Goal: Task Accomplishment & Management: Complete application form

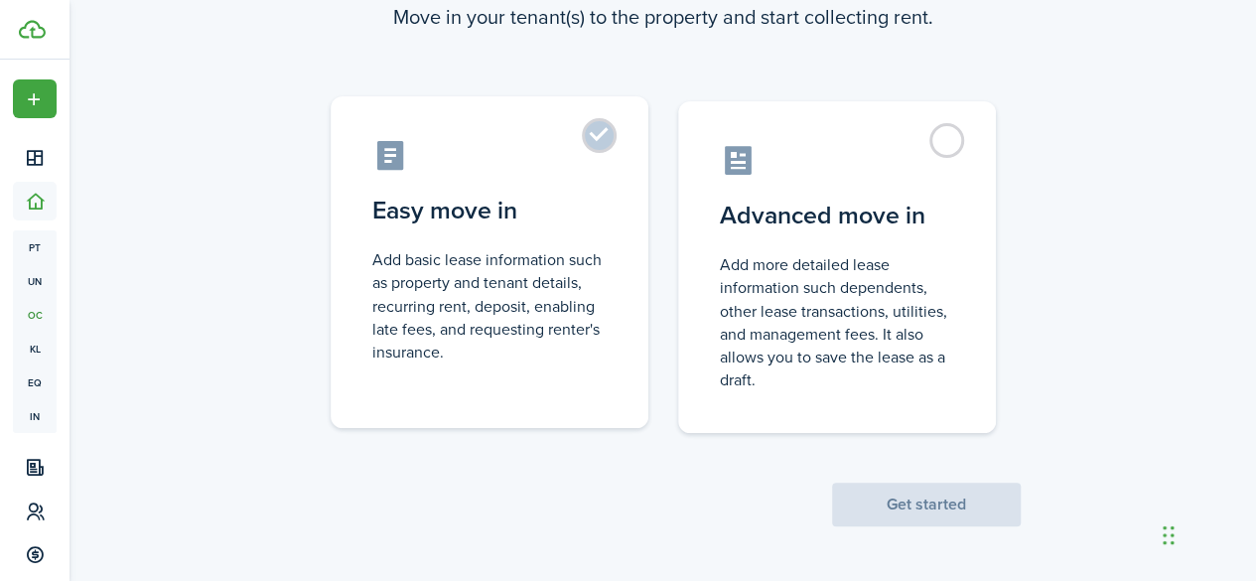
scroll to position [51, 0]
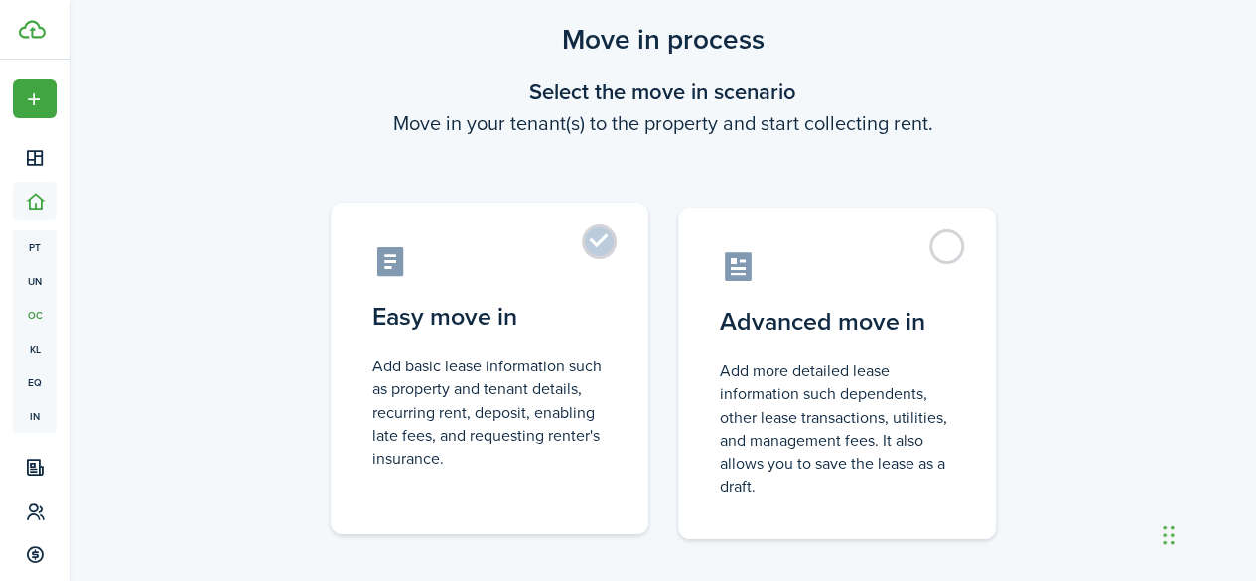
click at [593, 258] on label "Easy move in Add basic lease information such as property and tenant details, r…" at bounding box center [490, 368] width 318 height 332
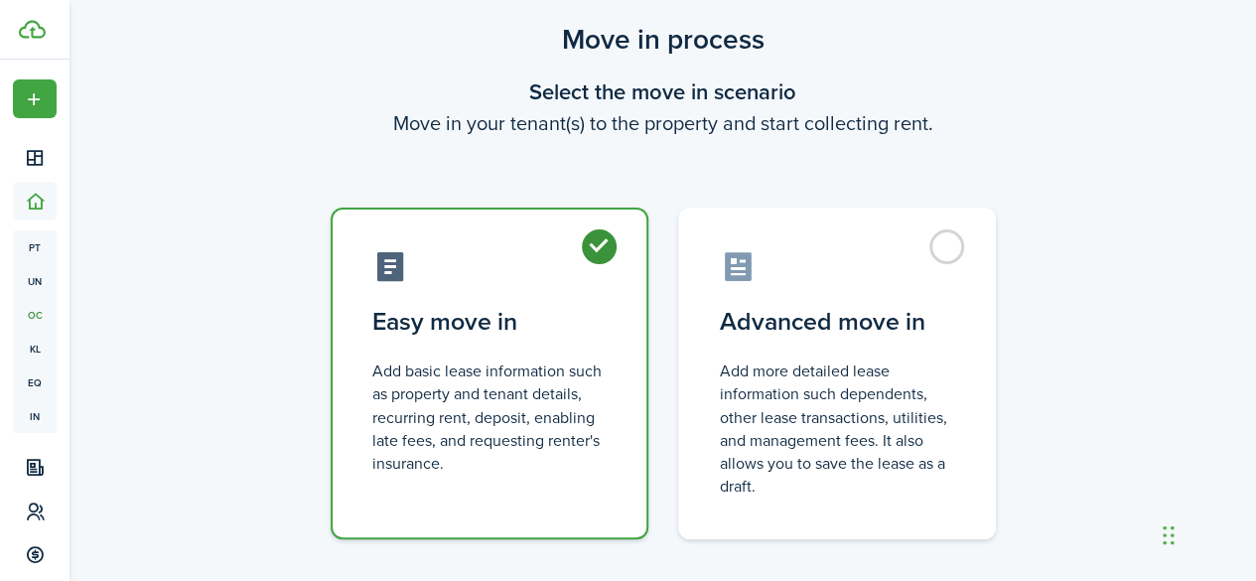
radio input "true"
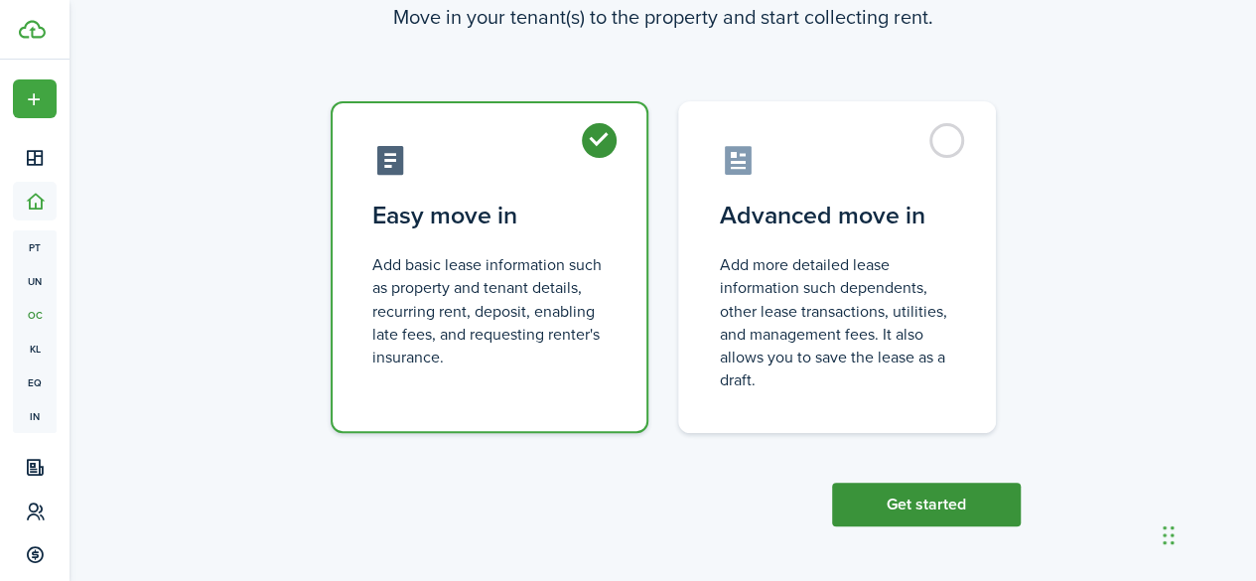
click at [888, 505] on button "Get started" at bounding box center [926, 504] width 189 height 44
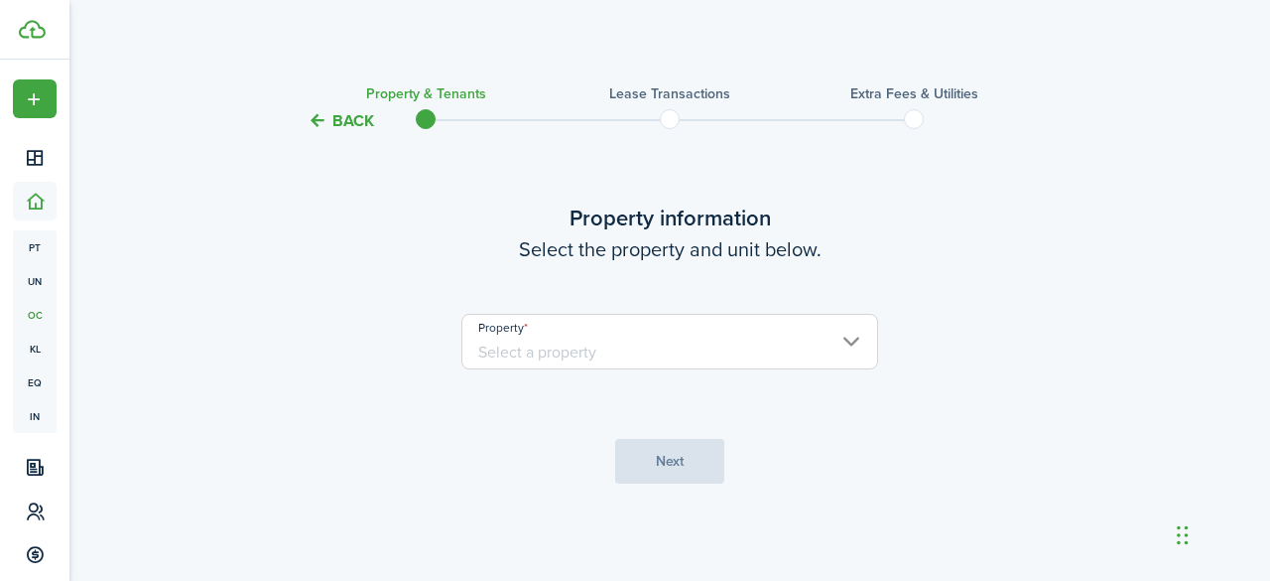
click at [535, 360] on input "Property" at bounding box center [670, 342] width 417 height 56
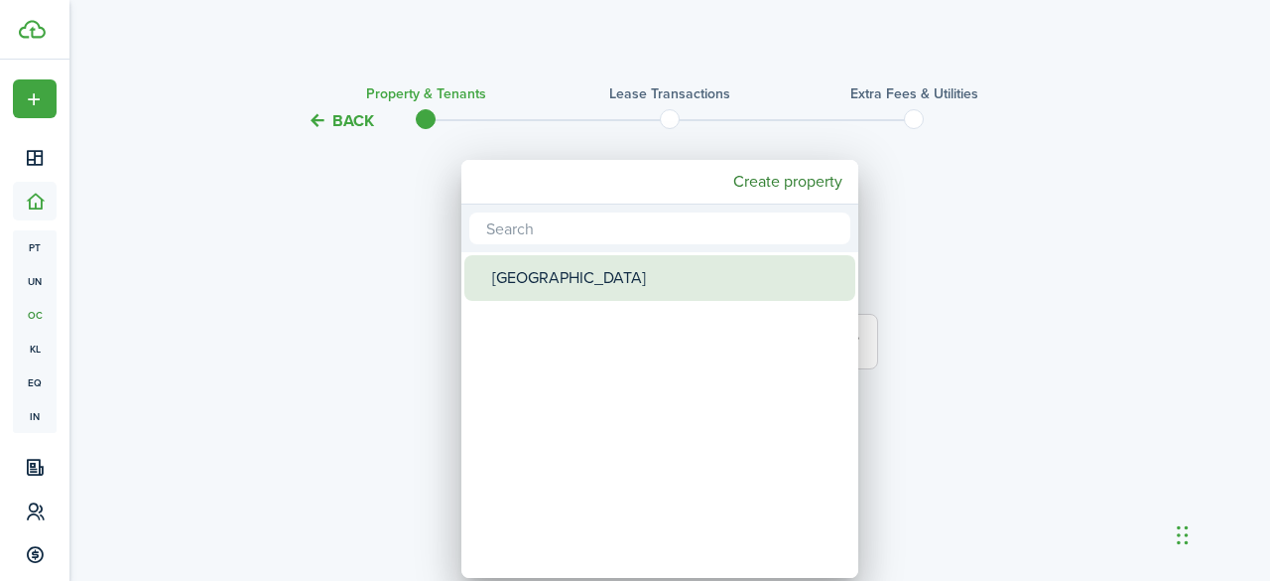
click at [566, 283] on div "[GEOGRAPHIC_DATA]" at bounding box center [667, 278] width 351 height 46
type input "[GEOGRAPHIC_DATA]"
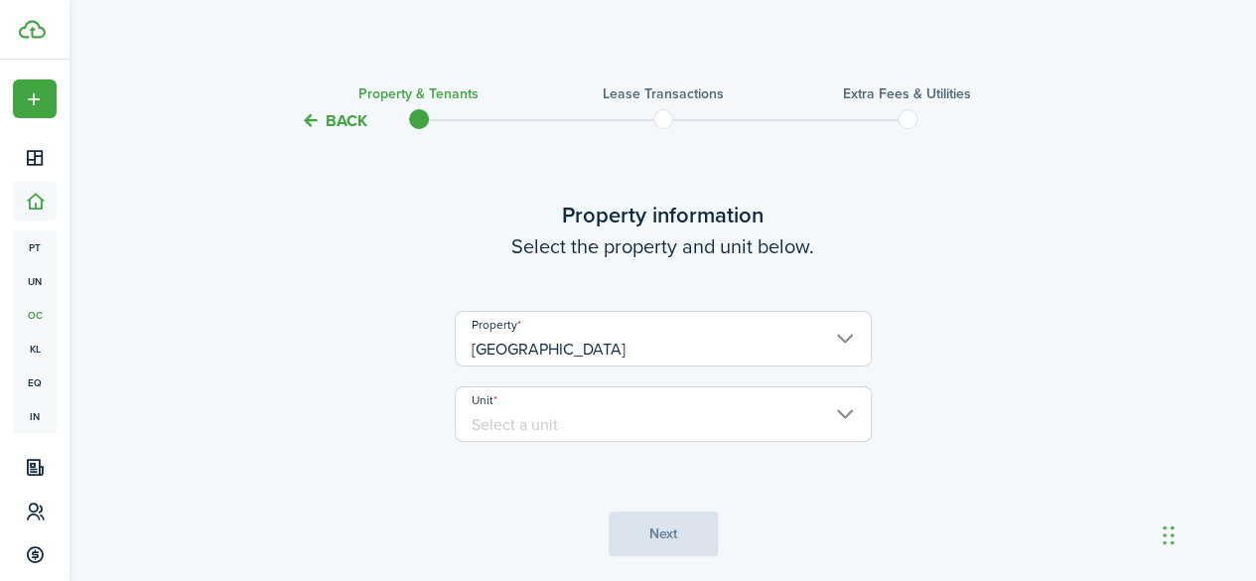
click at [586, 422] on input "Unit" at bounding box center [663, 414] width 417 height 56
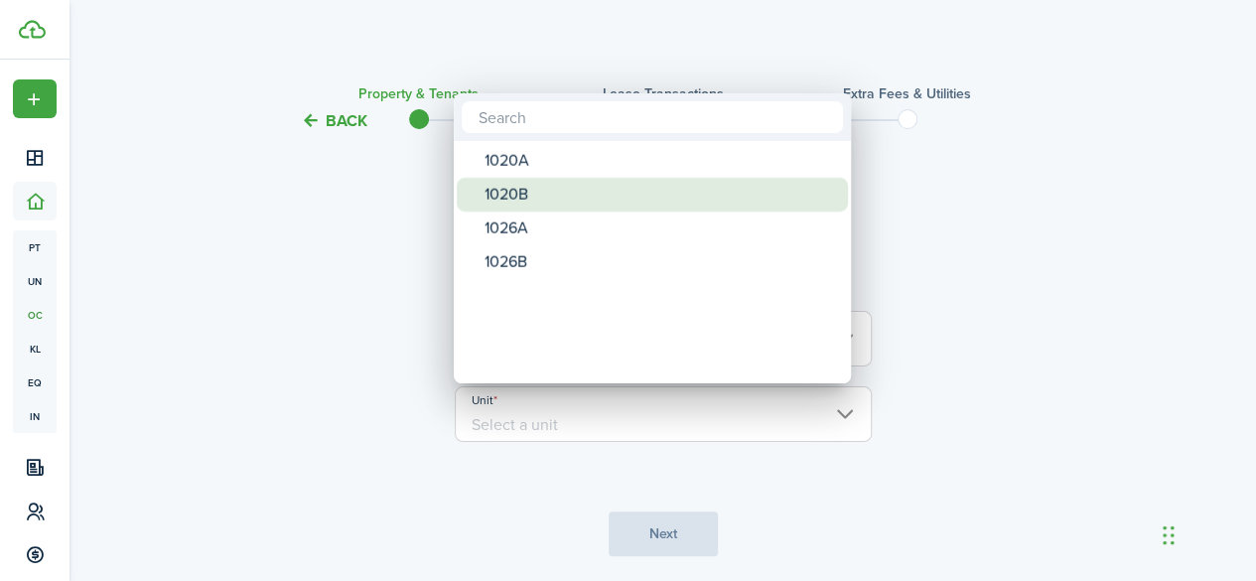
click at [540, 192] on div "1020B" at bounding box center [659, 195] width 351 height 34
type input "1020B"
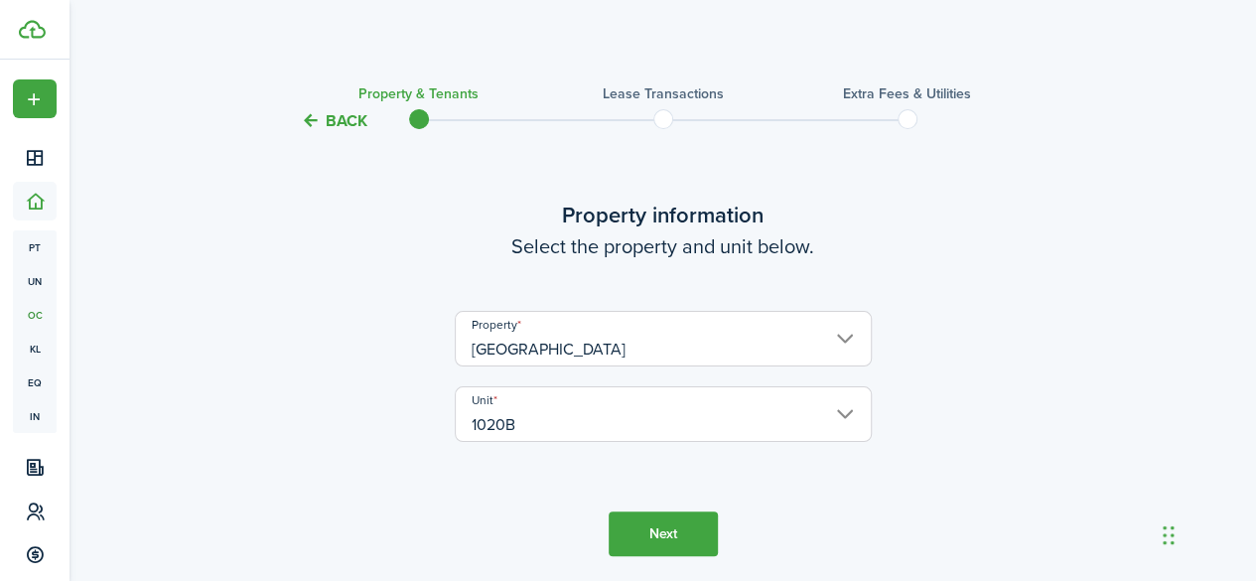
click at [623, 534] on button "Next" at bounding box center [662, 533] width 109 height 45
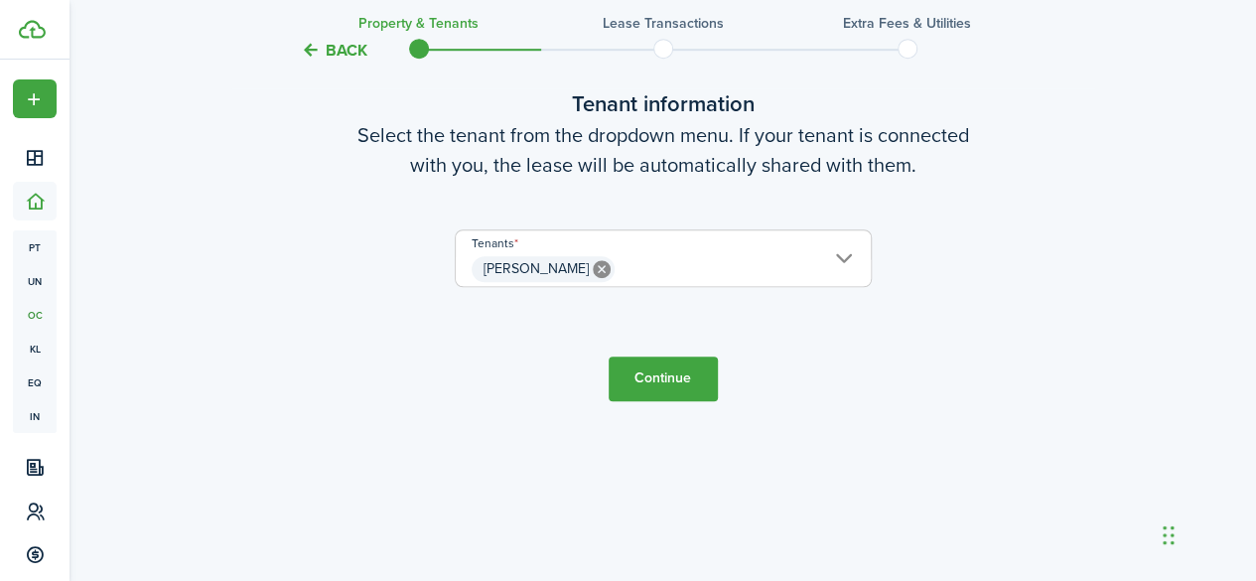
scroll to position [643, 0]
click at [637, 375] on button "Continue" at bounding box center [662, 377] width 109 height 45
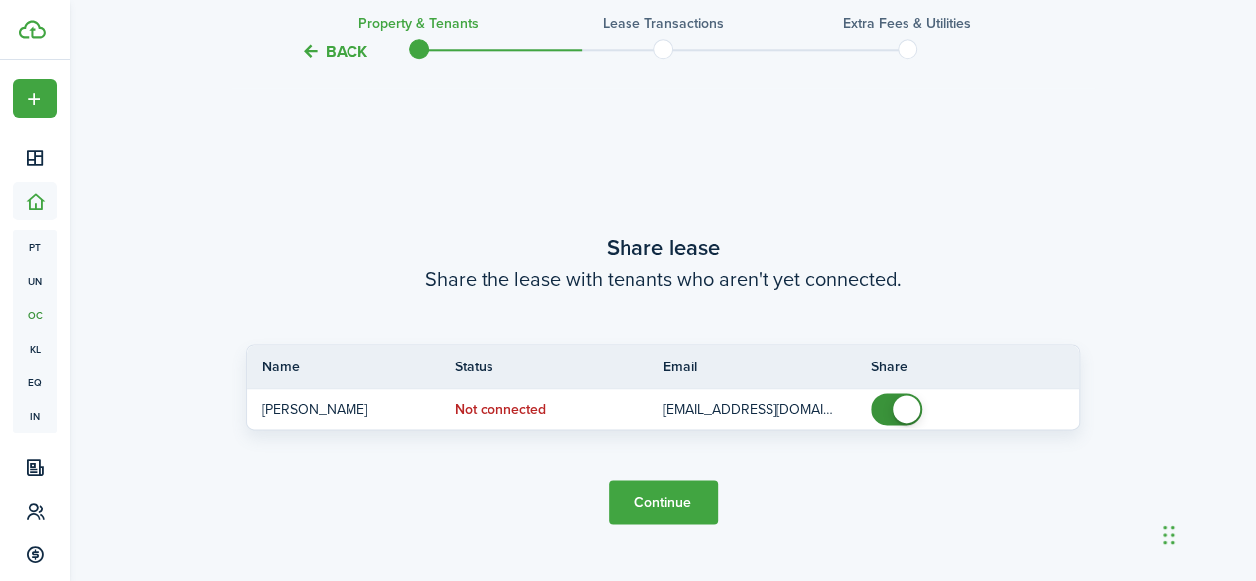
scroll to position [1098, 0]
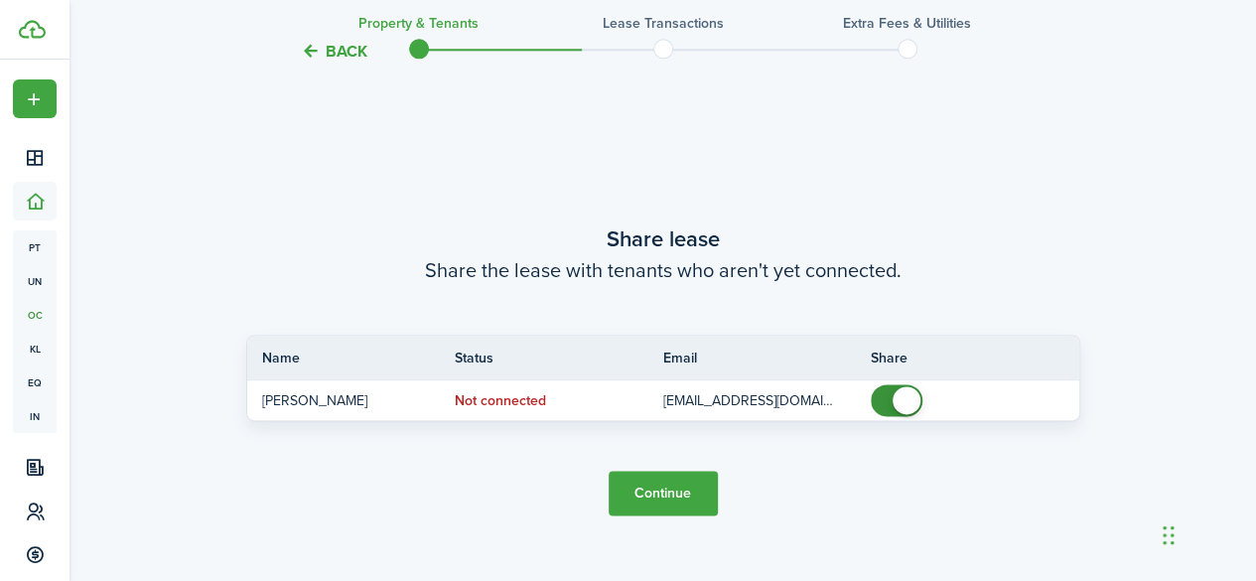
click at [649, 493] on button "Continue" at bounding box center [662, 492] width 109 height 45
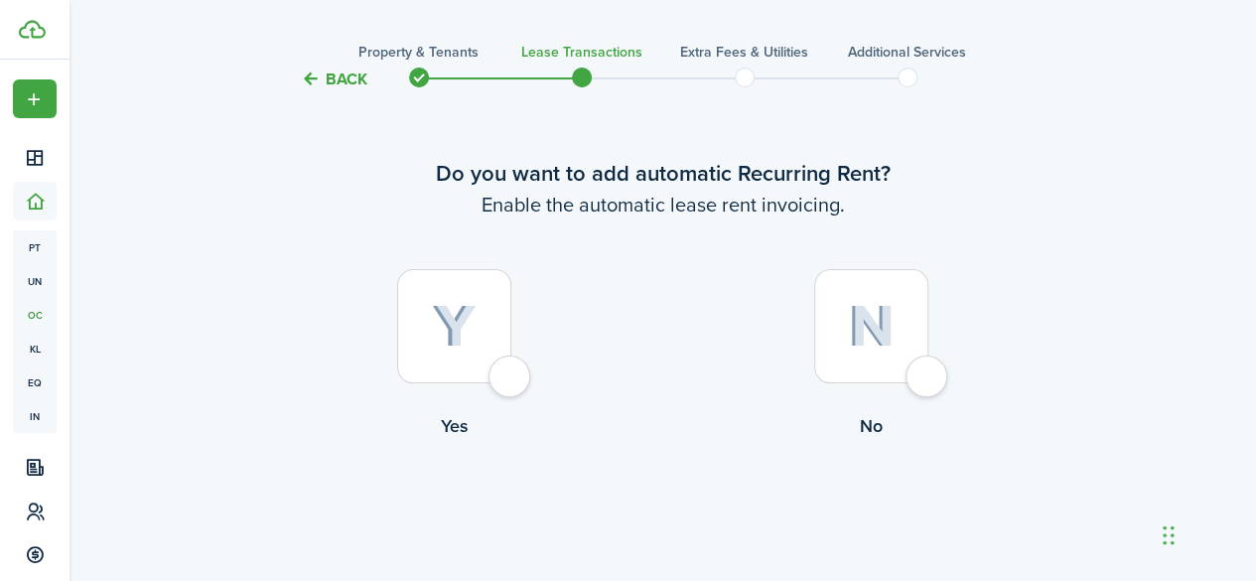
scroll to position [32, 0]
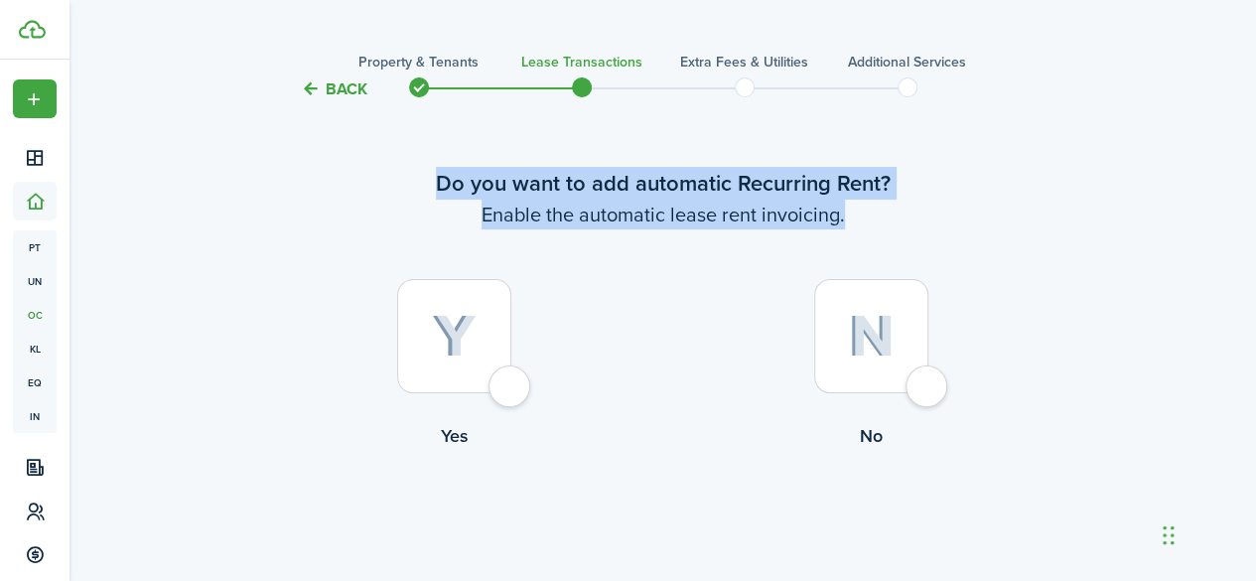
drag, startPoint x: 864, startPoint y: 215, endPoint x: 432, endPoint y: 184, distance: 432.9
click at [432, 184] on wizard-step-header "Do you want to add automatic Recurring Rent? Enable the automatic lease rent in…" at bounding box center [663, 198] width 834 height 63
copy wizard-step-header "Do you want to add automatic Recurring Rent? Enable the automatic lease rent in…"
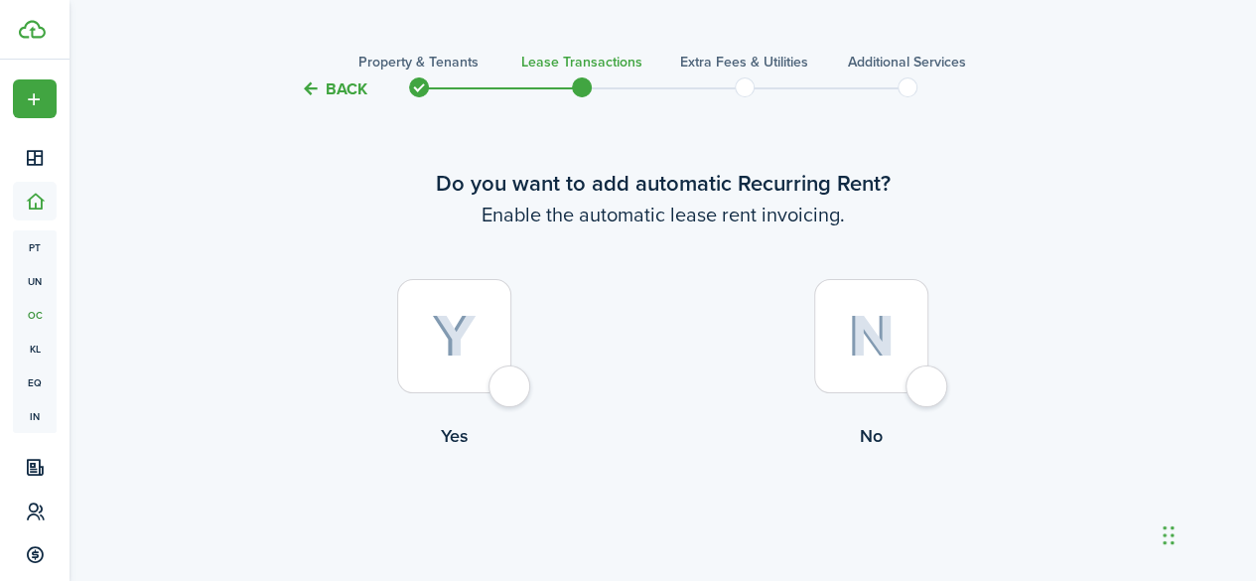
click at [476, 337] on div at bounding box center [454, 336] width 114 height 114
radio input "true"
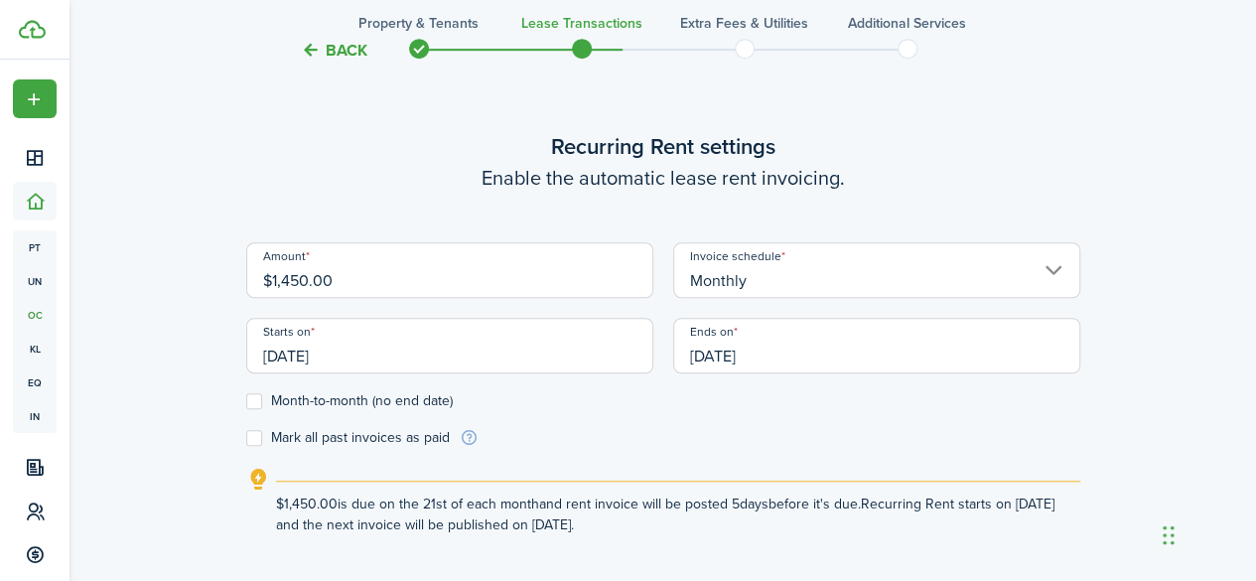
scroll to position [546, 0]
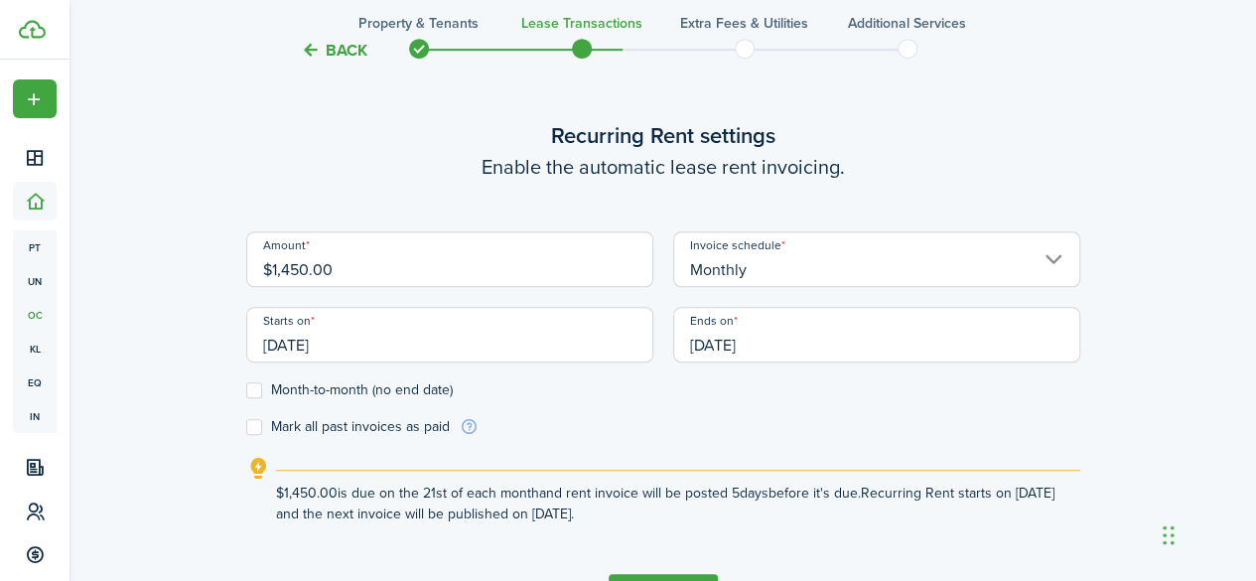
click at [544, 338] on input "[DATE]" at bounding box center [449, 335] width 407 height 56
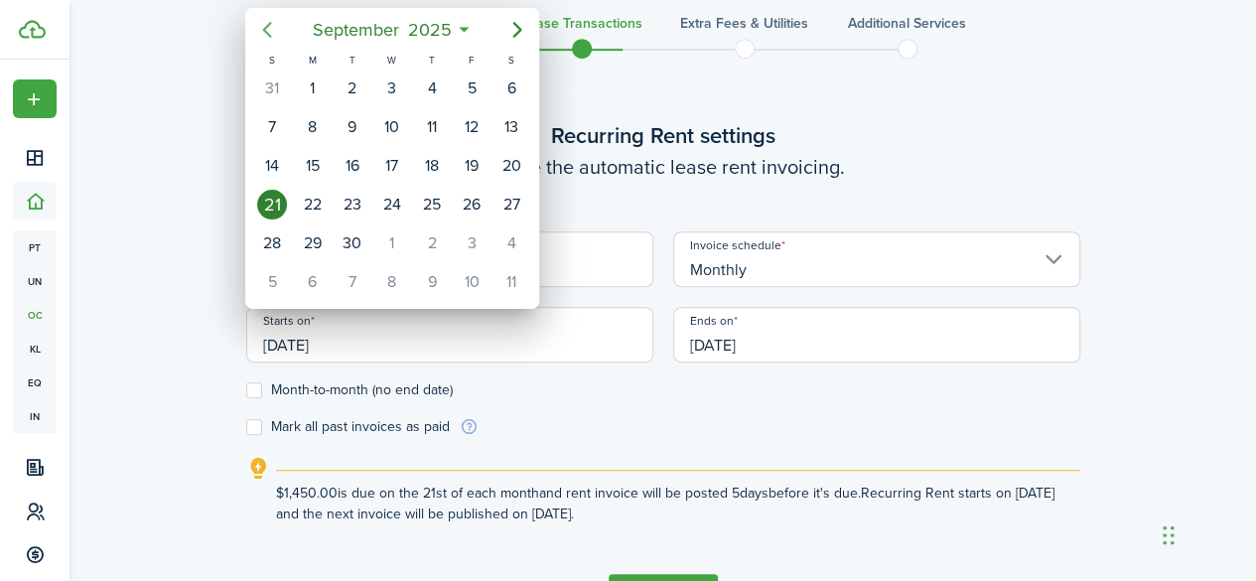
click at [275, 29] on icon "Previous page" at bounding box center [267, 30] width 24 height 24
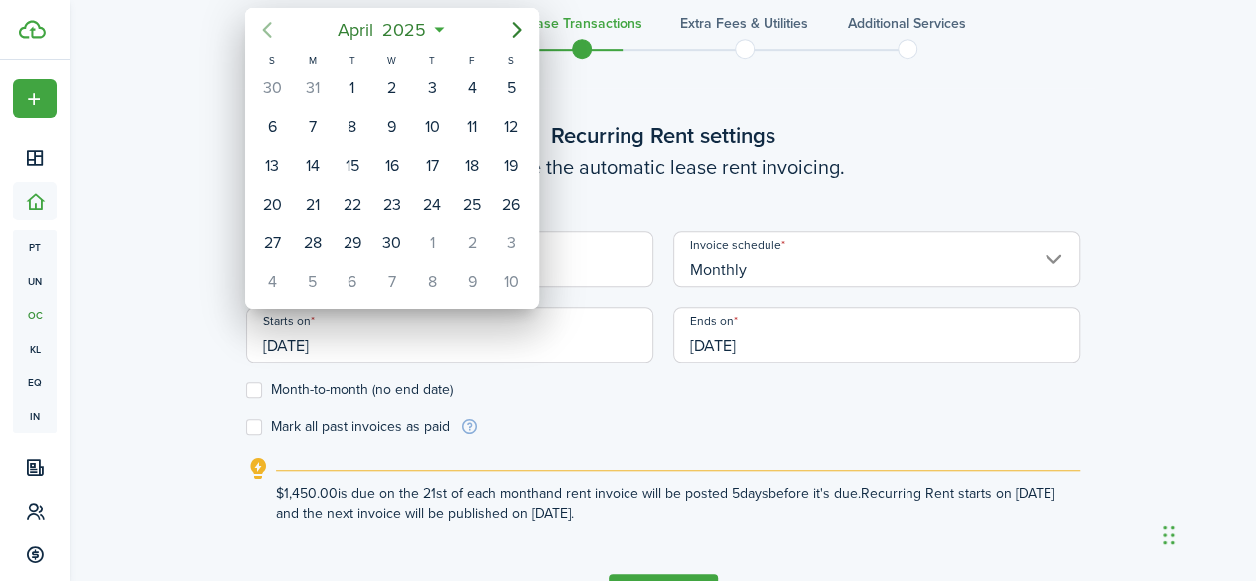
click at [275, 29] on icon "Previous page" at bounding box center [267, 30] width 24 height 24
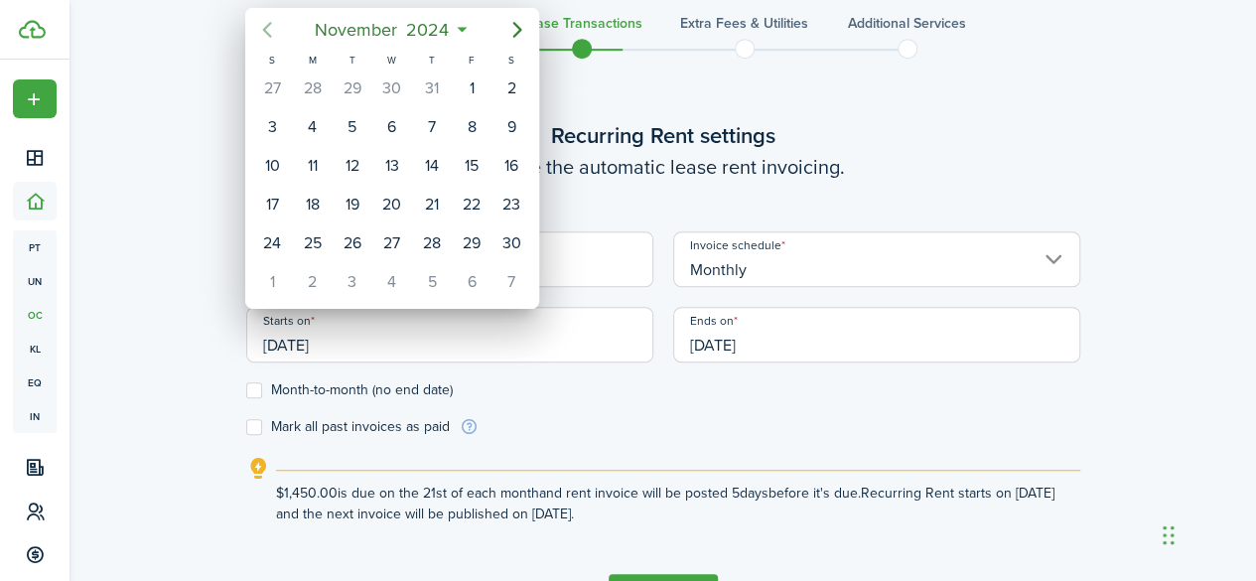
click at [275, 29] on icon "Previous page" at bounding box center [267, 30] width 24 height 24
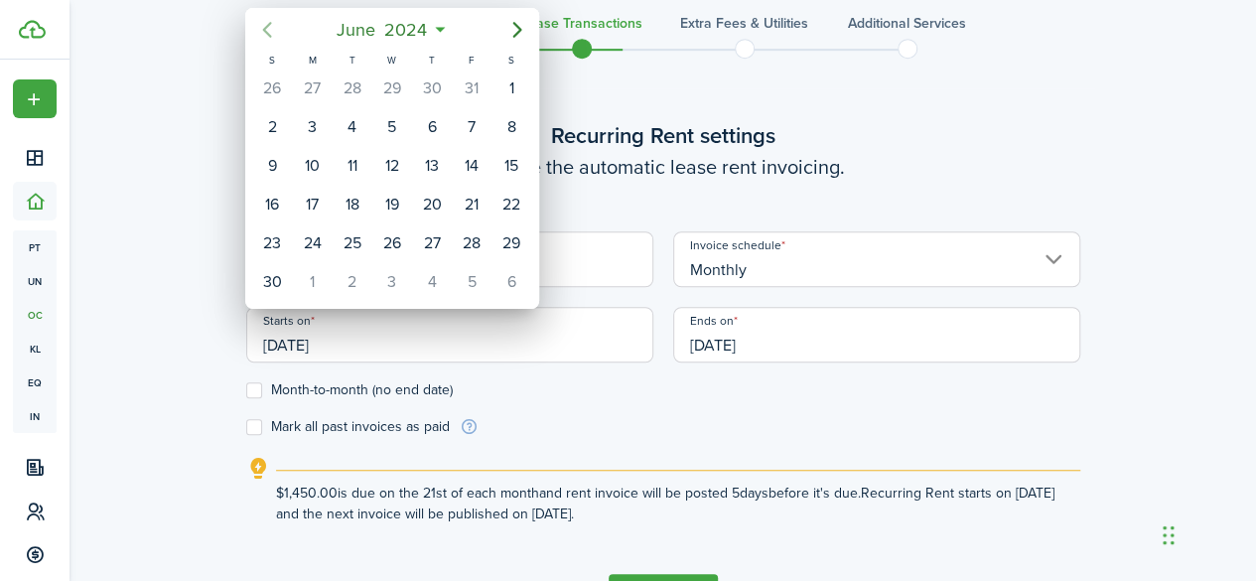
click at [275, 29] on icon "Previous page" at bounding box center [267, 30] width 24 height 24
click at [395, 239] on div "27" at bounding box center [392, 243] width 30 height 30
type input "03/27/2024"
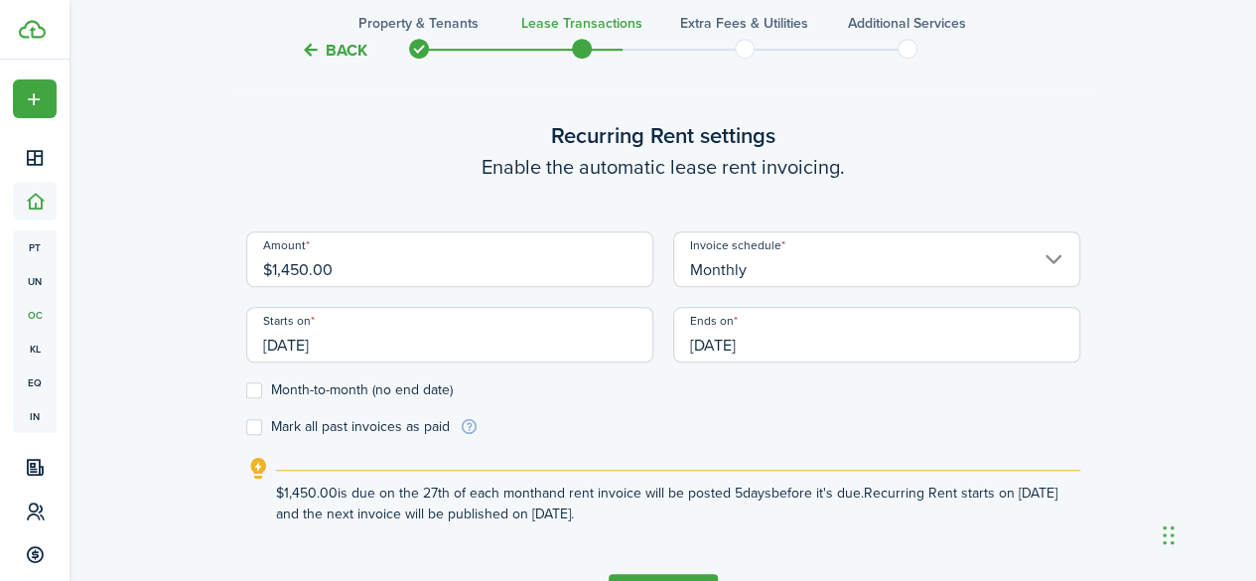
click at [832, 341] on input "[DATE]" at bounding box center [876, 335] width 407 height 56
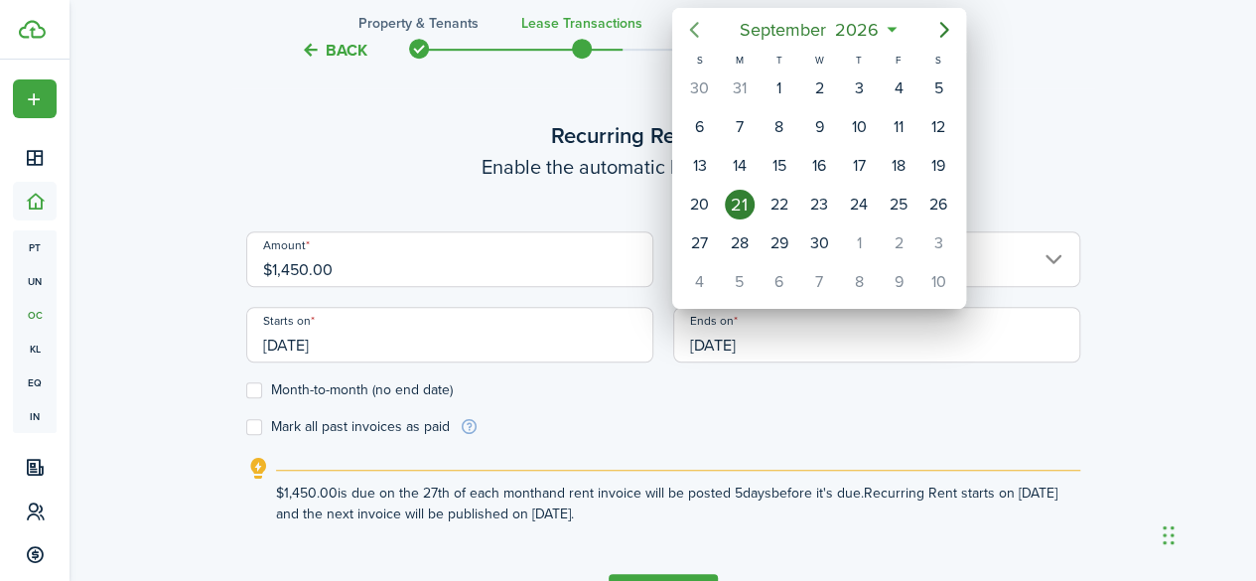
click at [691, 31] on icon "Previous page" at bounding box center [694, 30] width 9 height 16
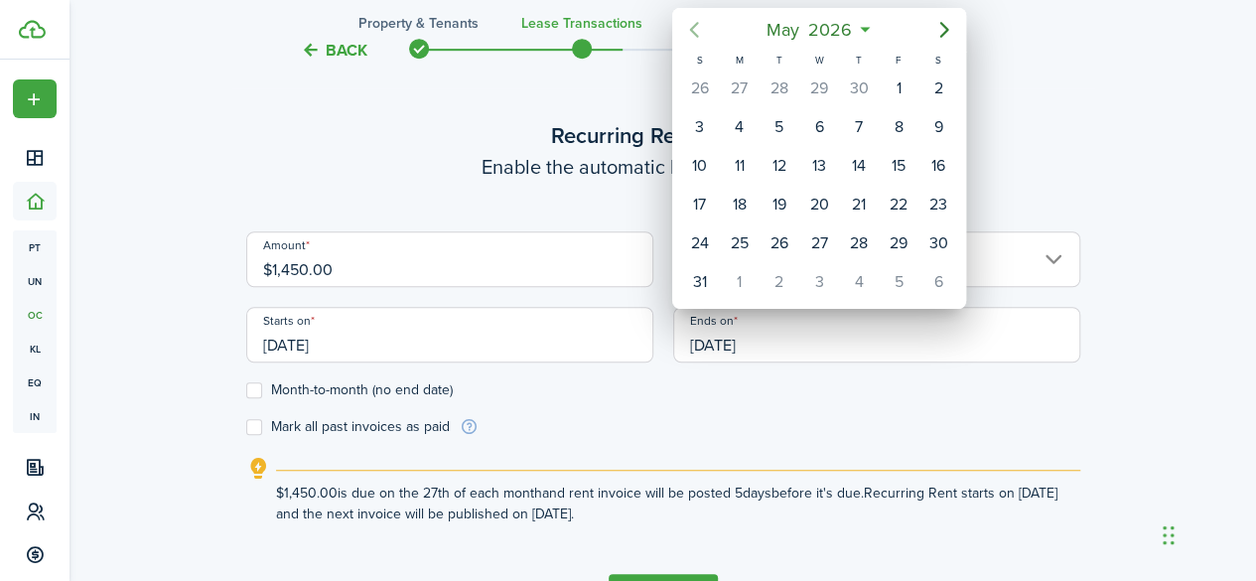
click at [691, 31] on icon "Previous page" at bounding box center [694, 30] width 9 height 16
click at [772, 228] on div "31" at bounding box center [779, 243] width 30 height 30
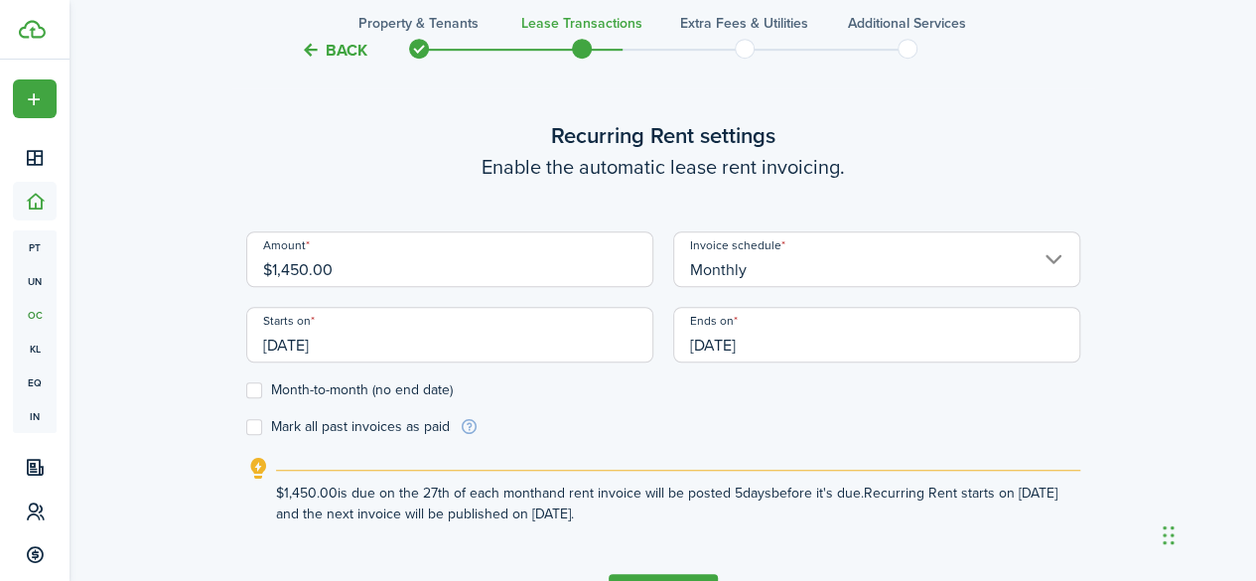
click at [810, 346] on input "03/31/2026" at bounding box center [876, 335] width 407 height 56
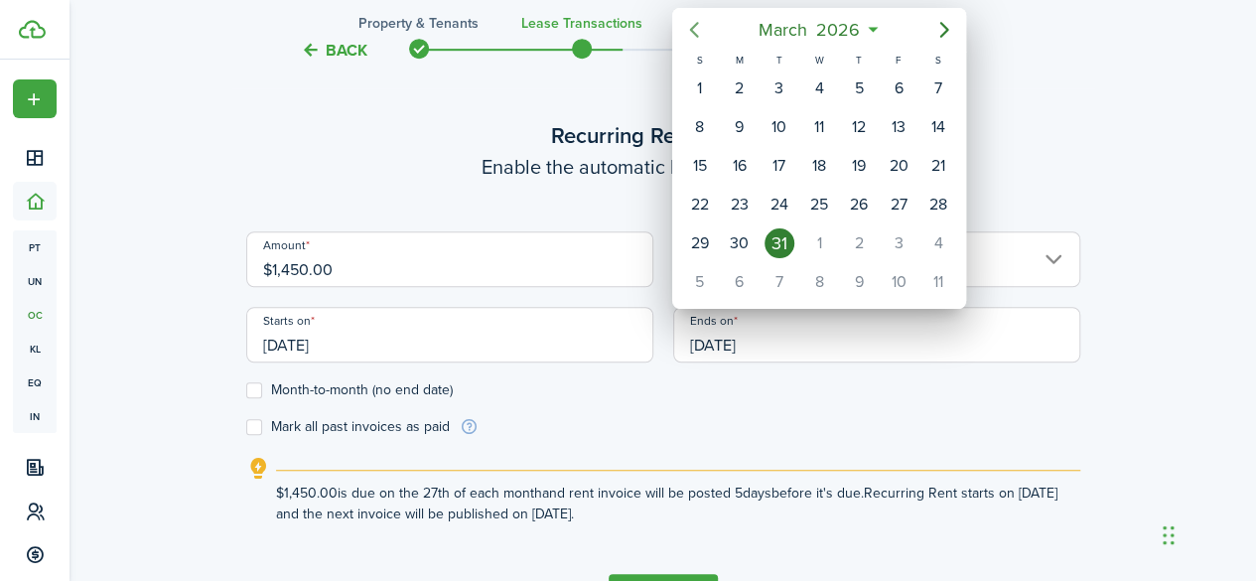
click at [689, 22] on icon "Previous page" at bounding box center [694, 30] width 24 height 24
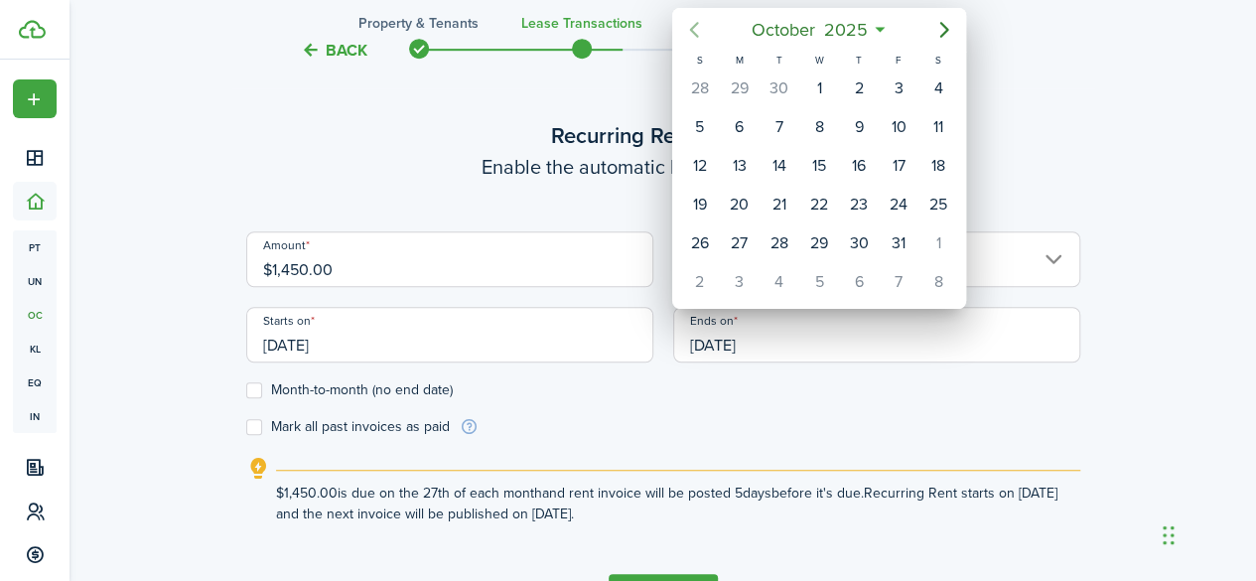
click at [689, 22] on icon "Previous page" at bounding box center [694, 30] width 24 height 24
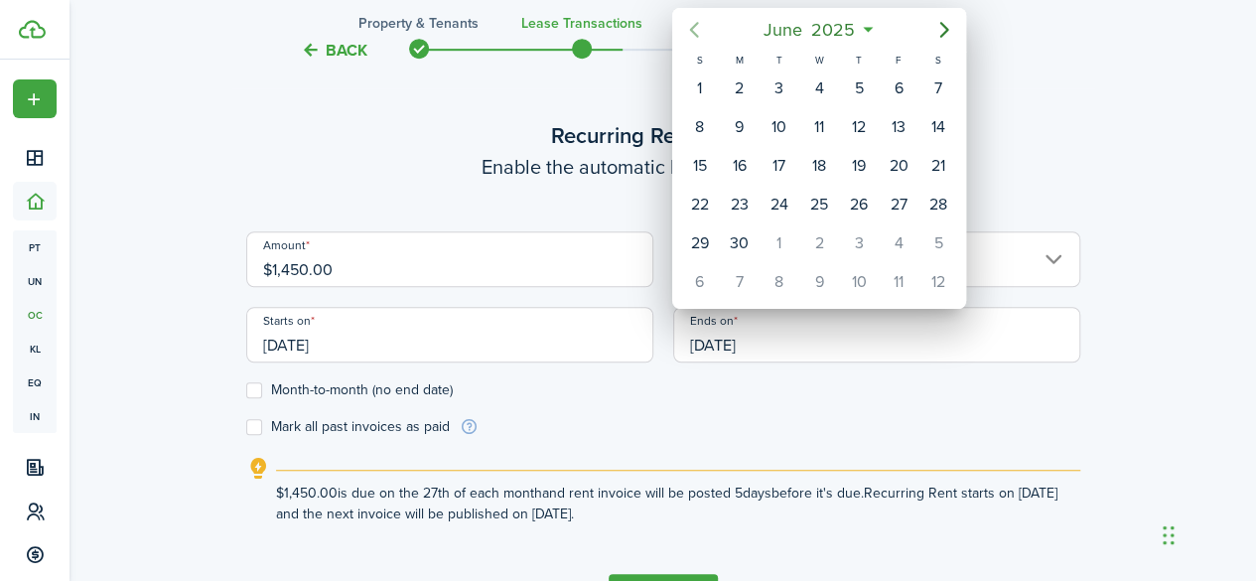
click at [689, 22] on icon "Previous page" at bounding box center [694, 30] width 24 height 24
click at [951, 37] on icon "Next page" at bounding box center [944, 30] width 24 height 24
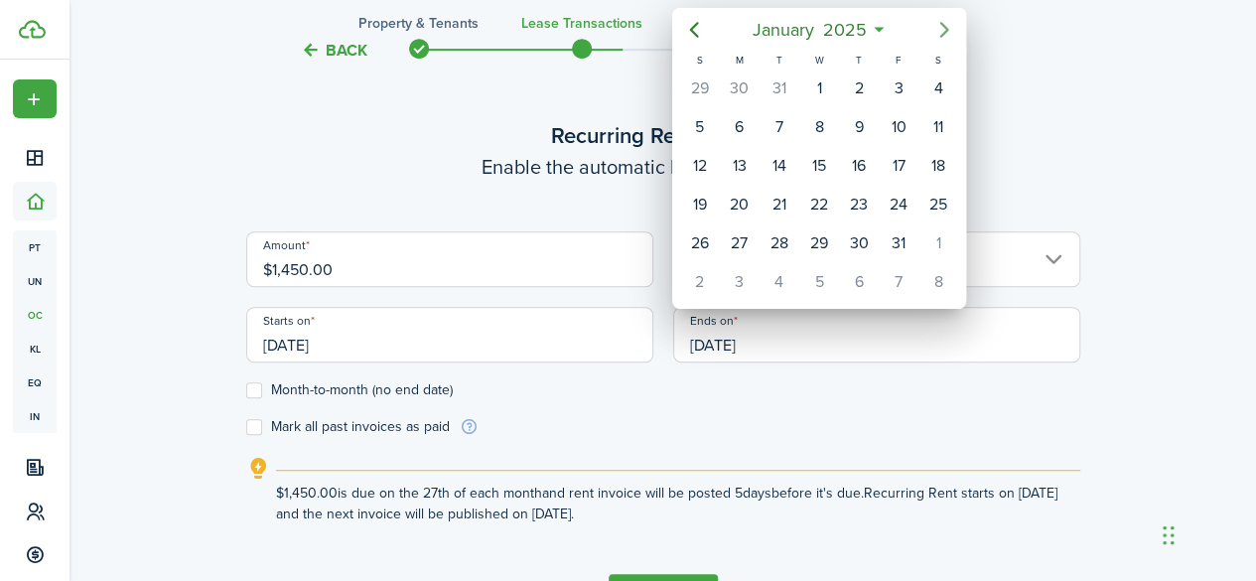
click at [951, 37] on icon "Next page" at bounding box center [944, 30] width 24 height 24
click at [746, 281] on div "31" at bounding box center [740, 282] width 30 height 30
type input "03/31/2025"
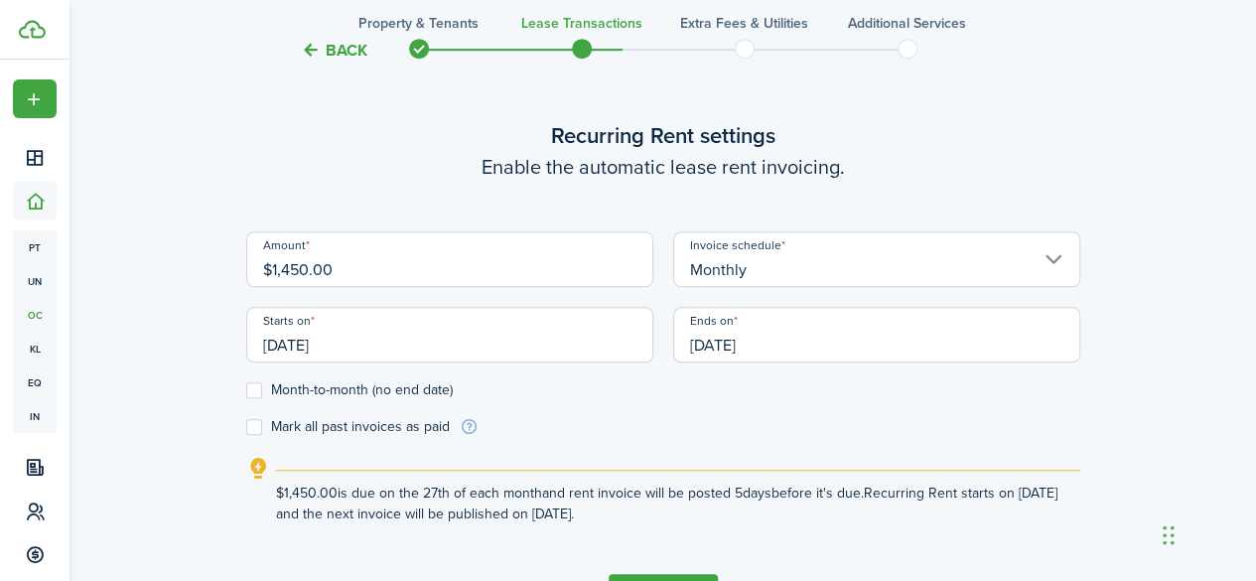
click at [253, 394] on label "Month-to-month (no end date)" at bounding box center [349, 390] width 206 height 16
click at [246, 391] on input "Month-to-month (no end date)" at bounding box center [245, 390] width 1 height 1
checkbox input "true"
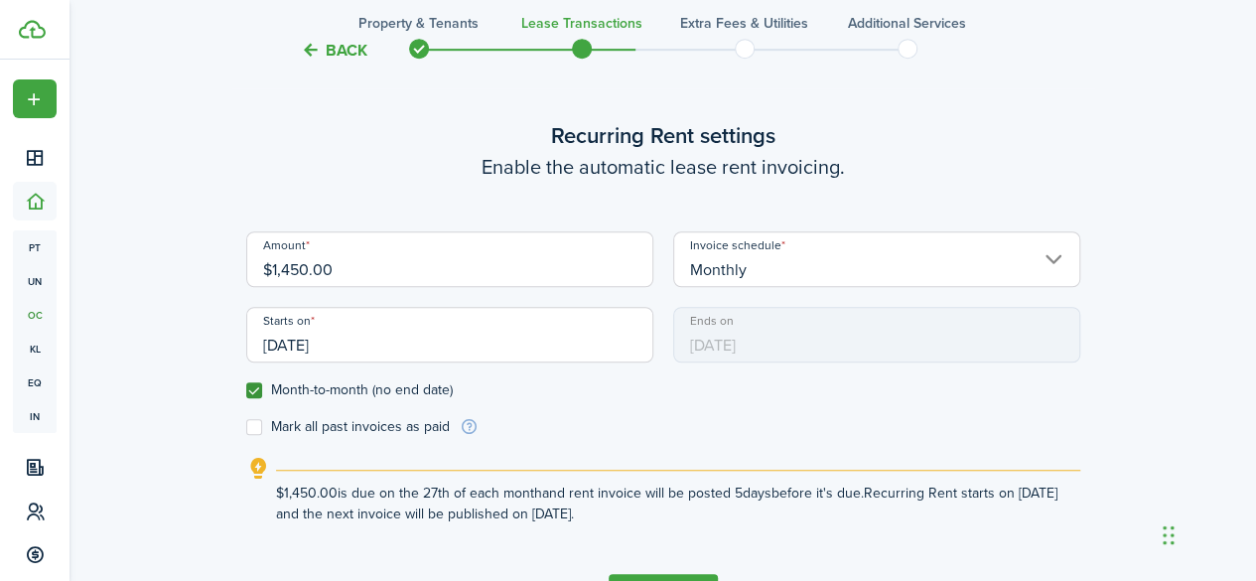
click at [255, 432] on label "Mark all past invoices as paid" at bounding box center [347, 427] width 203 height 16
click at [246, 428] on input "Mark all past invoices as paid" at bounding box center [245, 427] width 1 height 1
checkbox input "true"
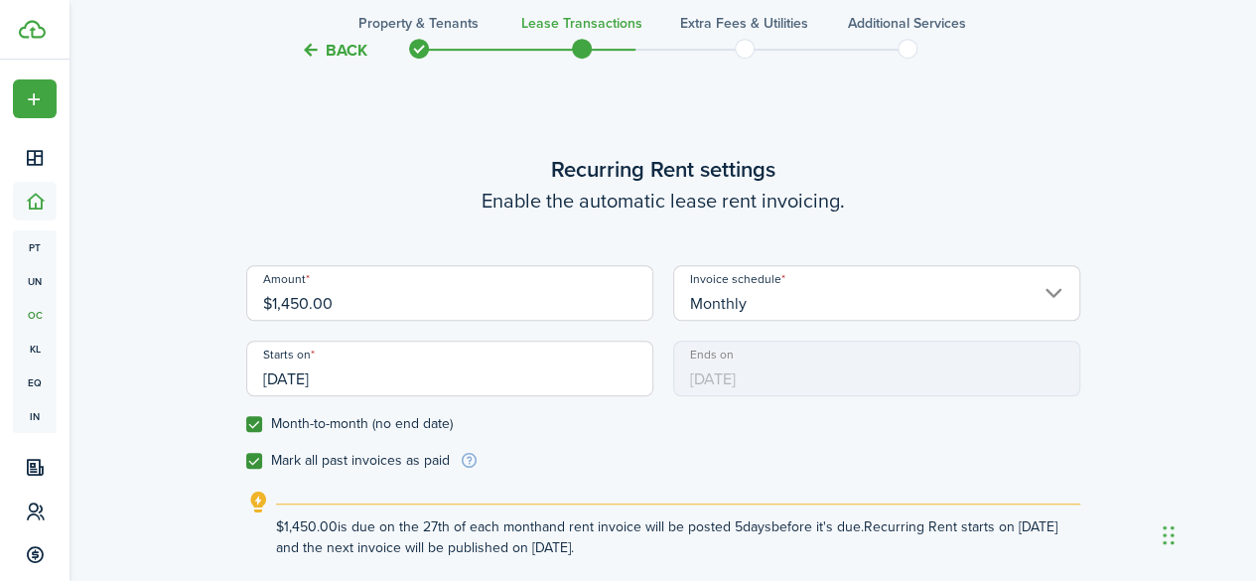
scroll to position [563, 0]
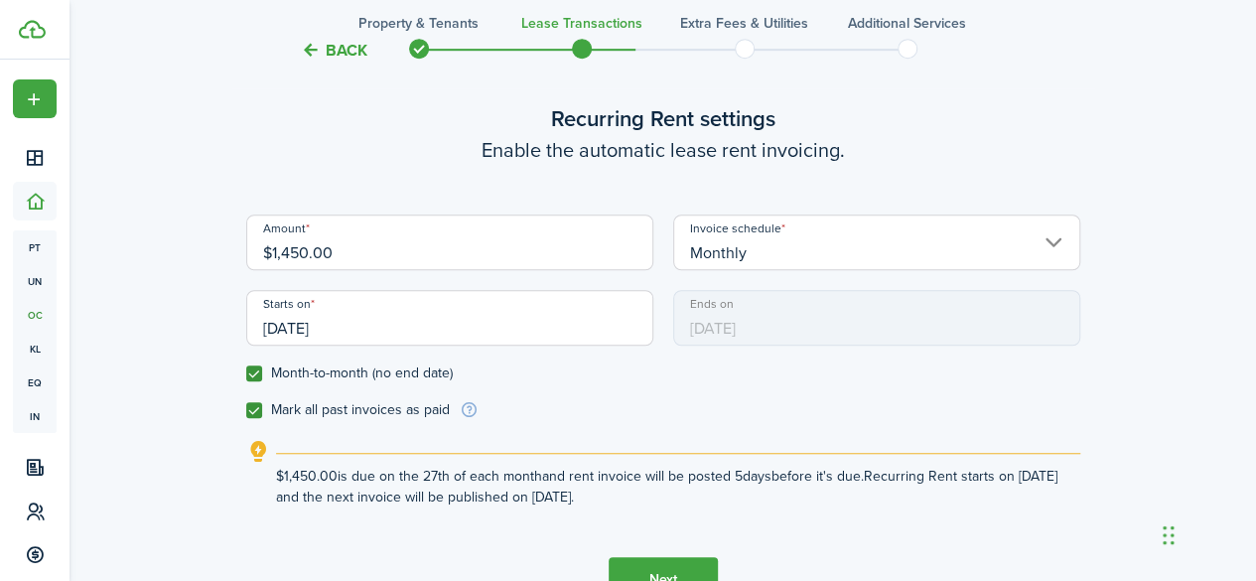
click at [472, 320] on input "03/27/2024" at bounding box center [449, 318] width 407 height 56
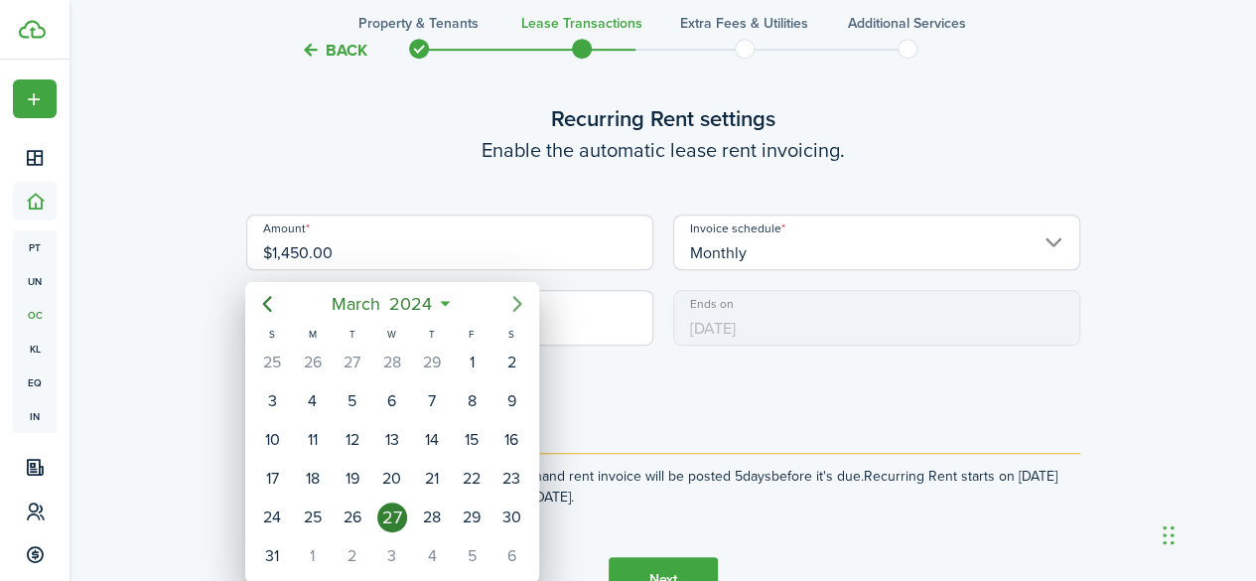
click at [520, 305] on icon "Next page" at bounding box center [517, 304] width 9 height 16
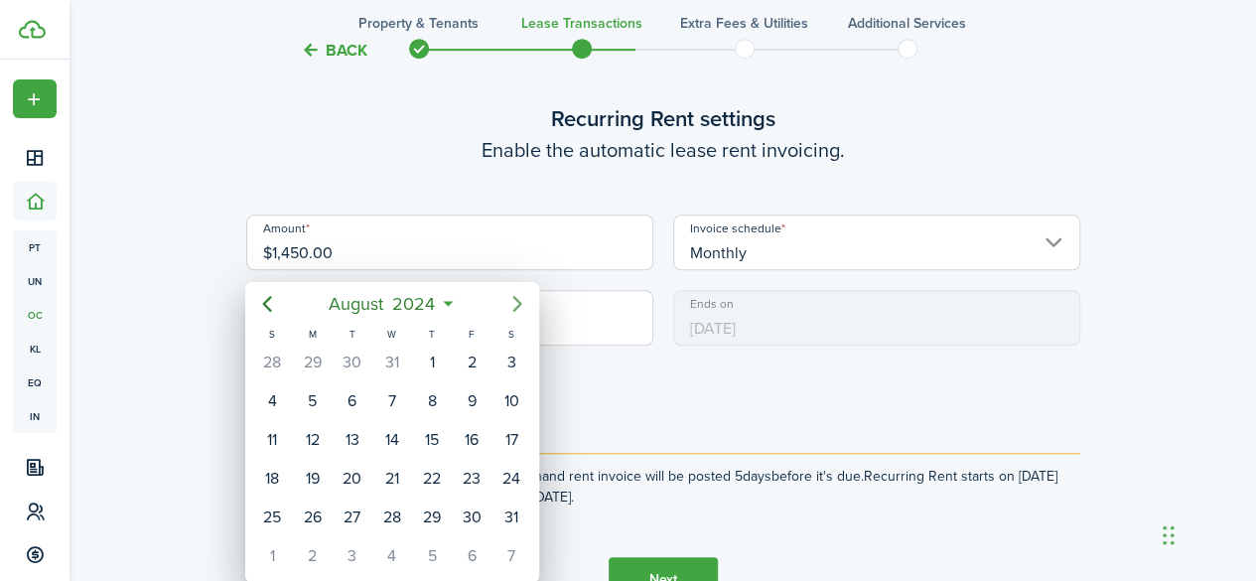
click at [520, 305] on icon "Next page" at bounding box center [517, 304] width 9 height 16
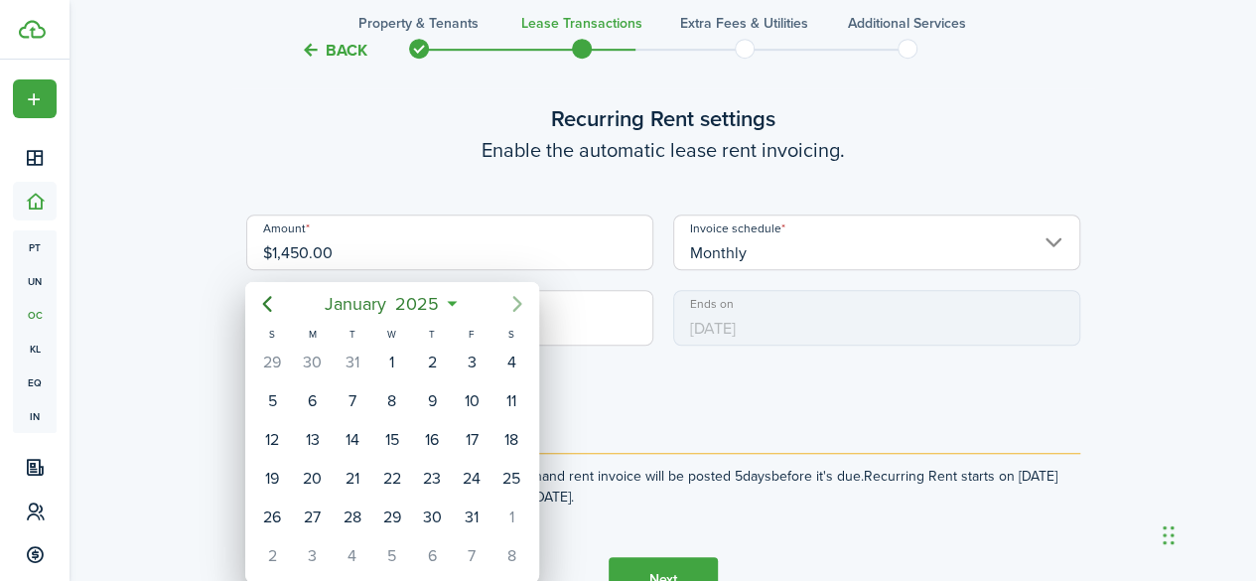
click at [520, 305] on icon "Next page" at bounding box center [517, 304] width 9 height 16
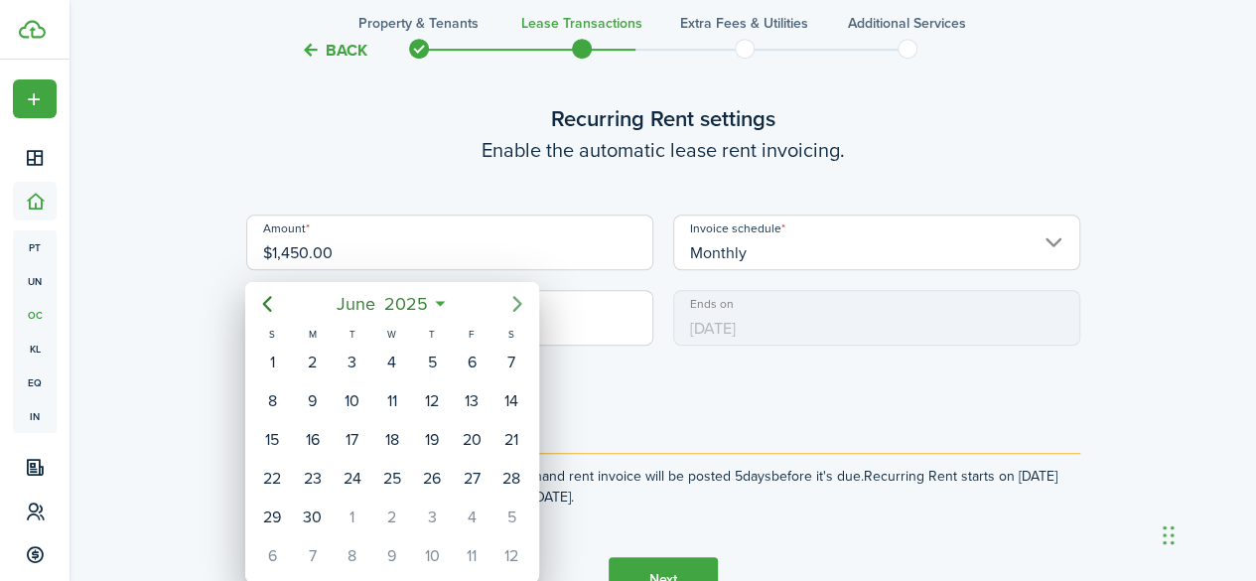
click at [520, 305] on icon "Next page" at bounding box center [517, 304] width 9 height 16
click at [389, 353] on div "1" at bounding box center [392, 362] width 30 height 30
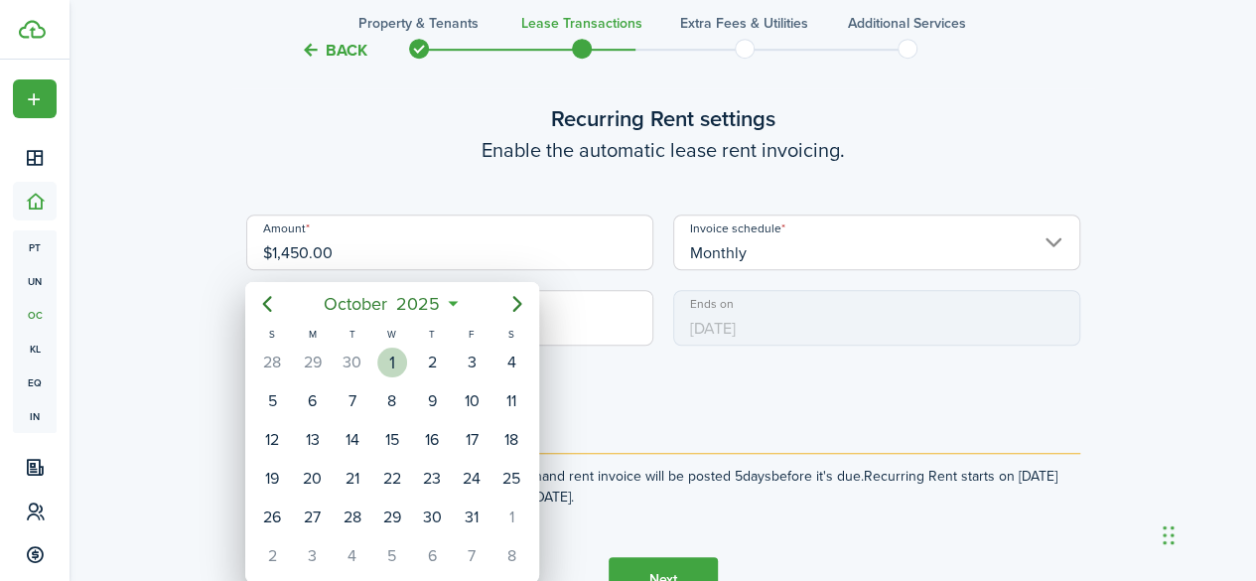
type input "[DATE]"
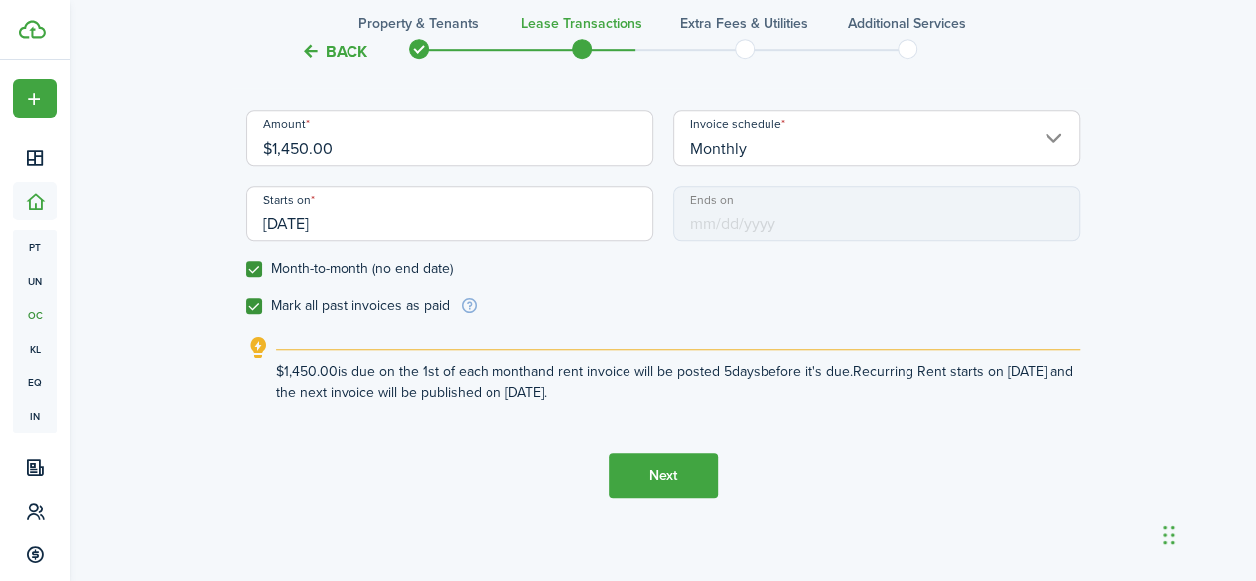
scroll to position [679, 0]
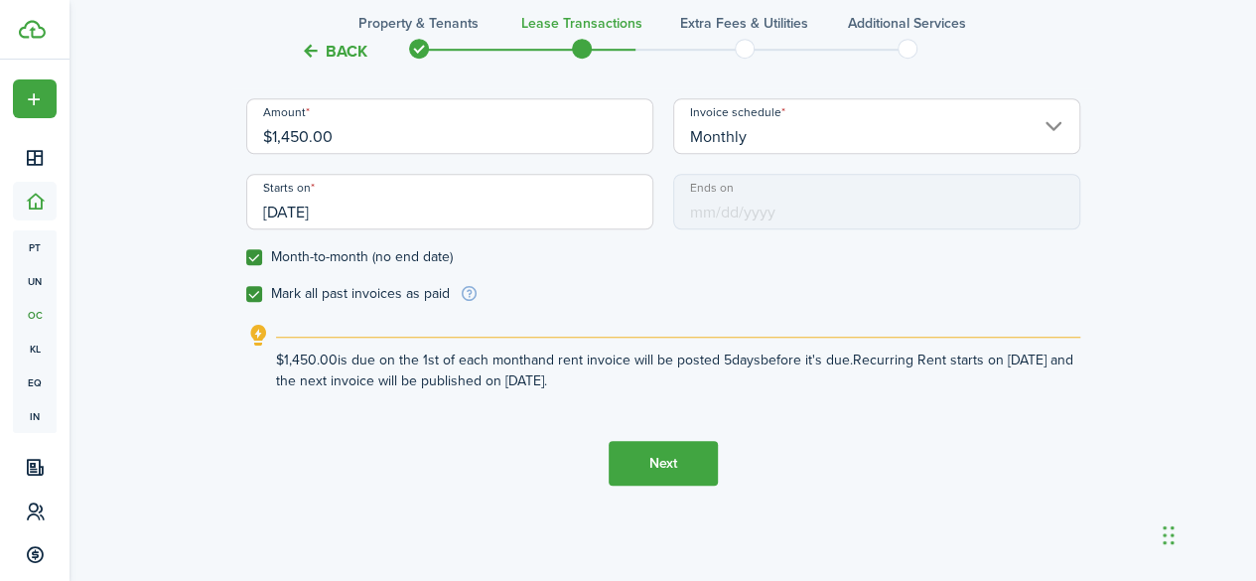
click at [675, 462] on button "Next" at bounding box center [662, 463] width 109 height 45
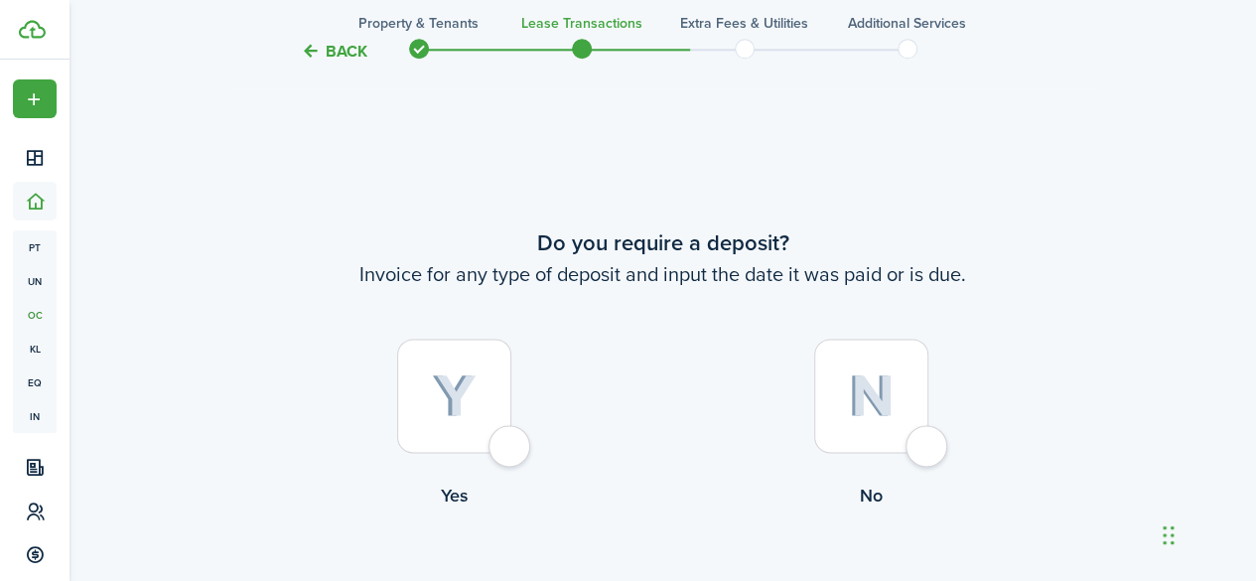
scroll to position [1127, 0]
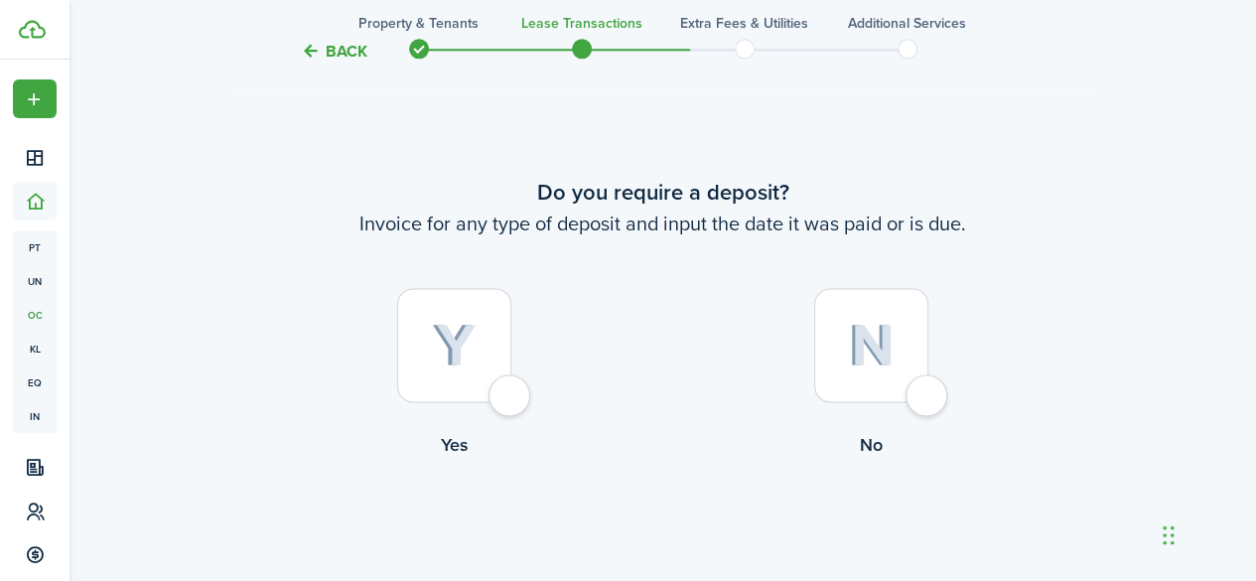
click at [505, 399] on div at bounding box center [454, 345] width 114 height 114
radio input "true"
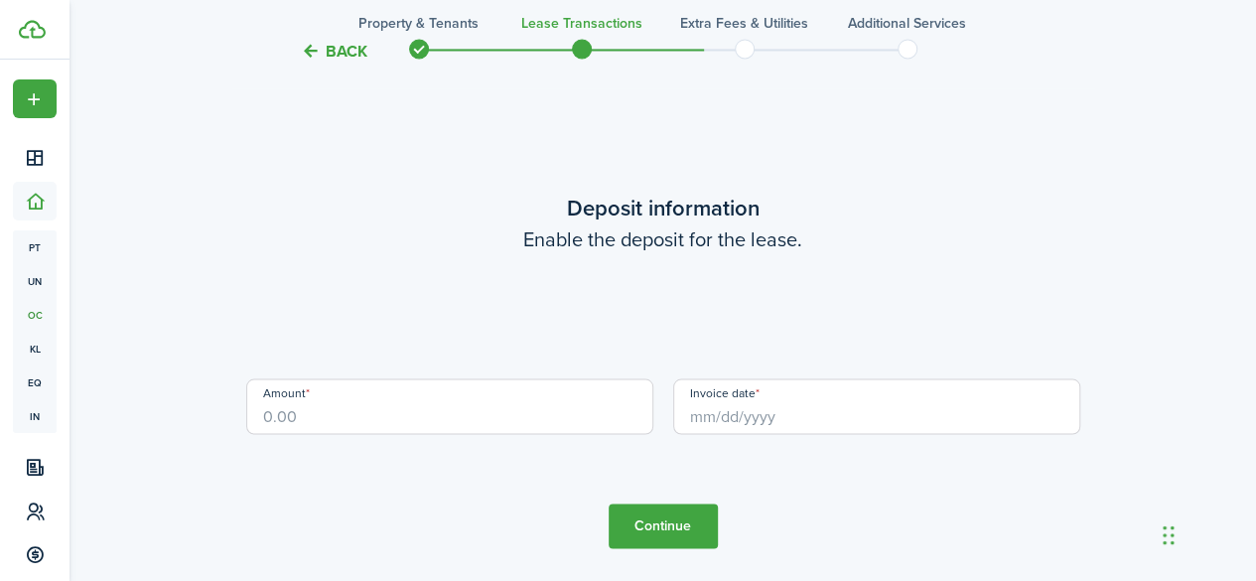
scroll to position [1707, 0]
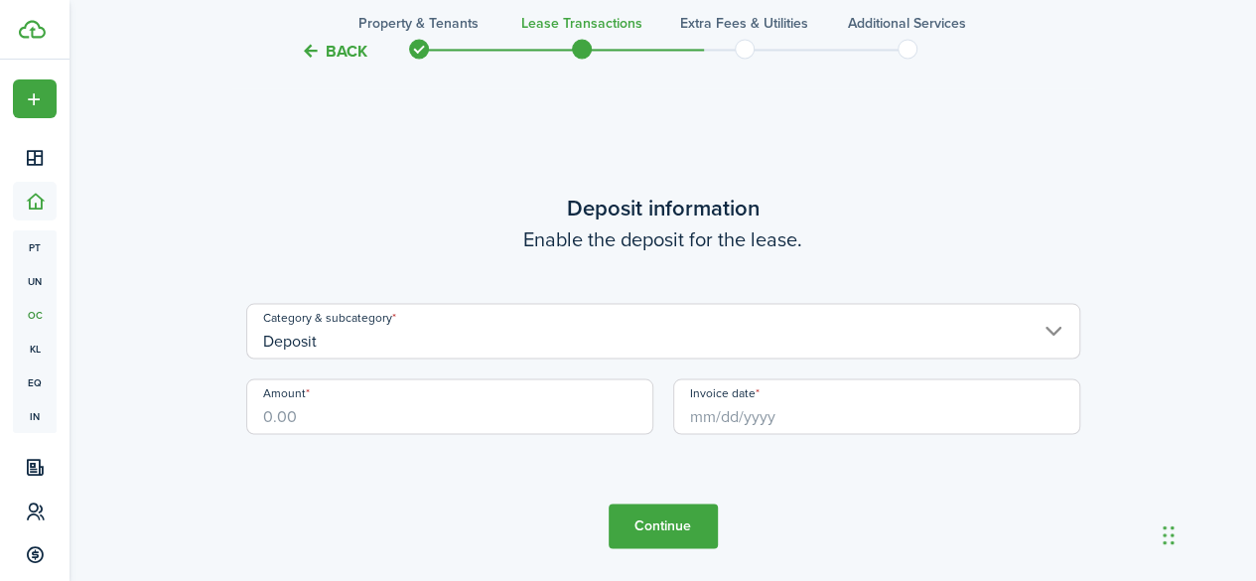
click at [502, 410] on input "Amount" at bounding box center [449, 406] width 407 height 56
click at [752, 414] on input "Invoice date" at bounding box center [876, 406] width 407 height 56
type input "$1,450.00"
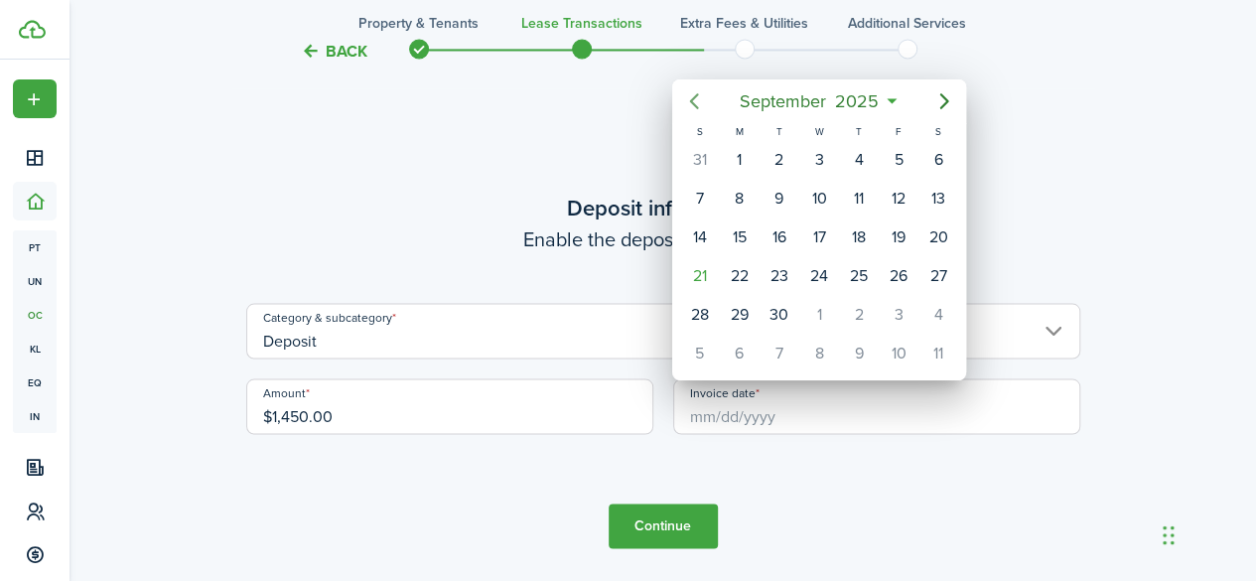
click at [689, 99] on icon "Previous page" at bounding box center [694, 101] width 24 height 24
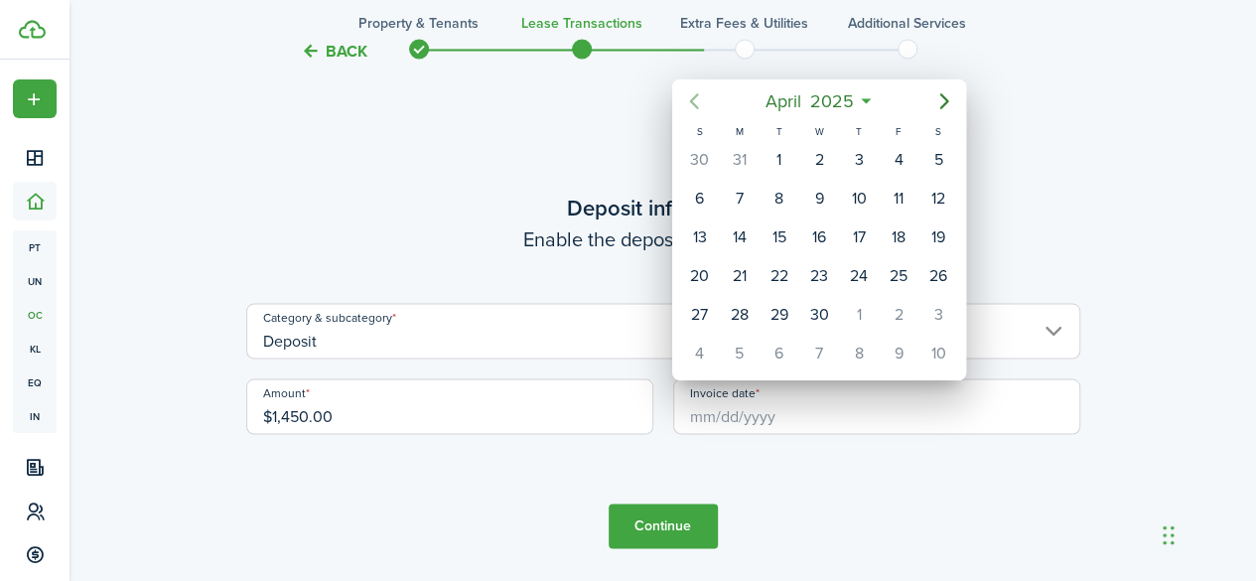
click at [689, 99] on icon "Previous page" at bounding box center [694, 101] width 24 height 24
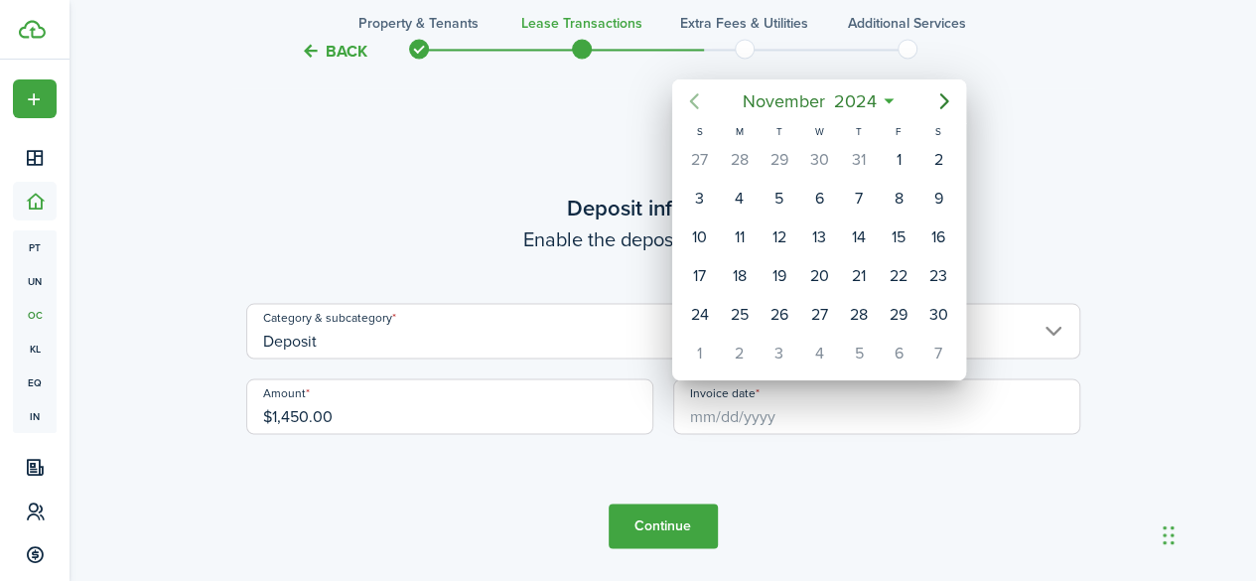
click at [689, 99] on icon "Previous page" at bounding box center [694, 101] width 24 height 24
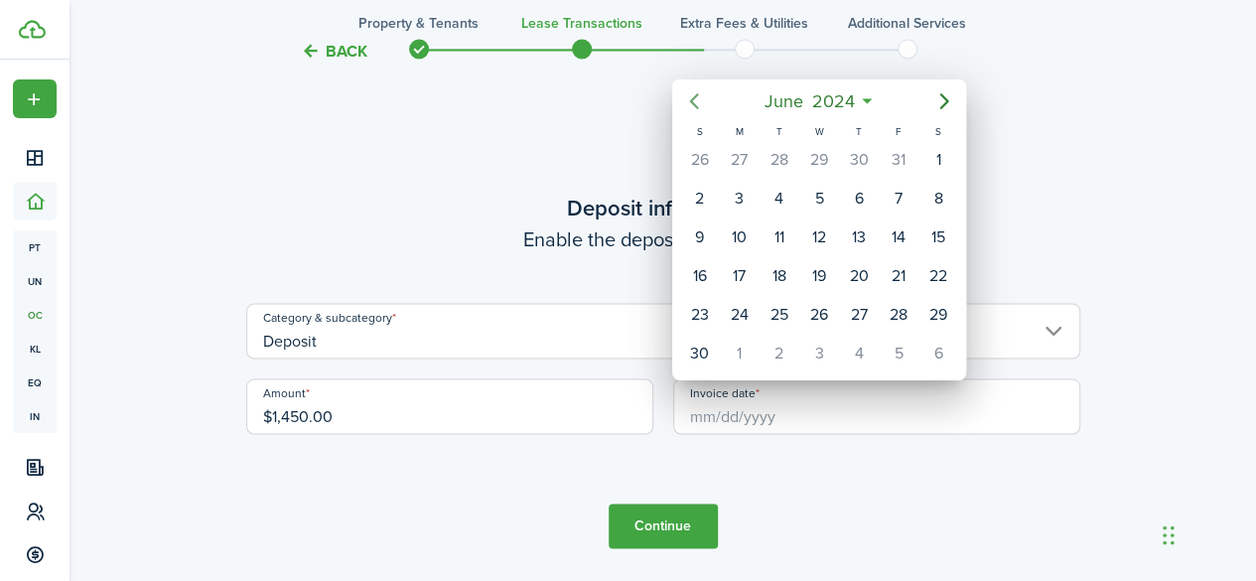
click at [689, 99] on icon "Previous page" at bounding box center [694, 101] width 24 height 24
click at [818, 311] on div "27" at bounding box center [819, 315] width 30 height 30
type input "03/27/2024"
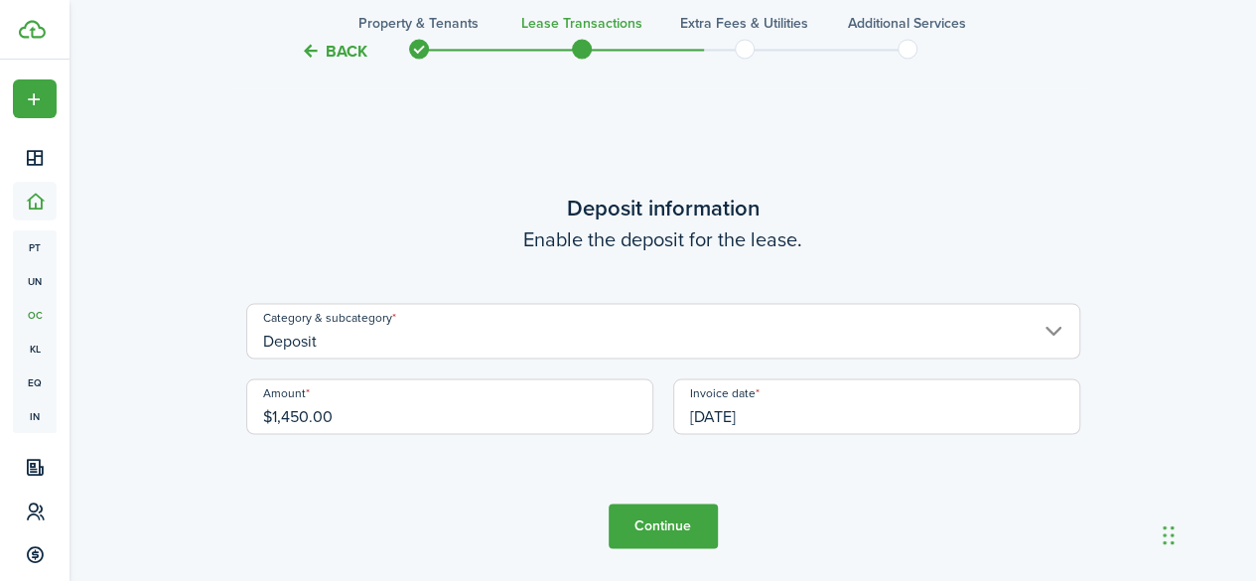
click at [671, 521] on button "Continue" at bounding box center [662, 525] width 109 height 45
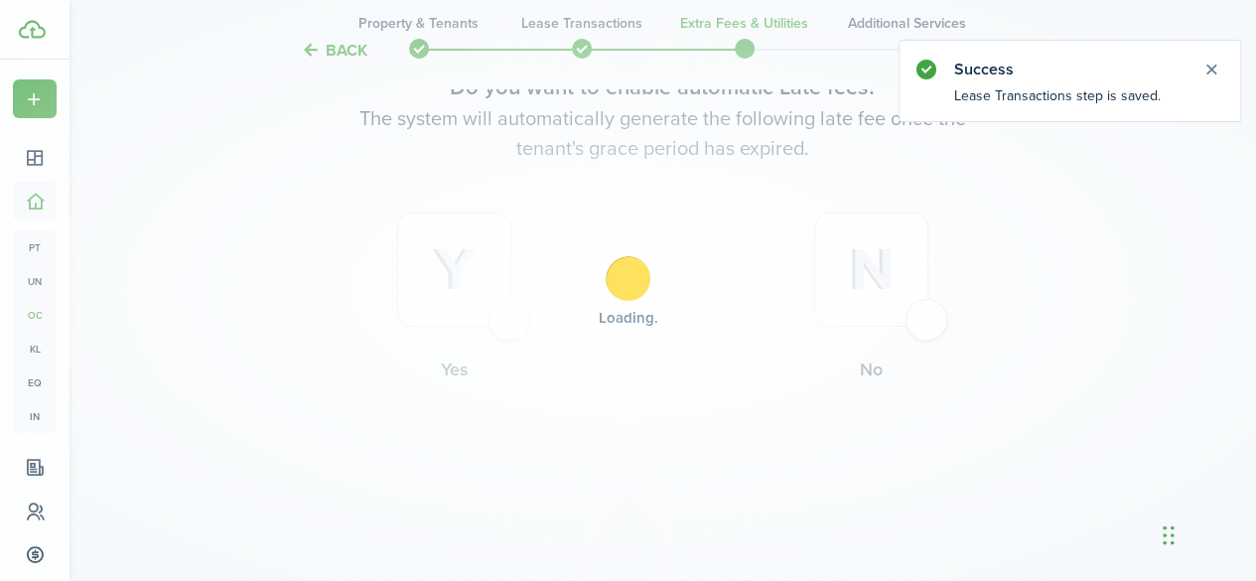
scroll to position [0, 0]
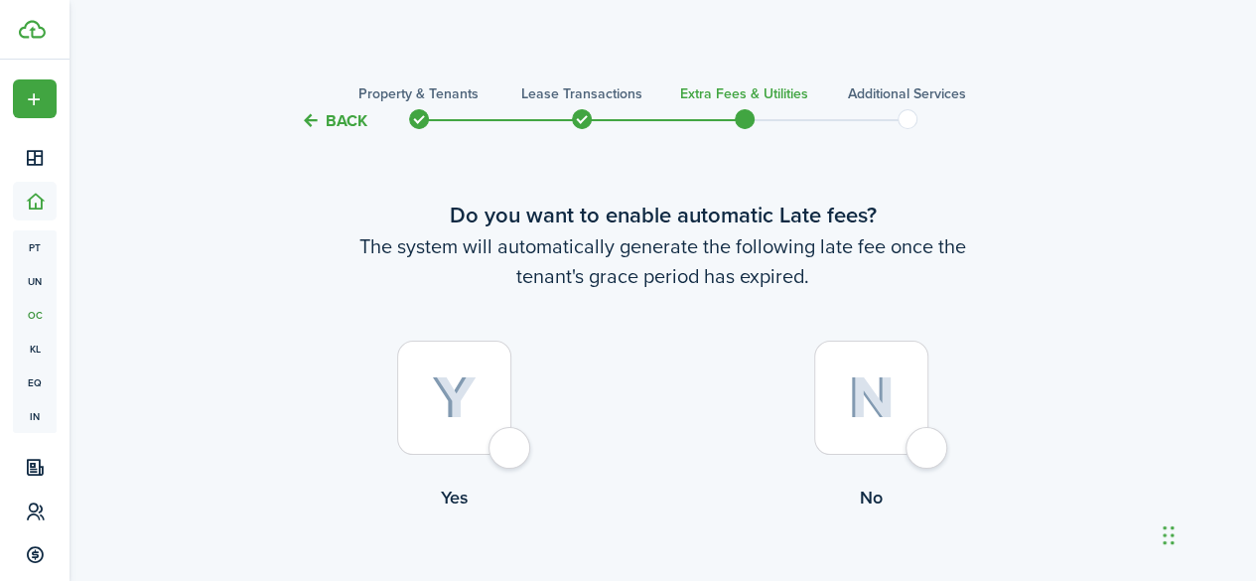
click at [511, 451] on div at bounding box center [454, 397] width 114 height 114
radio input "true"
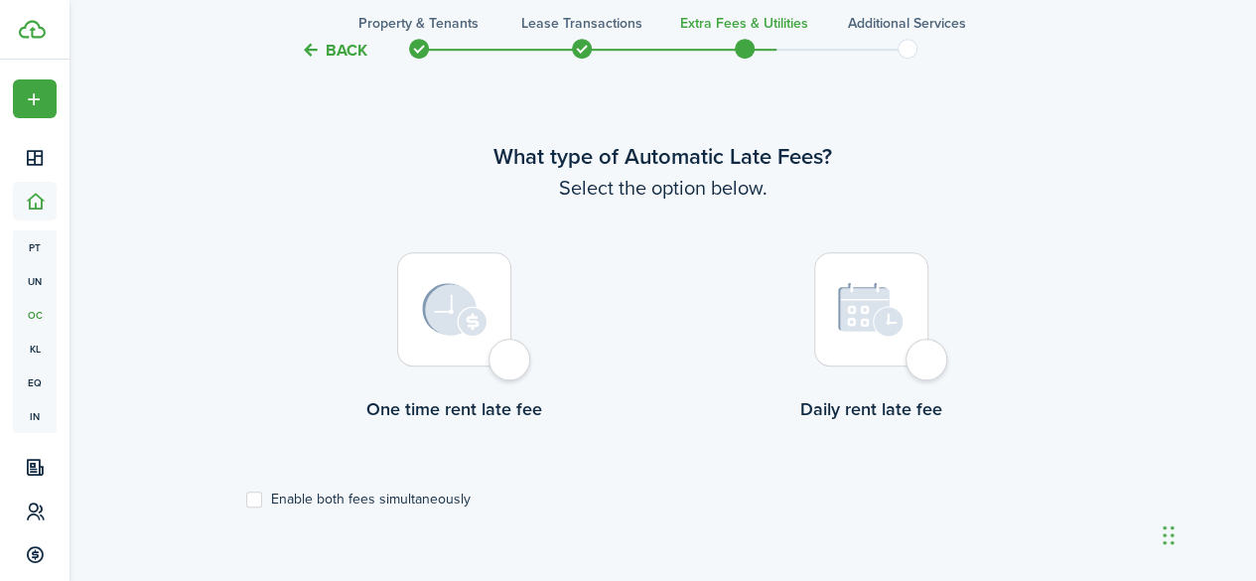
scroll to position [576, 0]
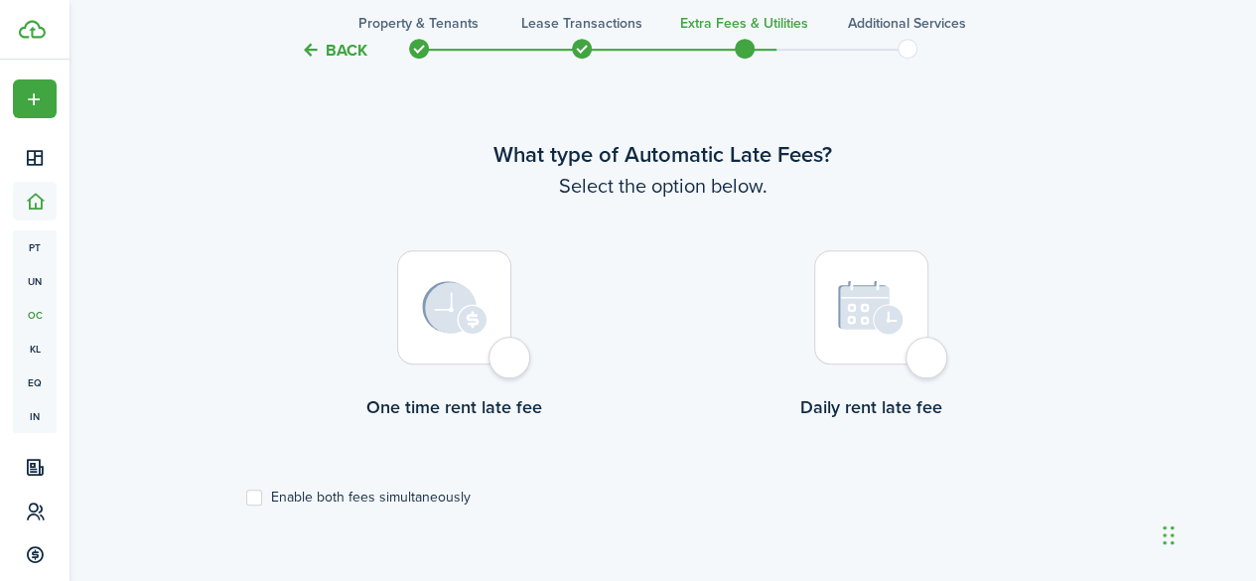
click at [928, 364] on div at bounding box center [871, 307] width 114 height 114
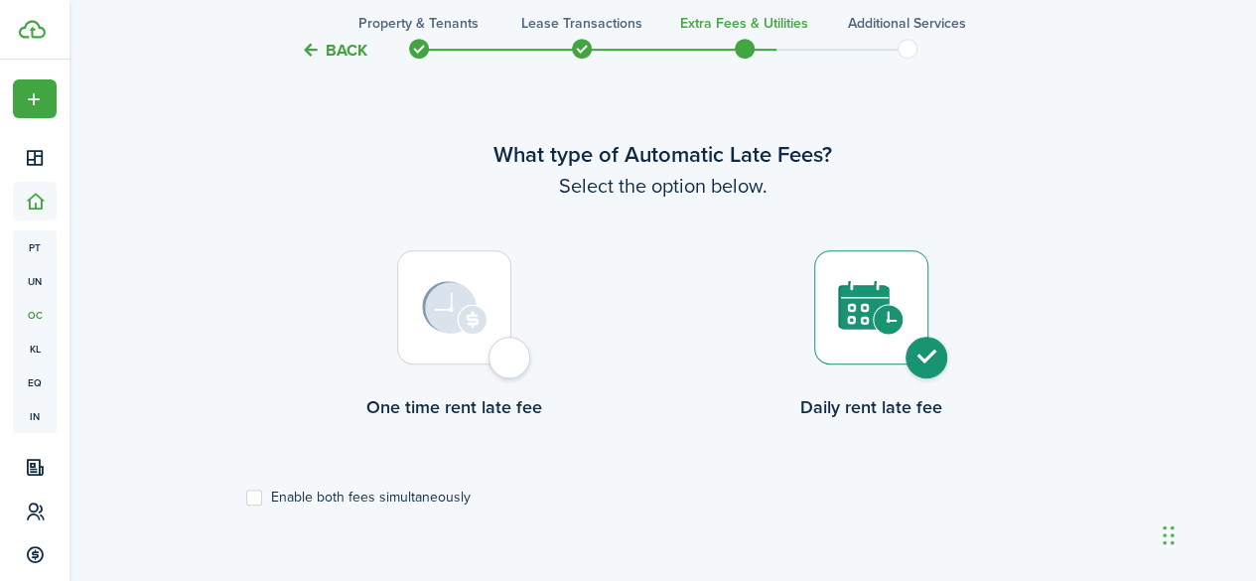
radio input "true"
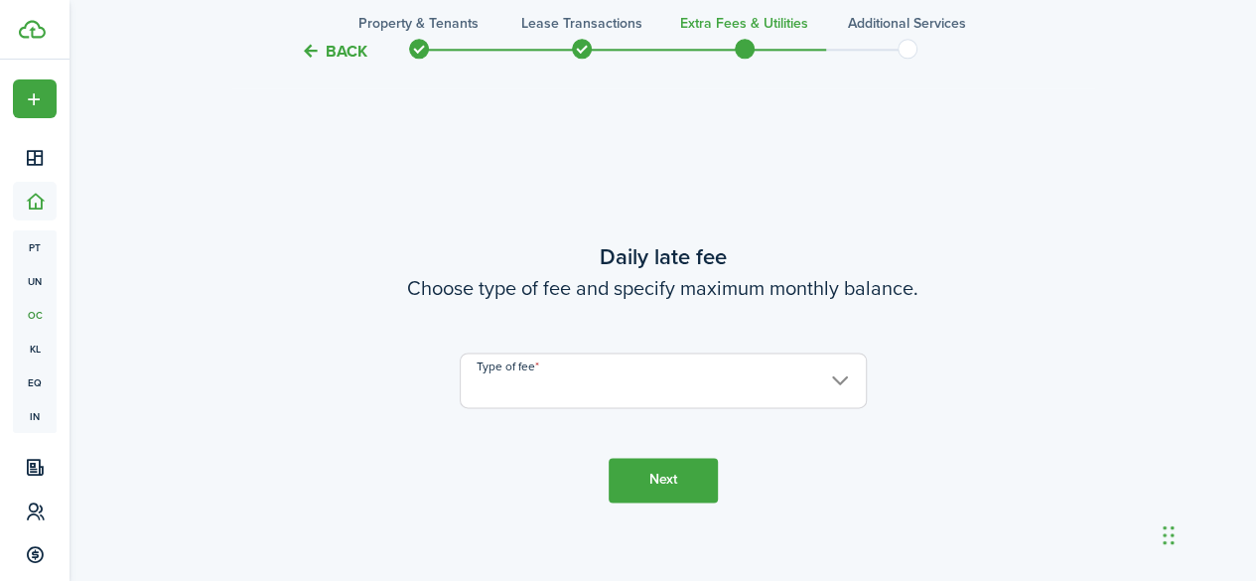
scroll to position [1156, 0]
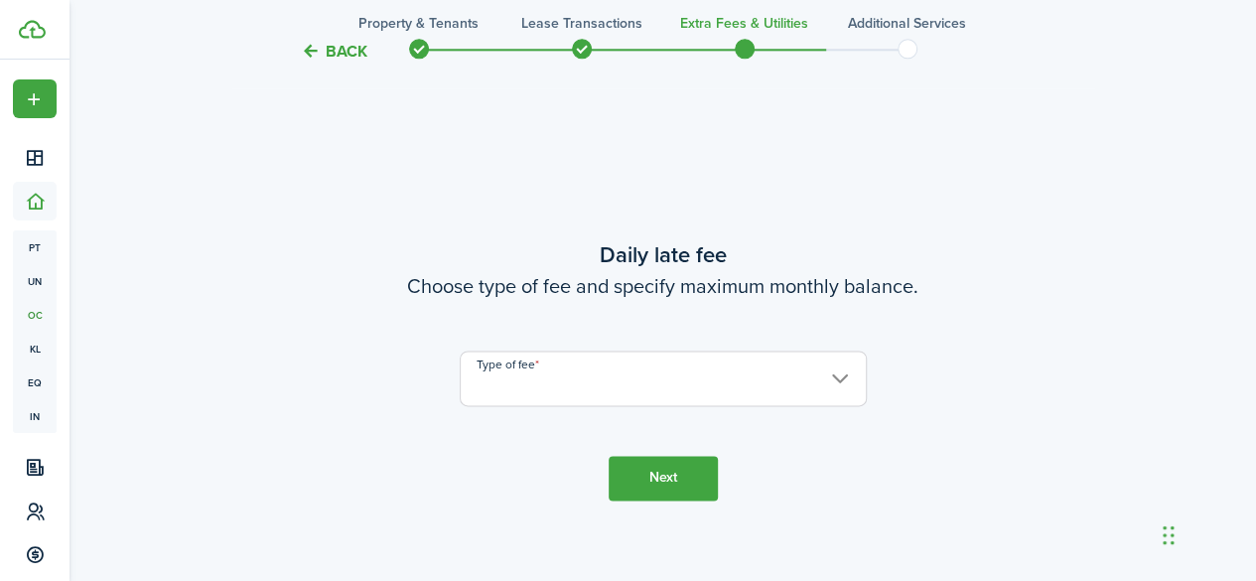
click at [826, 377] on input "Type of fee" at bounding box center [663, 378] width 407 height 56
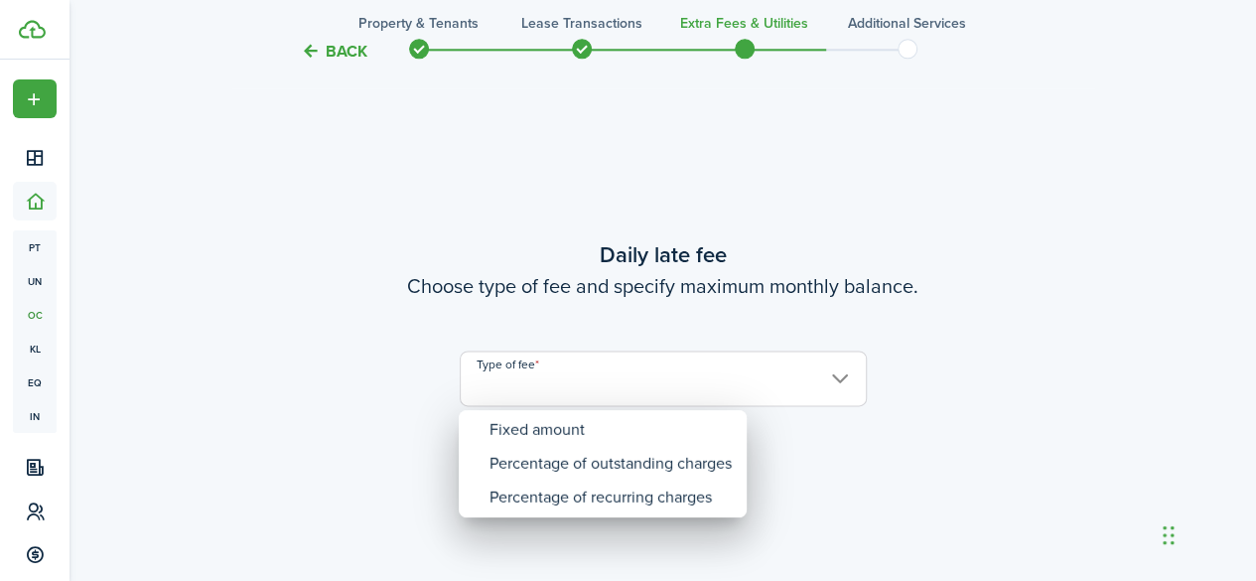
click at [826, 377] on div at bounding box center [627, 290] width 1573 height 898
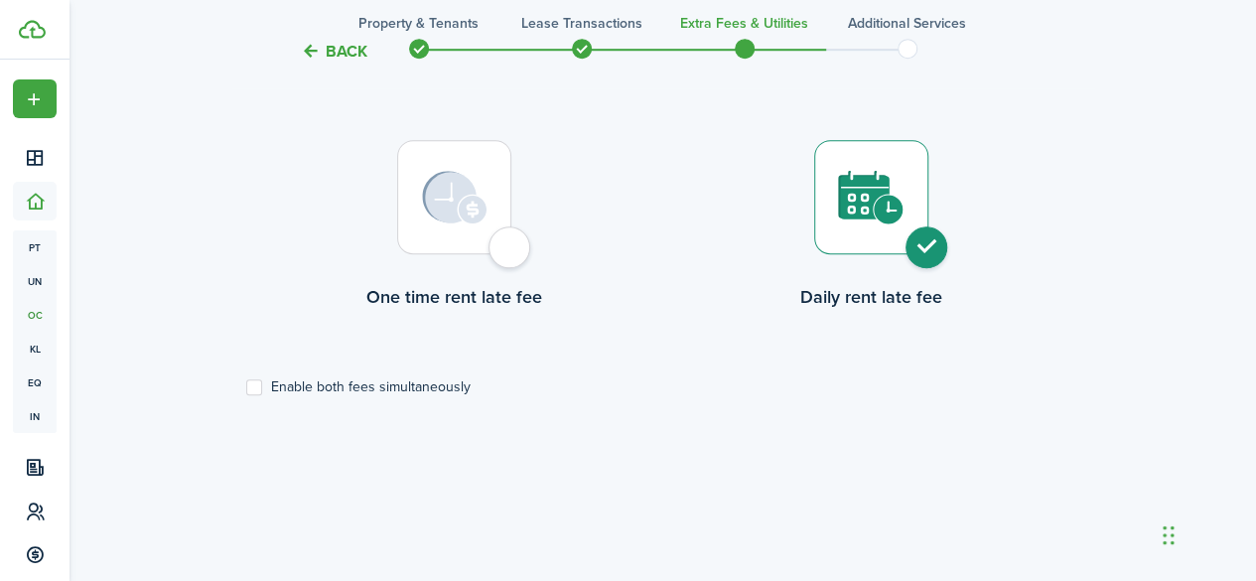
scroll to position [684, 0]
click at [511, 249] on div at bounding box center [454, 199] width 114 height 114
radio input "true"
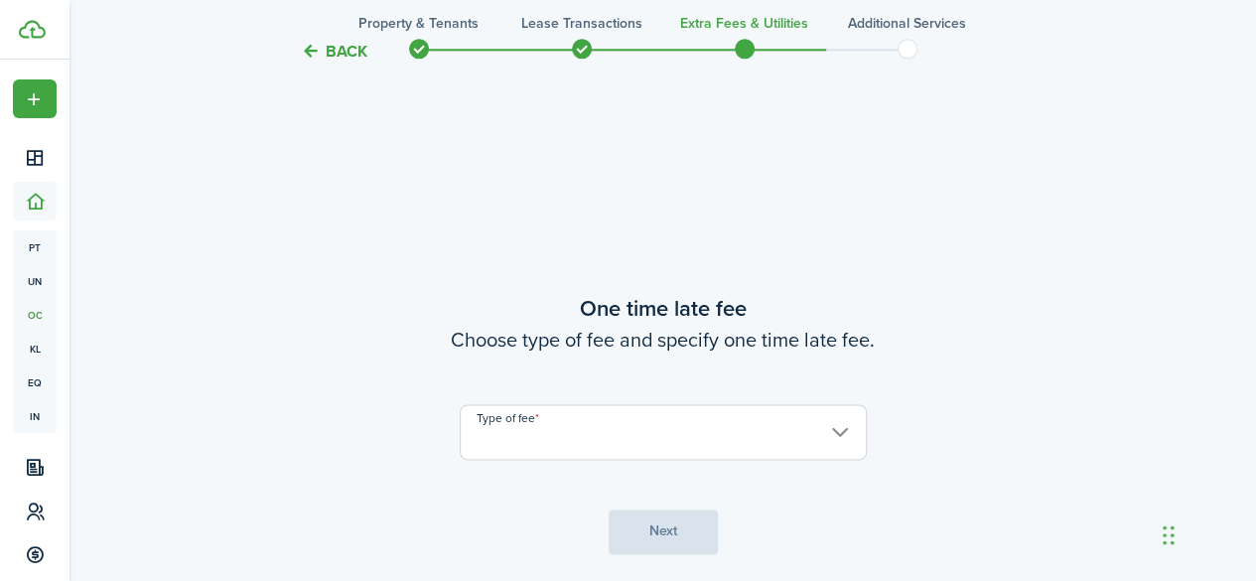
scroll to position [1156, 0]
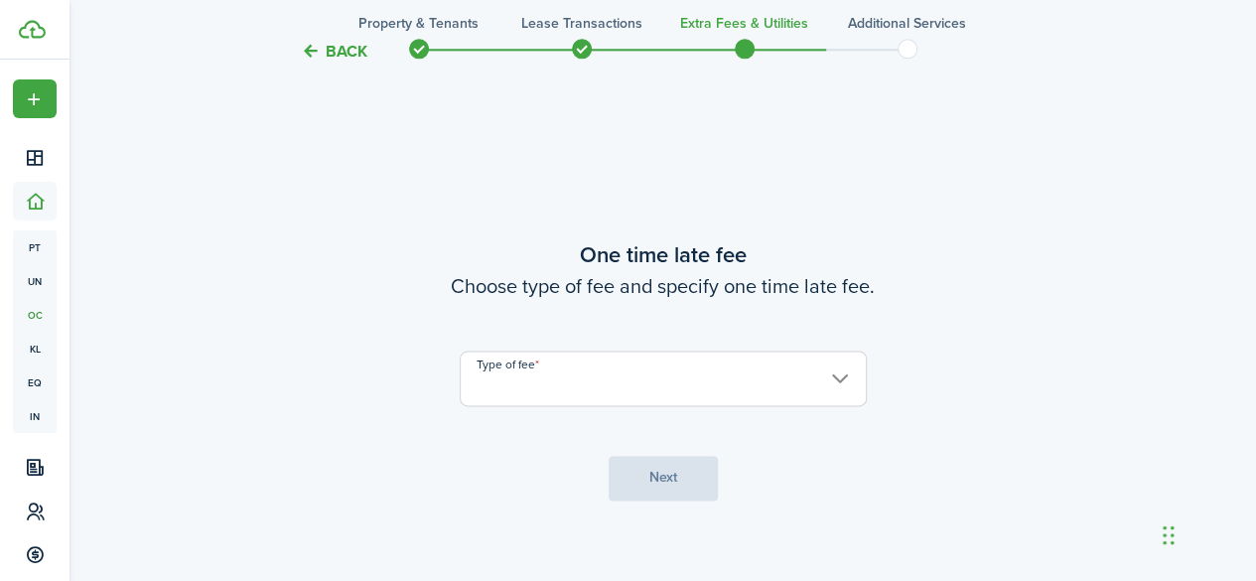
click at [835, 378] on input "Type of fee" at bounding box center [663, 378] width 407 height 56
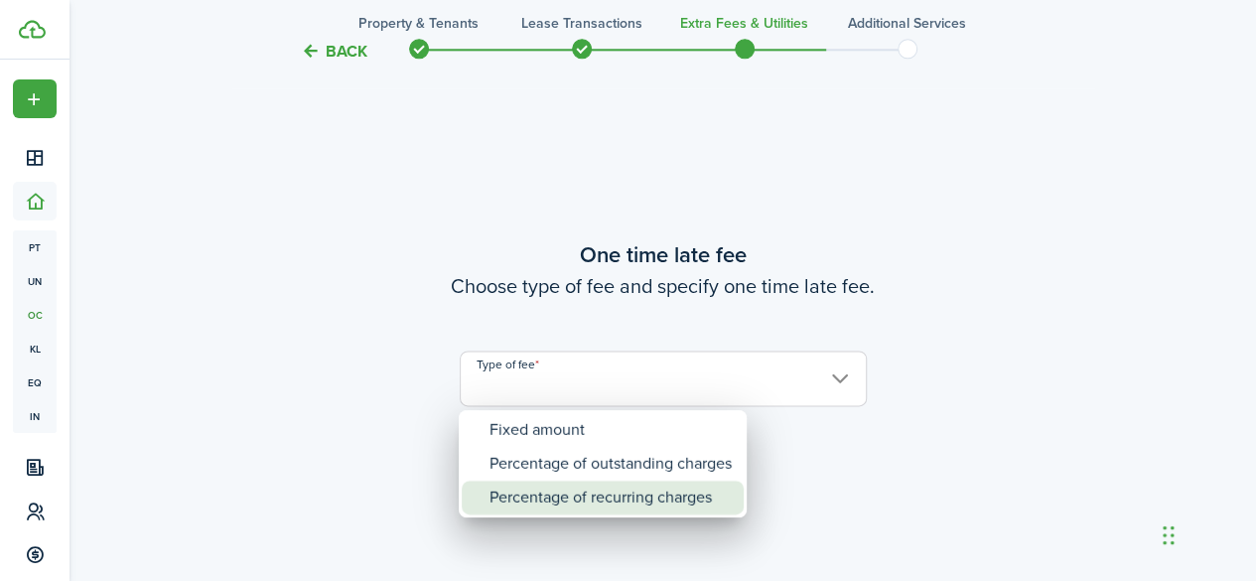
click at [668, 495] on div "Percentage of recurring charges" at bounding box center [610, 497] width 242 height 34
type input "Percentage of recurring charges"
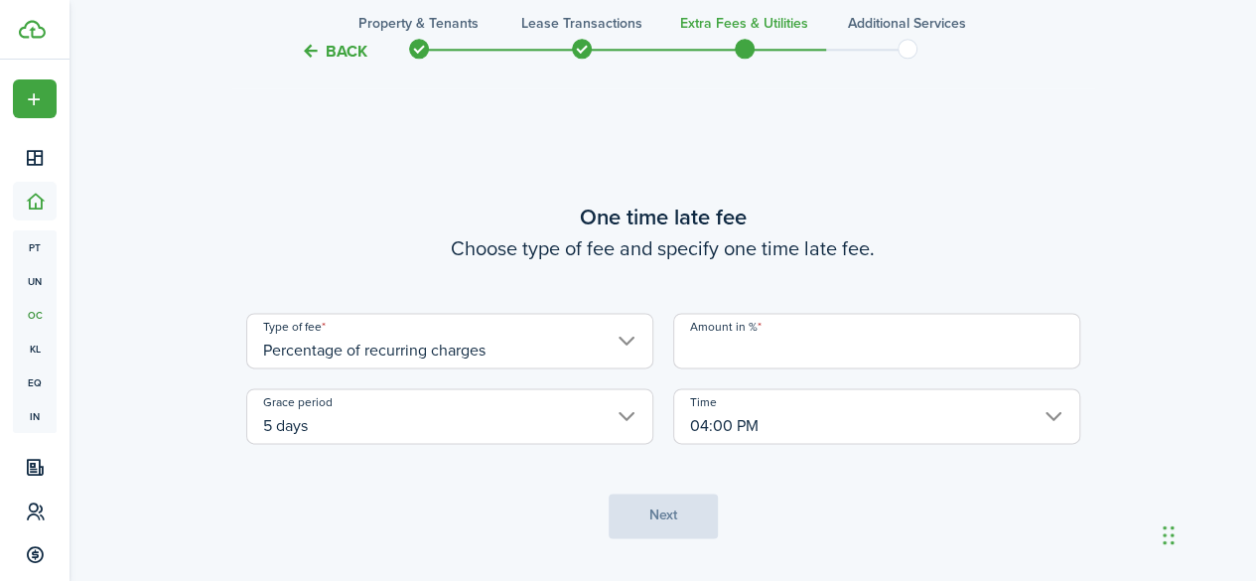
click at [830, 347] on input "Amount in %" at bounding box center [876, 341] width 407 height 56
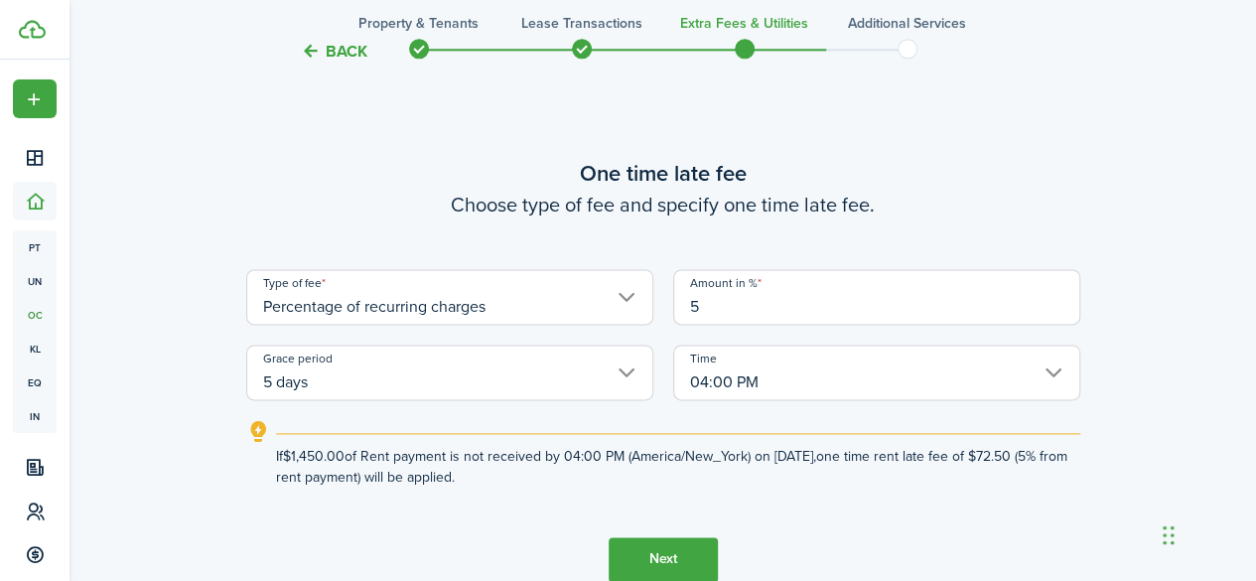
click at [1058, 374] on input "04:00 PM" at bounding box center [876, 372] width 407 height 56
type input "5"
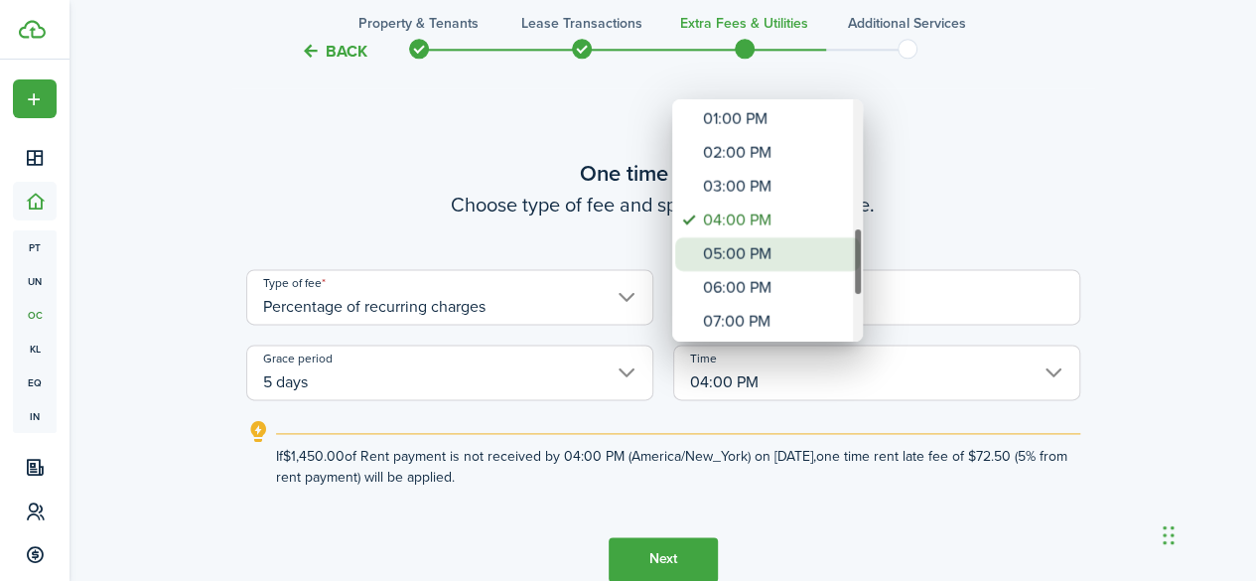
click at [796, 244] on div "05:00 PM" at bounding box center [775, 254] width 145 height 34
type input "05:00 PM"
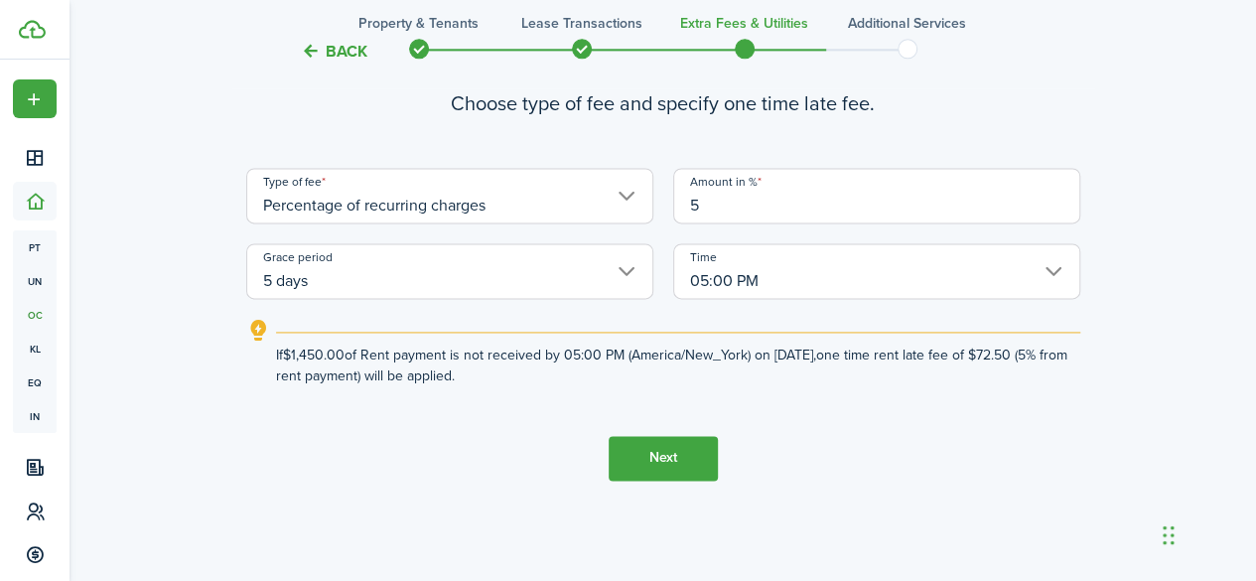
scroll to position [1261, 0]
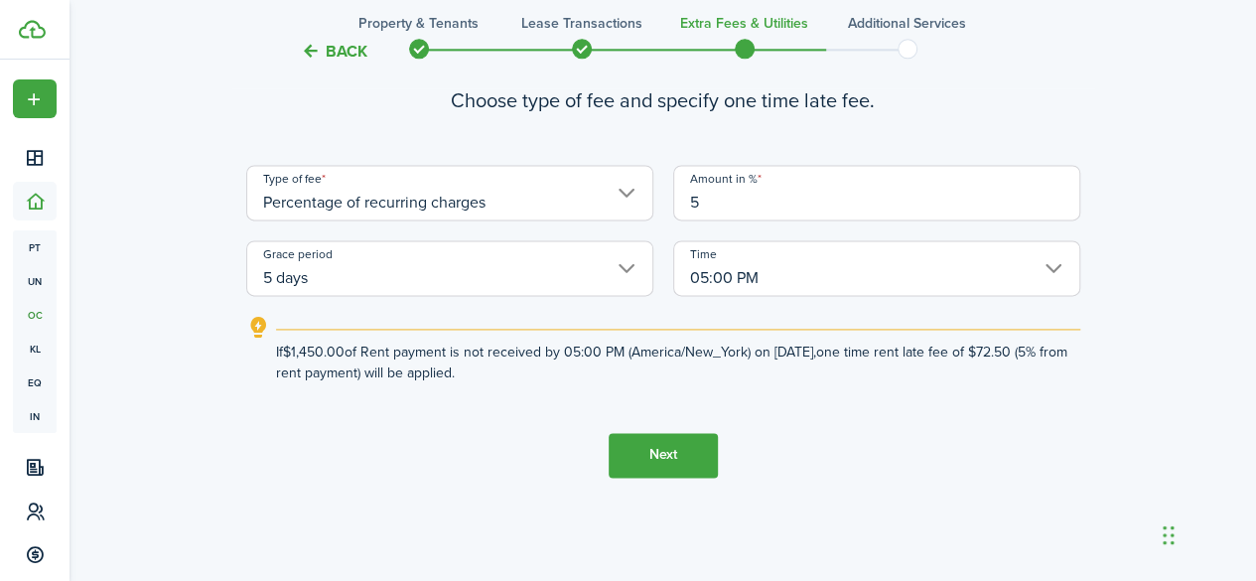
click at [665, 454] on button "Next" at bounding box center [662, 455] width 109 height 45
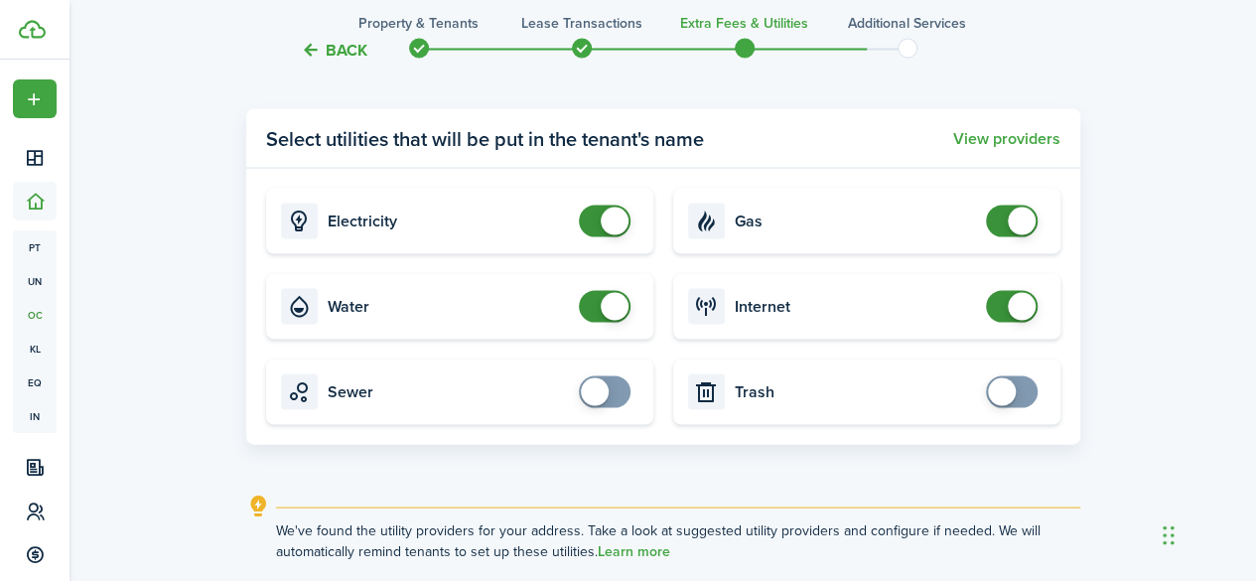
scroll to position [1937, 0]
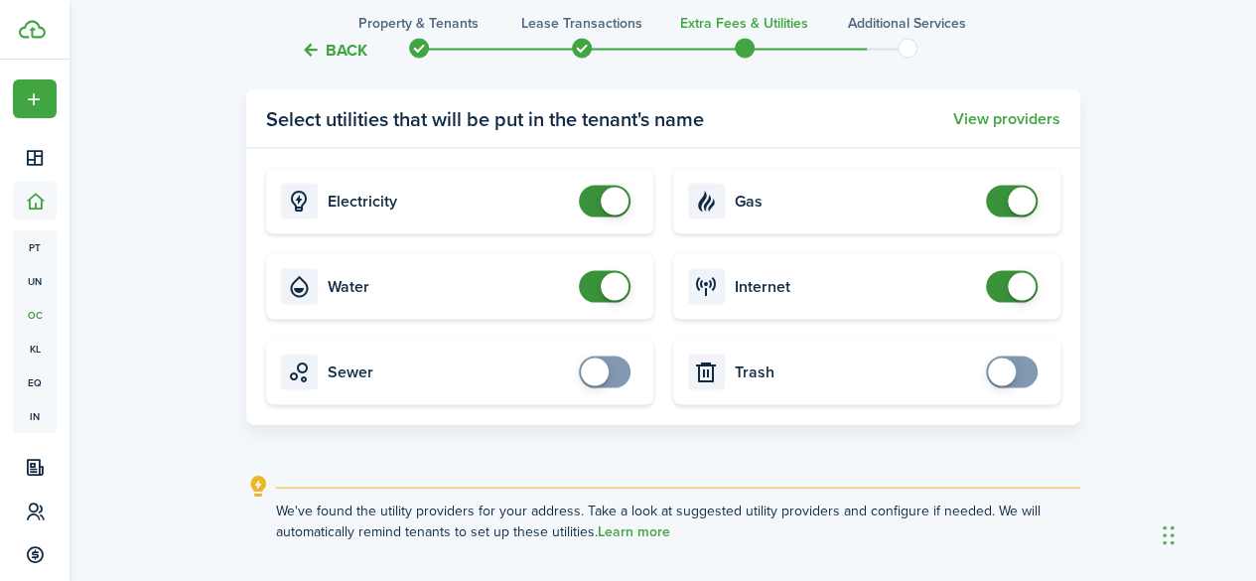
checkbox input "true"
click at [599, 386] on span at bounding box center [605, 372] width 20 height 32
checkbox input "true"
click at [1004, 364] on span at bounding box center [1002, 372] width 28 height 28
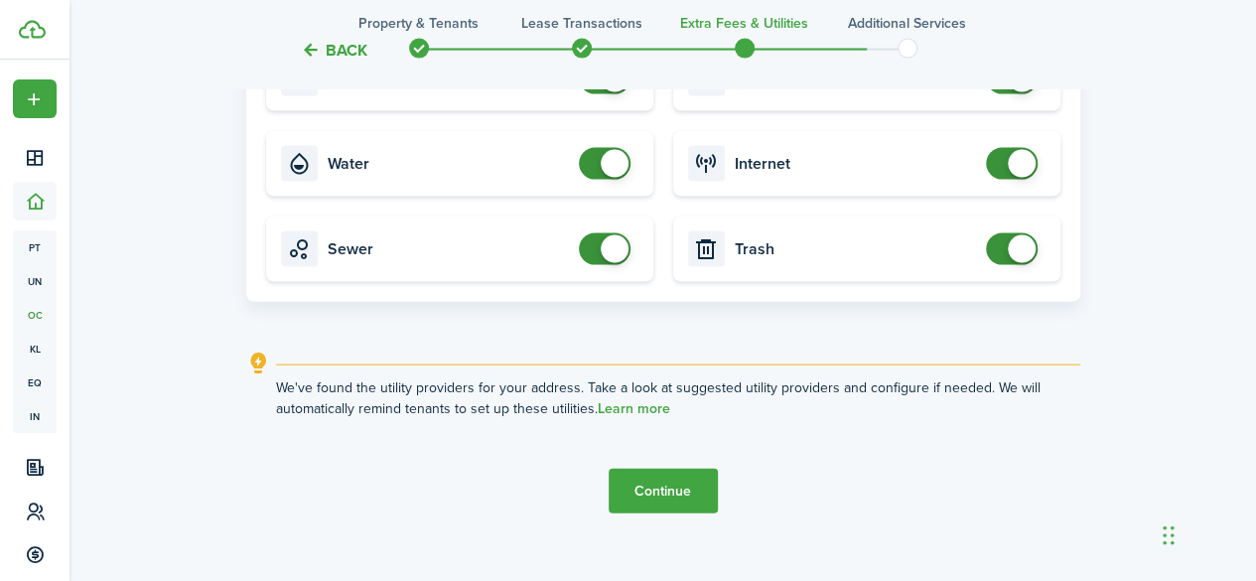
scroll to position [2087, 0]
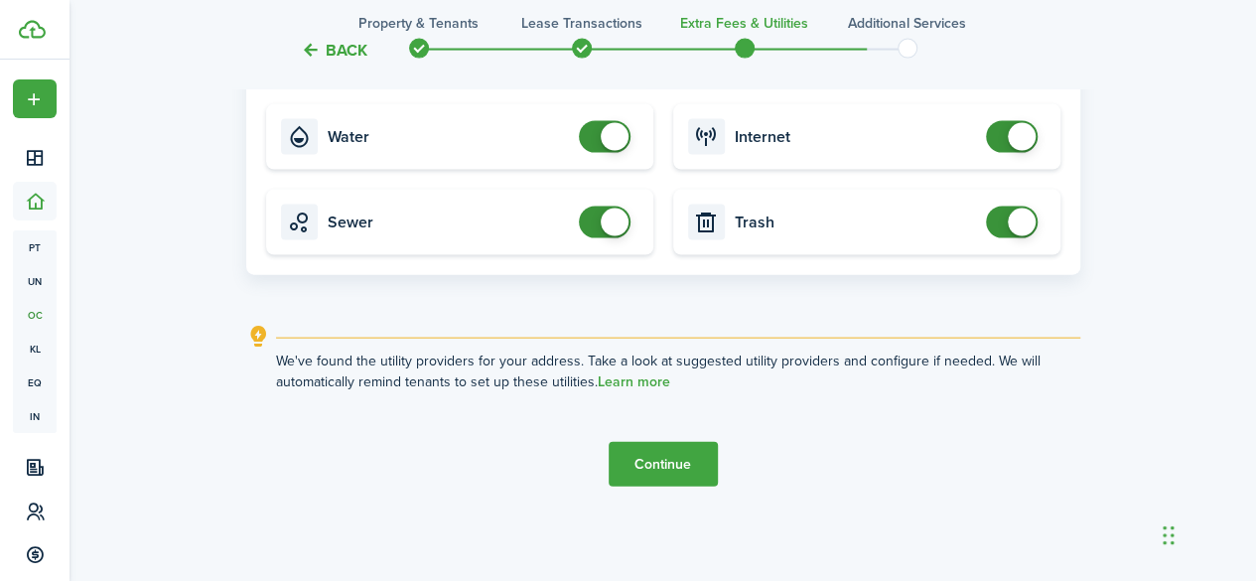
click at [653, 456] on button "Continue" at bounding box center [662, 464] width 109 height 45
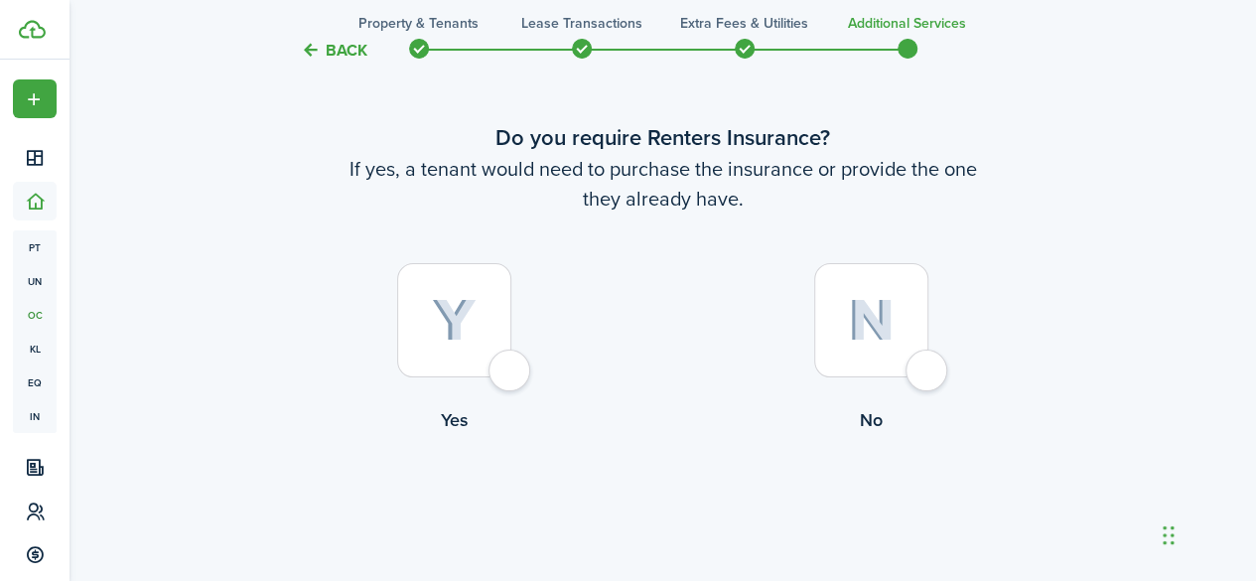
scroll to position [78, 0]
click at [506, 374] on div at bounding box center [454, 319] width 114 height 114
radio input "true"
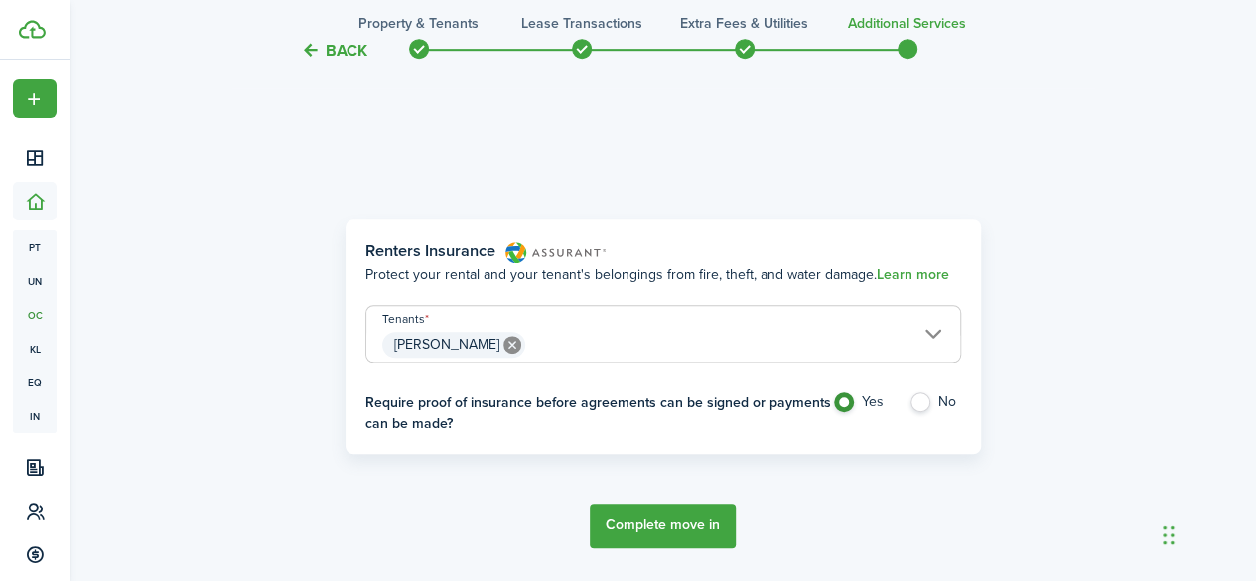
scroll to position [576, 0]
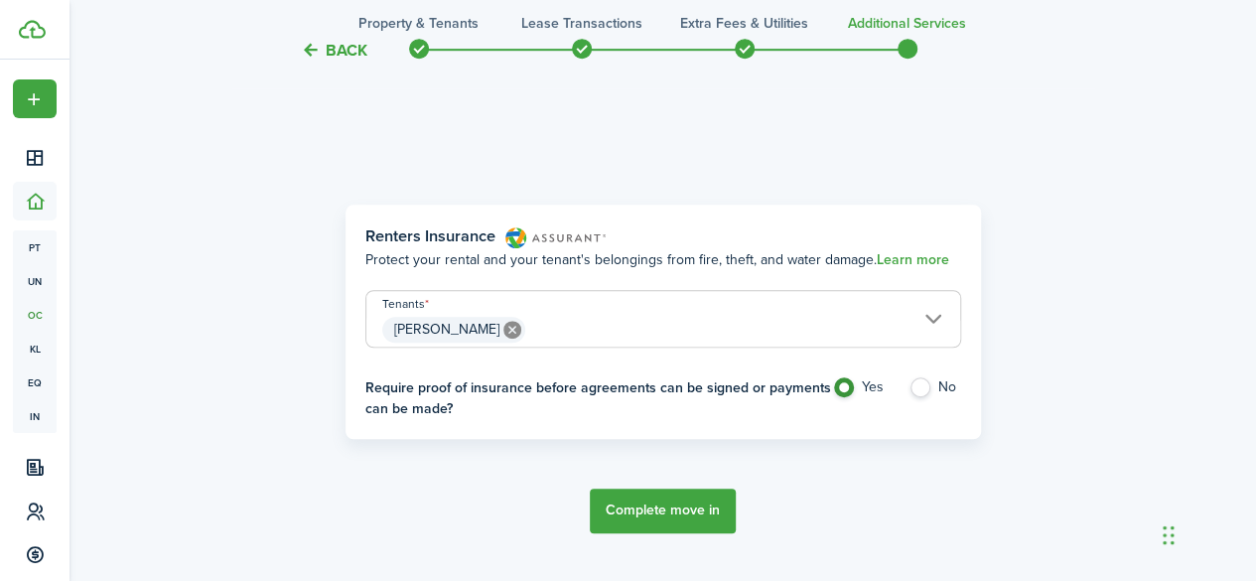
click at [919, 389] on label "No" at bounding box center [934, 392] width 53 height 30
radio input "false"
radio input "true"
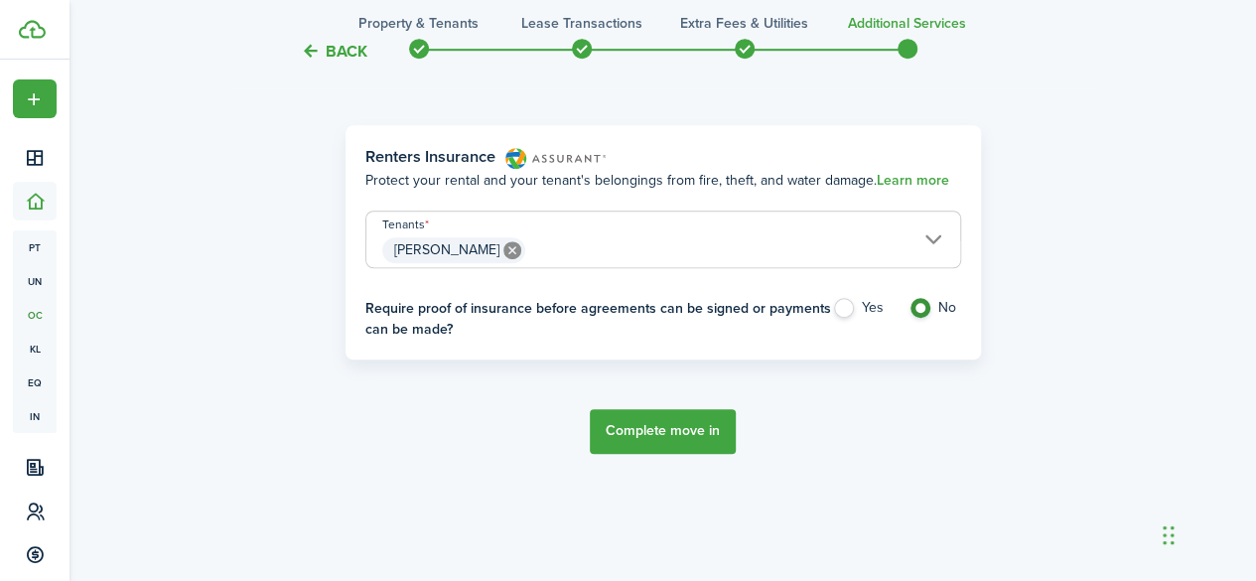
scroll to position [657, 0]
click at [663, 424] on button "Complete move in" at bounding box center [663, 429] width 146 height 45
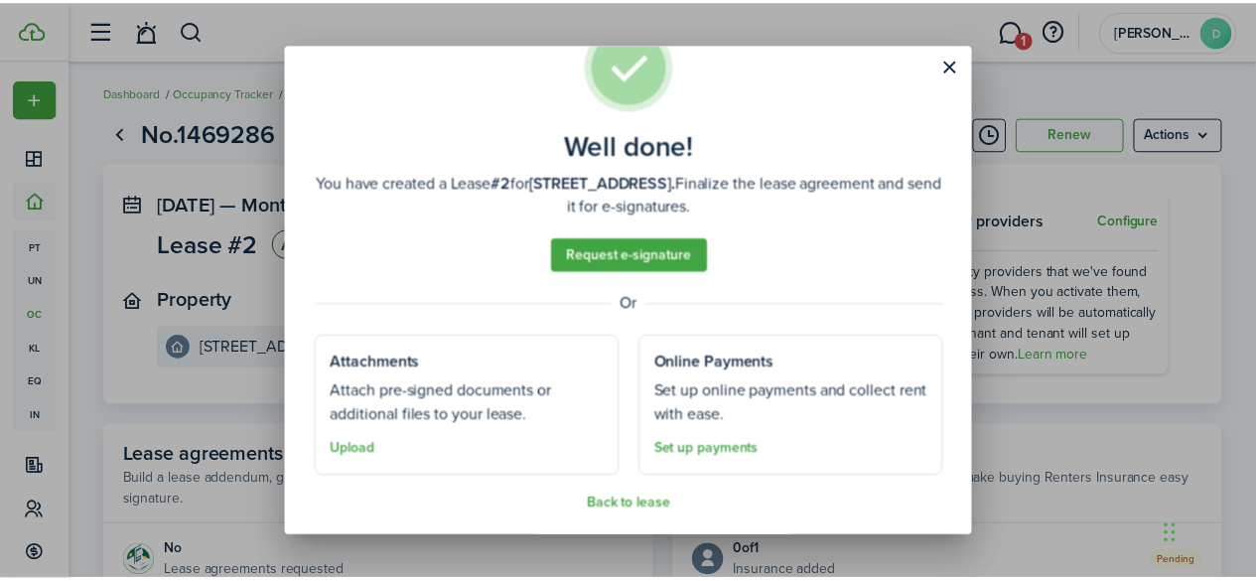
scroll to position [67, 0]
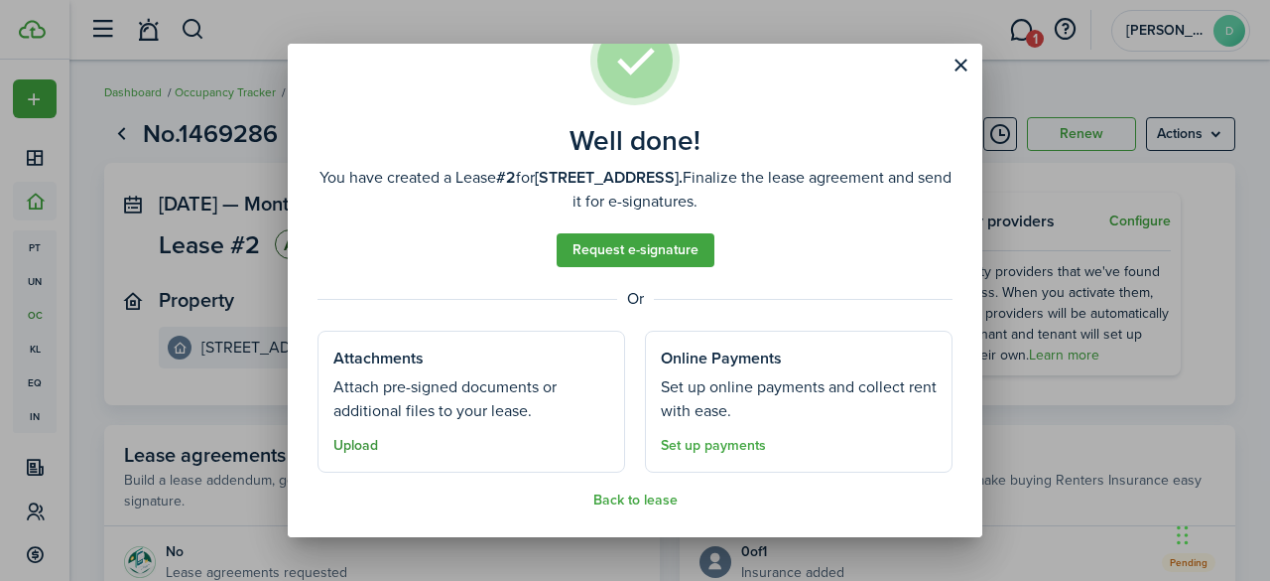
click at [365, 444] on button "Upload" at bounding box center [355, 446] width 45 height 16
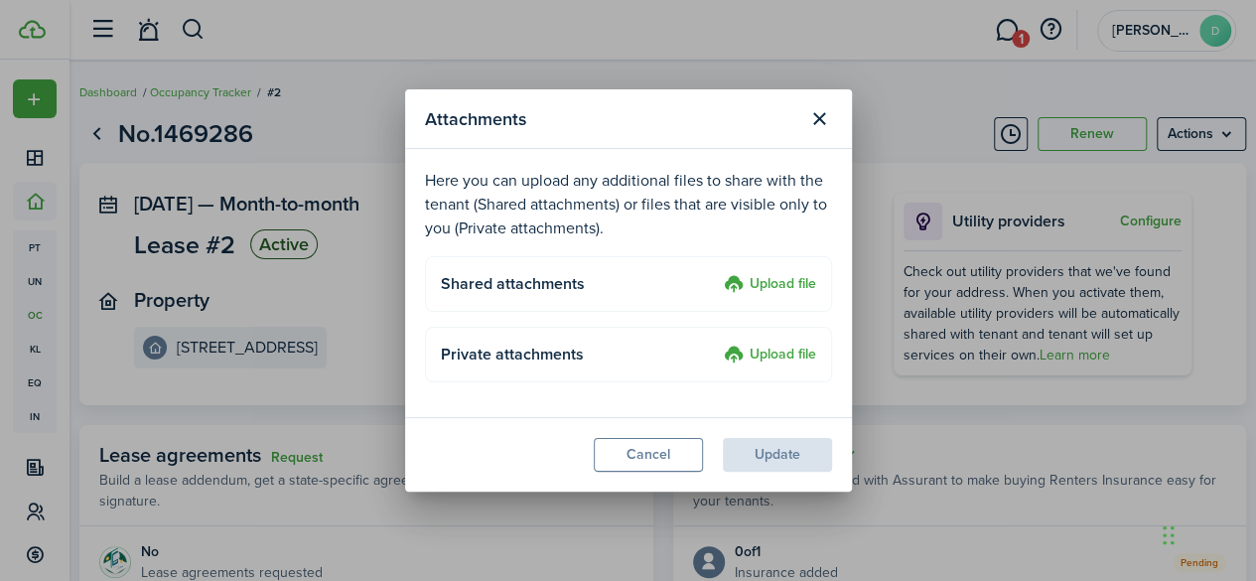
click at [782, 285] on label "Upload file" at bounding box center [770, 285] width 92 height 24
click at [717, 273] on input "Upload file" at bounding box center [717, 273] width 0 height 0
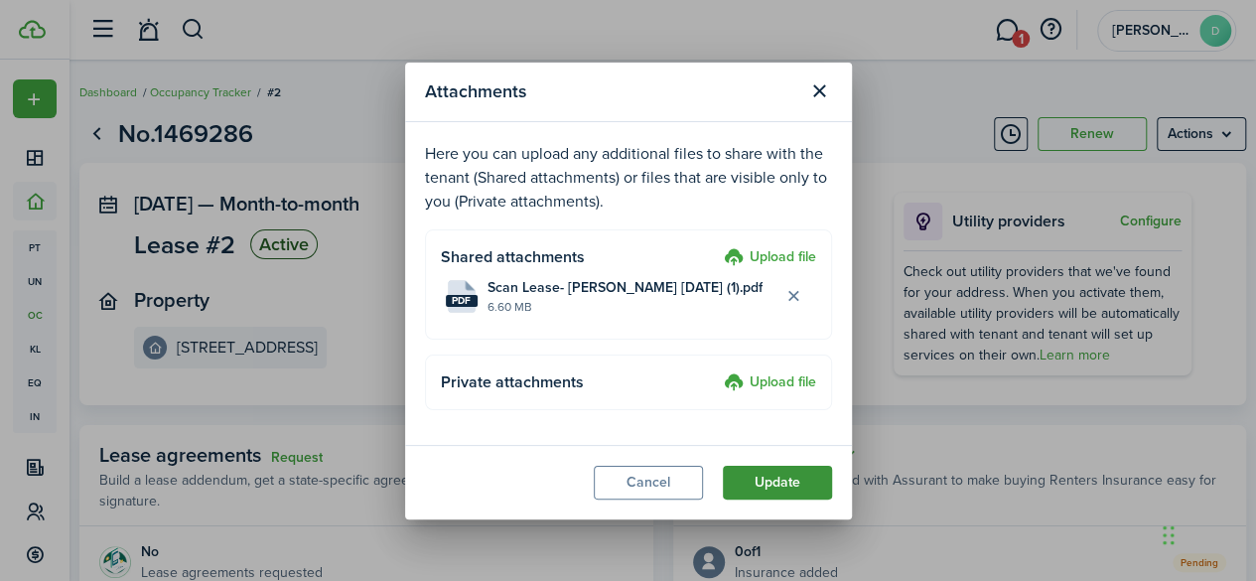
click at [771, 475] on button "Update" at bounding box center [777, 483] width 109 height 34
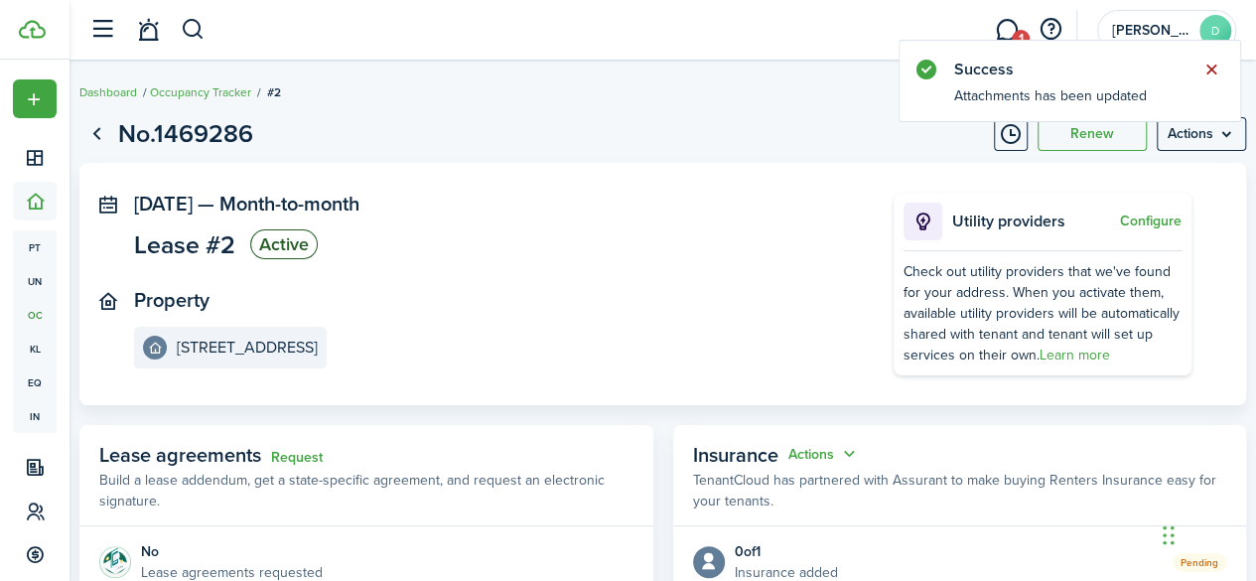
click at [1213, 67] on button "Close notify" at bounding box center [1211, 70] width 28 height 28
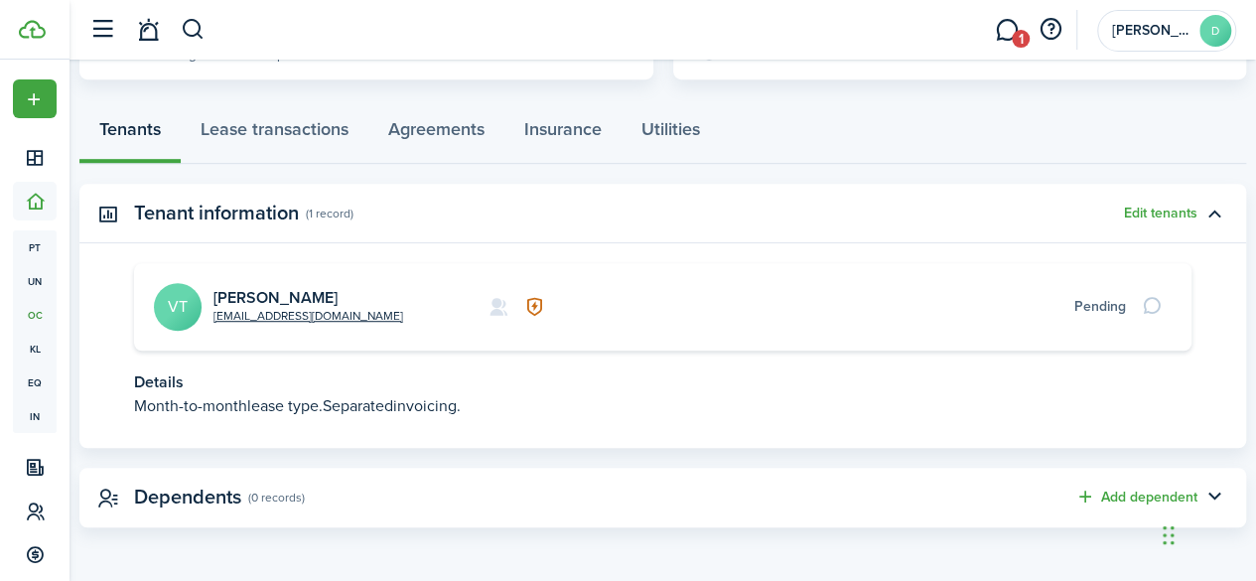
scroll to position [0, 0]
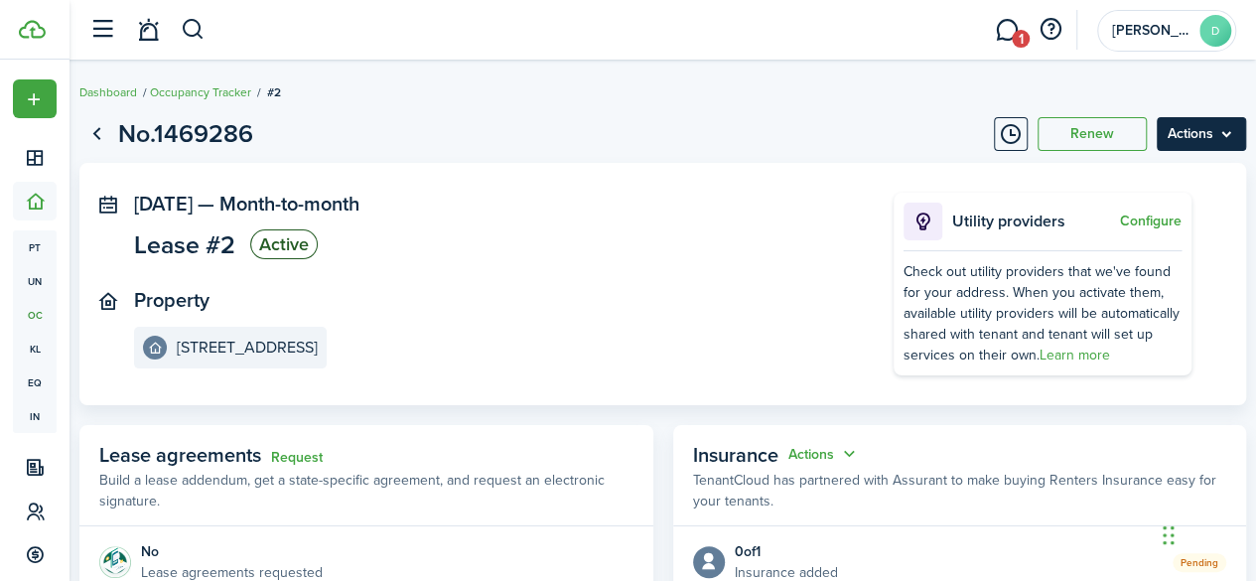
click at [1185, 131] on menu-btn "Actions" at bounding box center [1200, 134] width 89 height 34
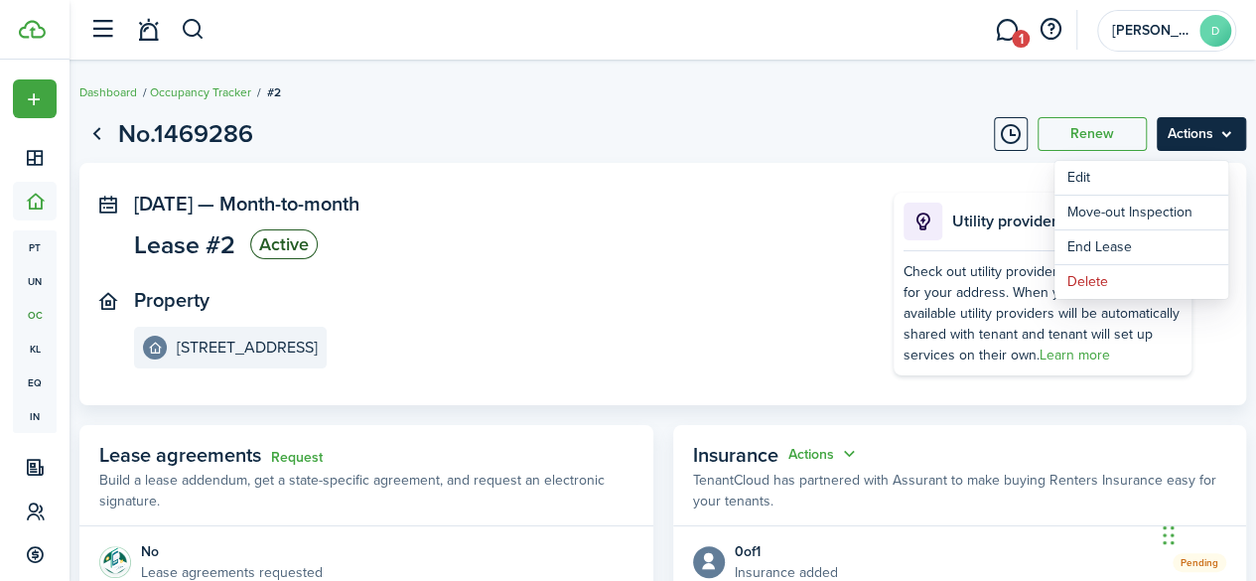
click at [1185, 131] on menu-btn "Actions" at bounding box center [1200, 134] width 89 height 34
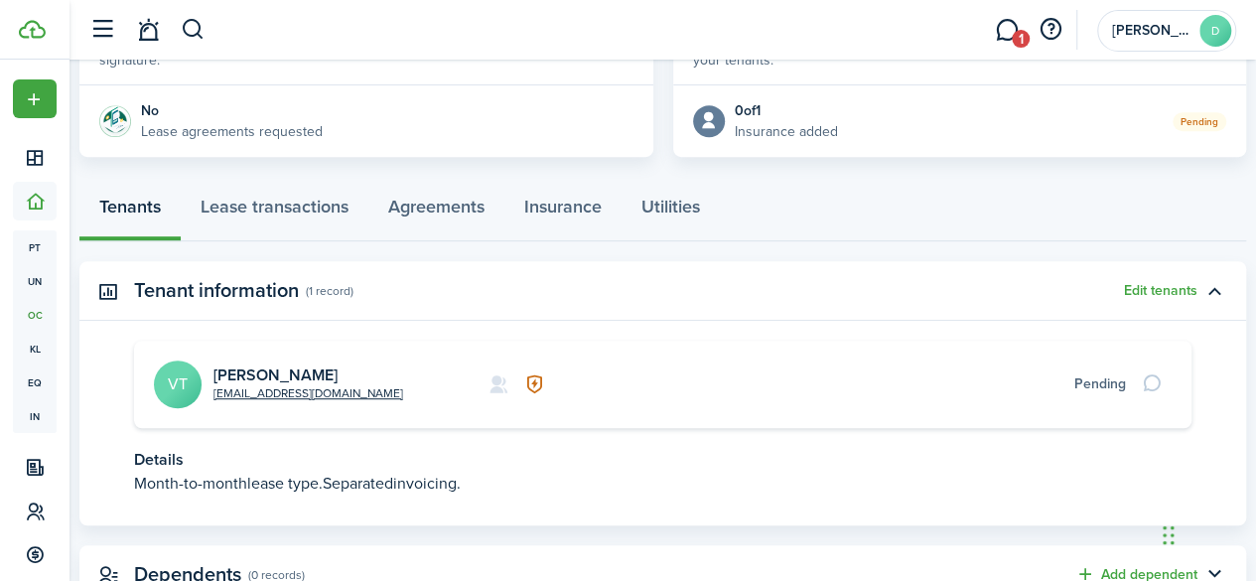
scroll to position [413, 0]
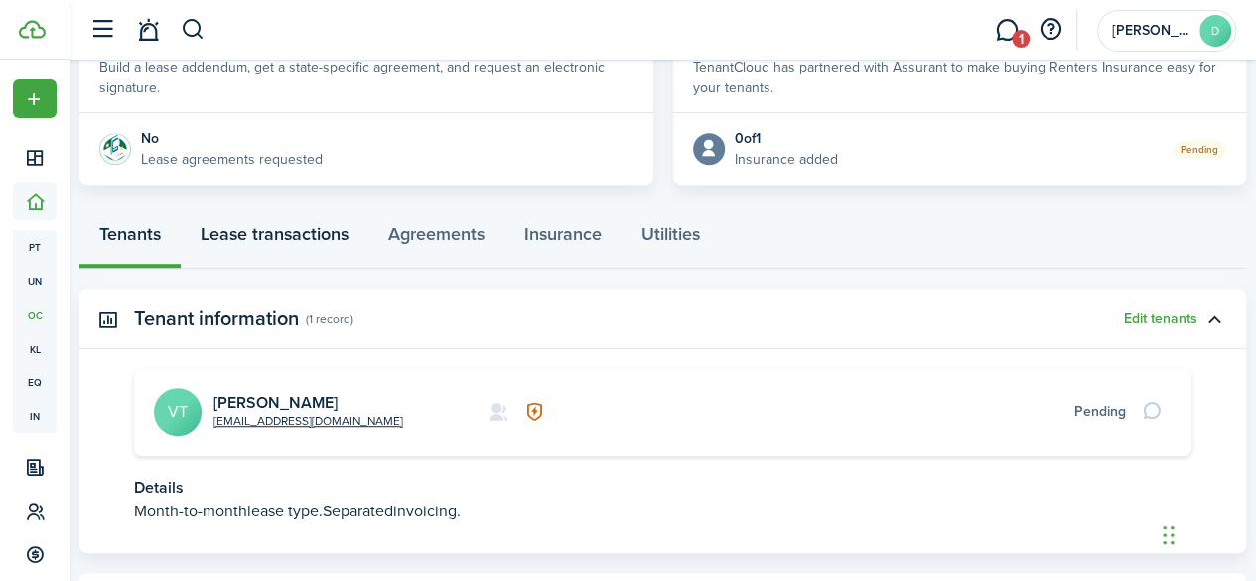
click at [276, 231] on link "Lease transactions" at bounding box center [275, 239] width 188 height 60
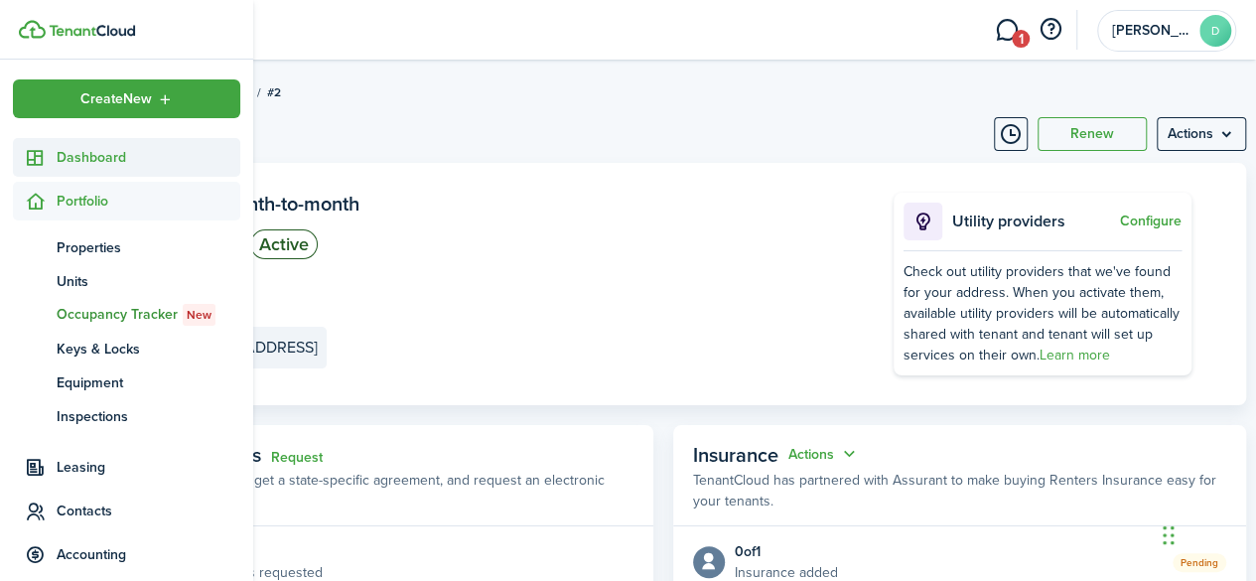
click at [93, 158] on span "Dashboard" at bounding box center [149, 157] width 184 height 21
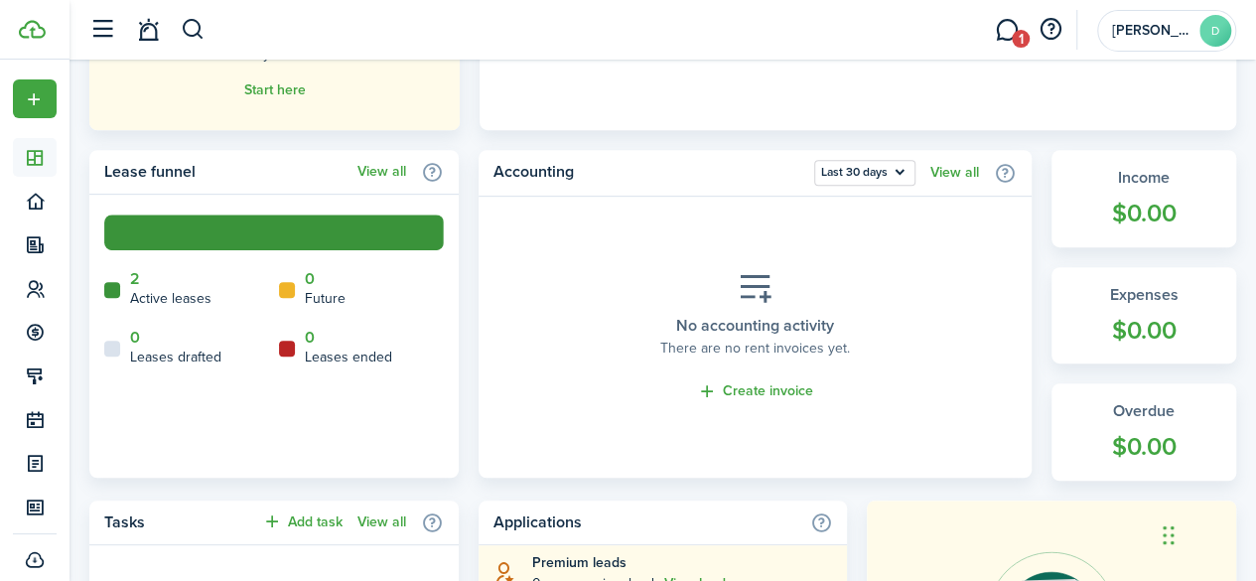
scroll to position [398, 0]
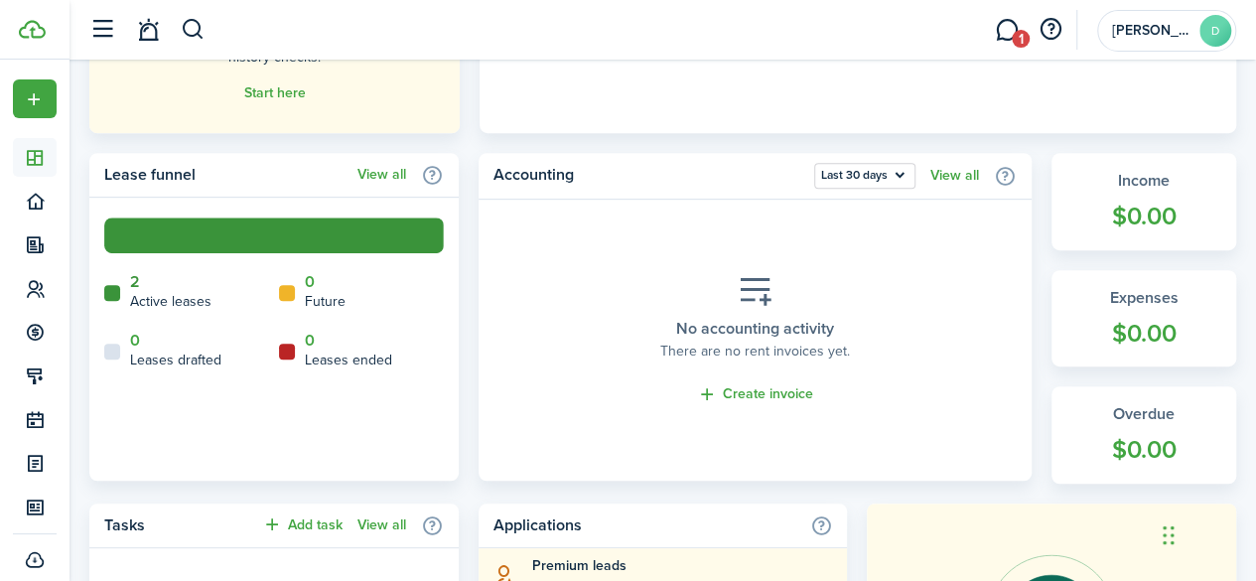
click at [135, 285] on link "2" at bounding box center [135, 282] width 10 height 18
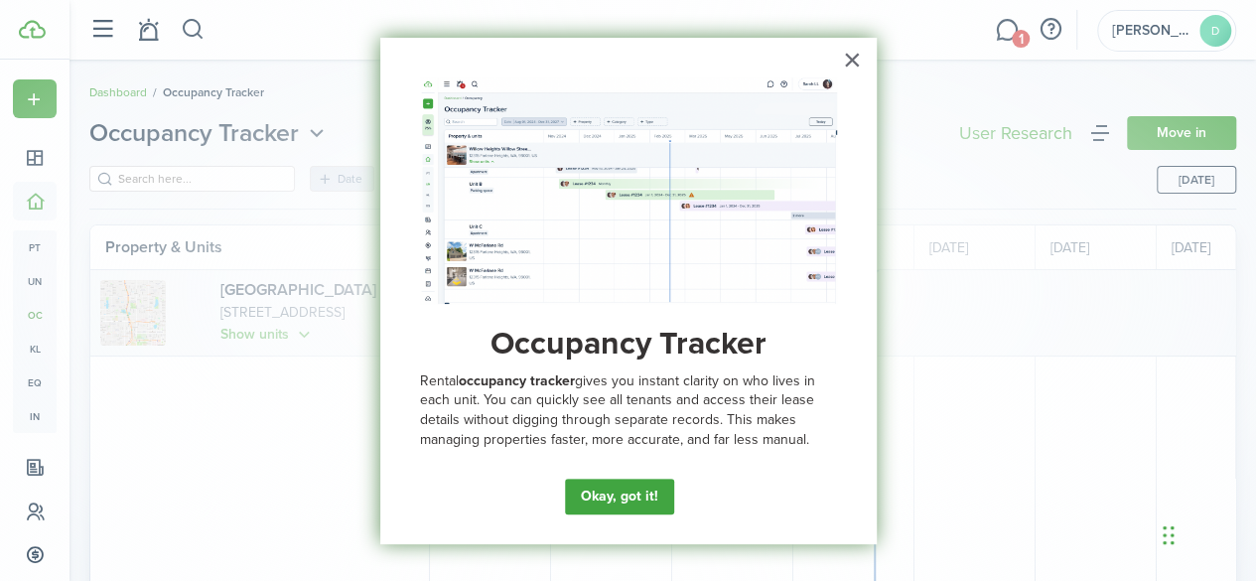
scroll to position [0, 363]
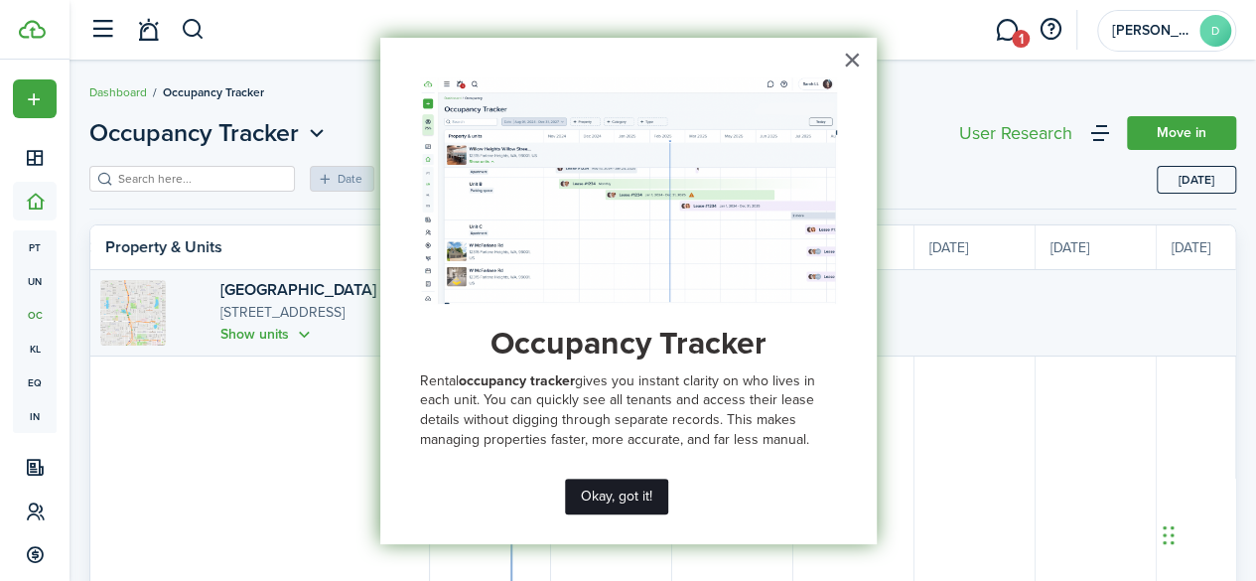
click at [612, 500] on button "Okay, got it!" at bounding box center [616, 496] width 103 height 36
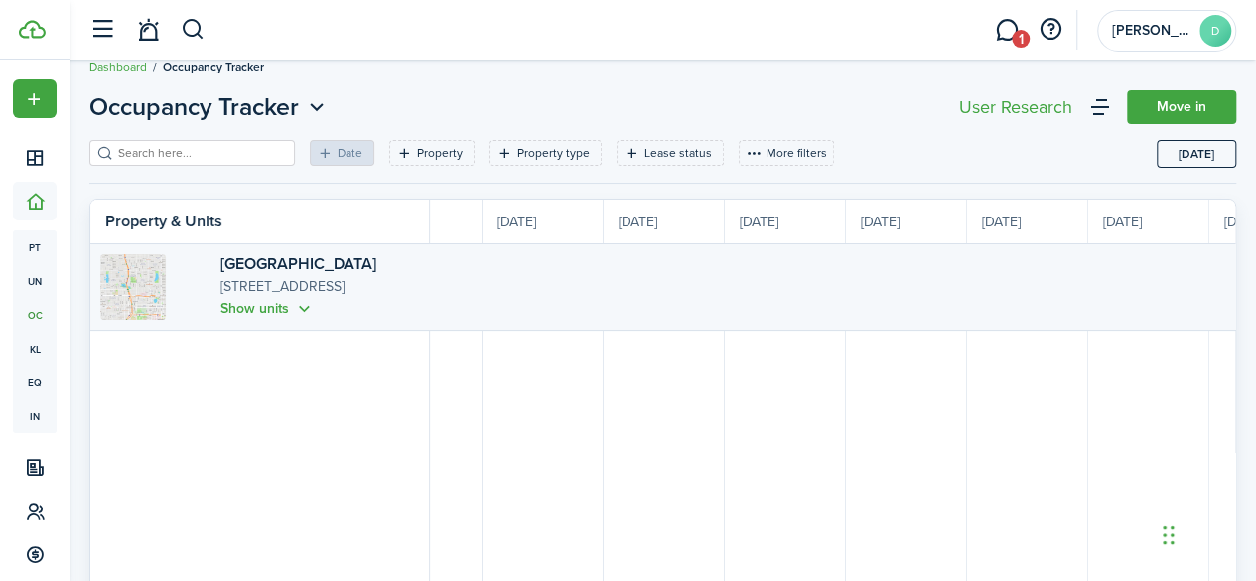
scroll to position [0, 0]
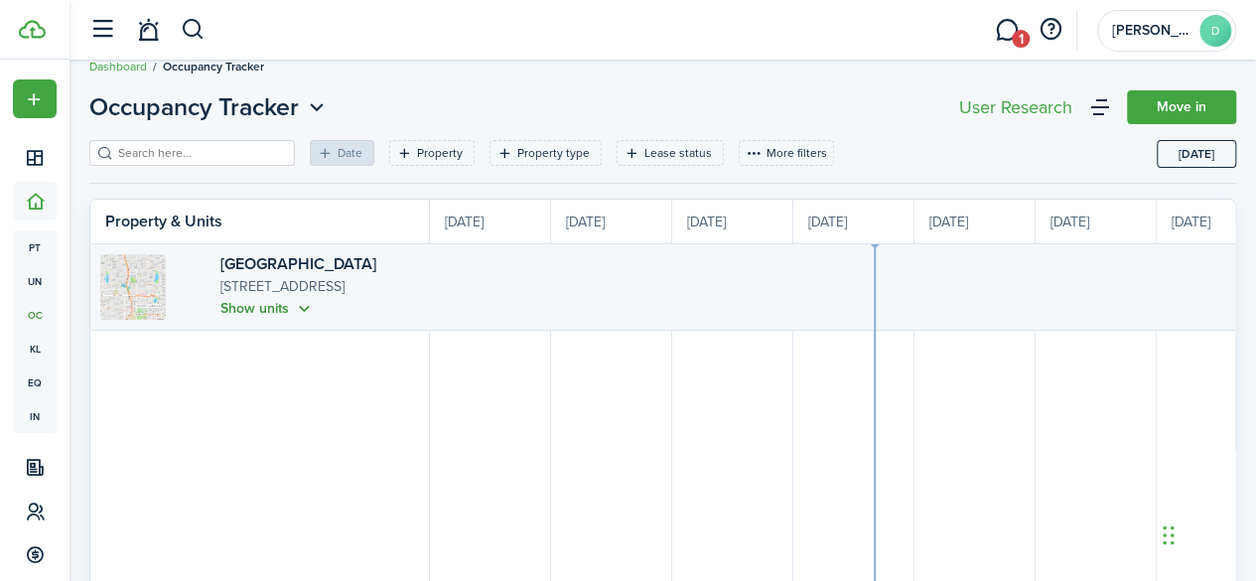
click at [220, 309] on button "Show units" at bounding box center [267, 308] width 94 height 23
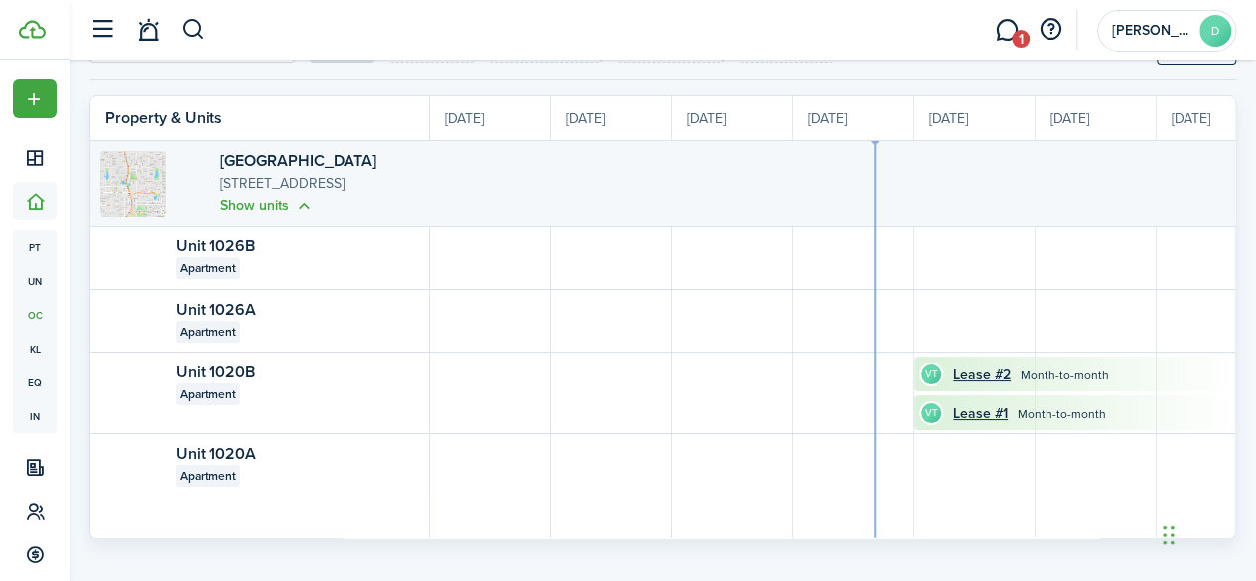
scroll to position [131, 0]
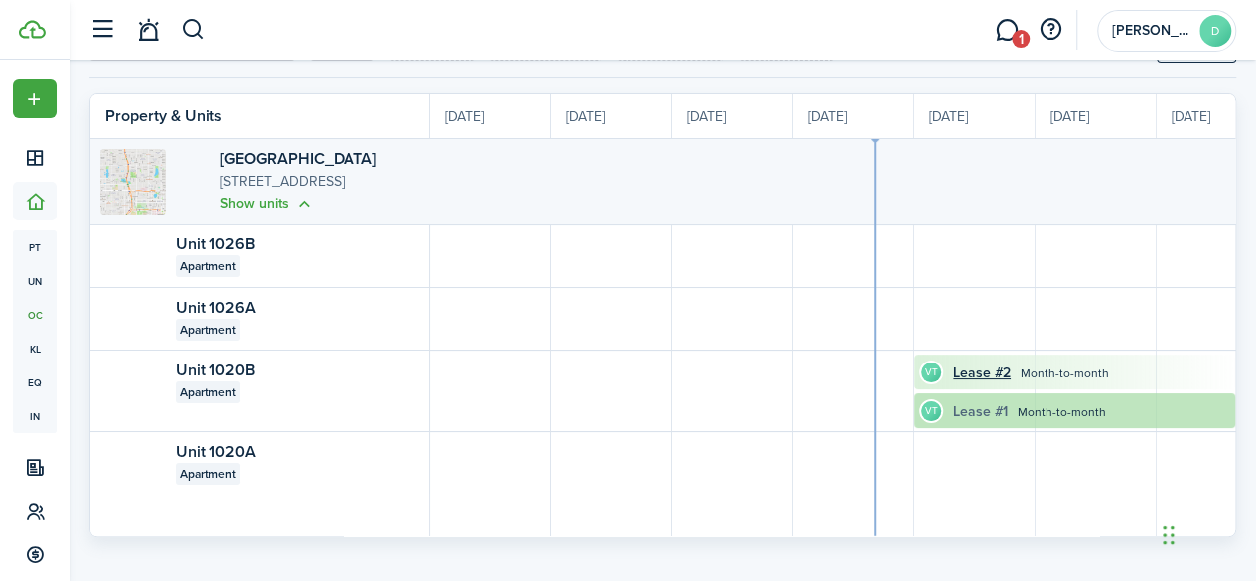
click at [989, 410] on link "Lease #1" at bounding box center [980, 411] width 55 height 21
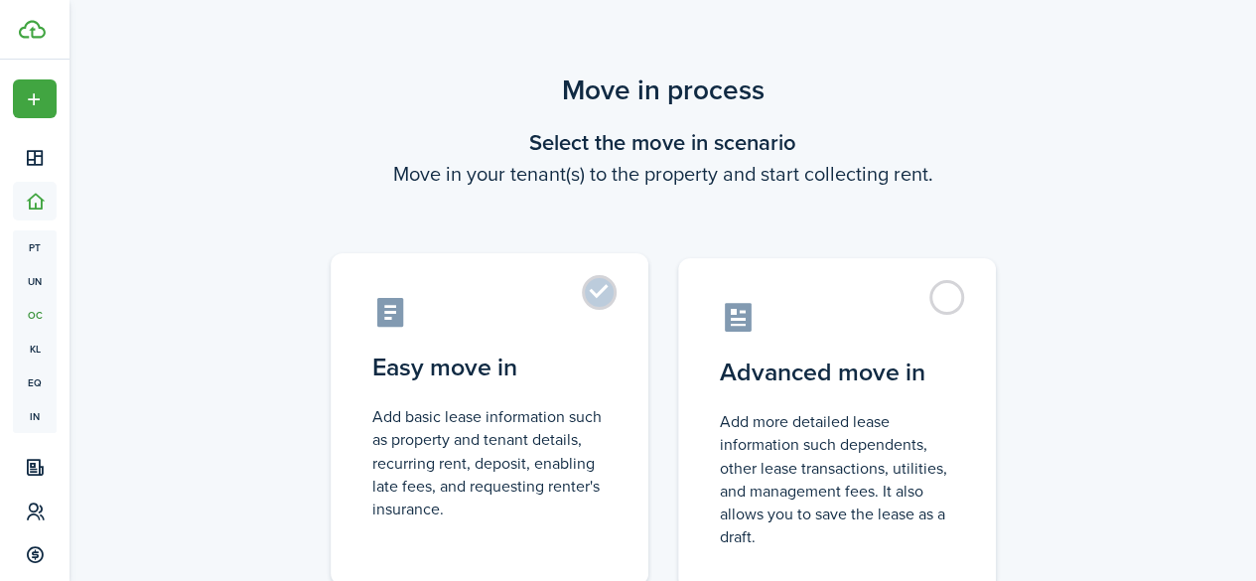
click at [547, 436] on control-radio-card-description "Add basic lease information such as property and tenant details, recurring rent…" at bounding box center [489, 462] width 234 height 115
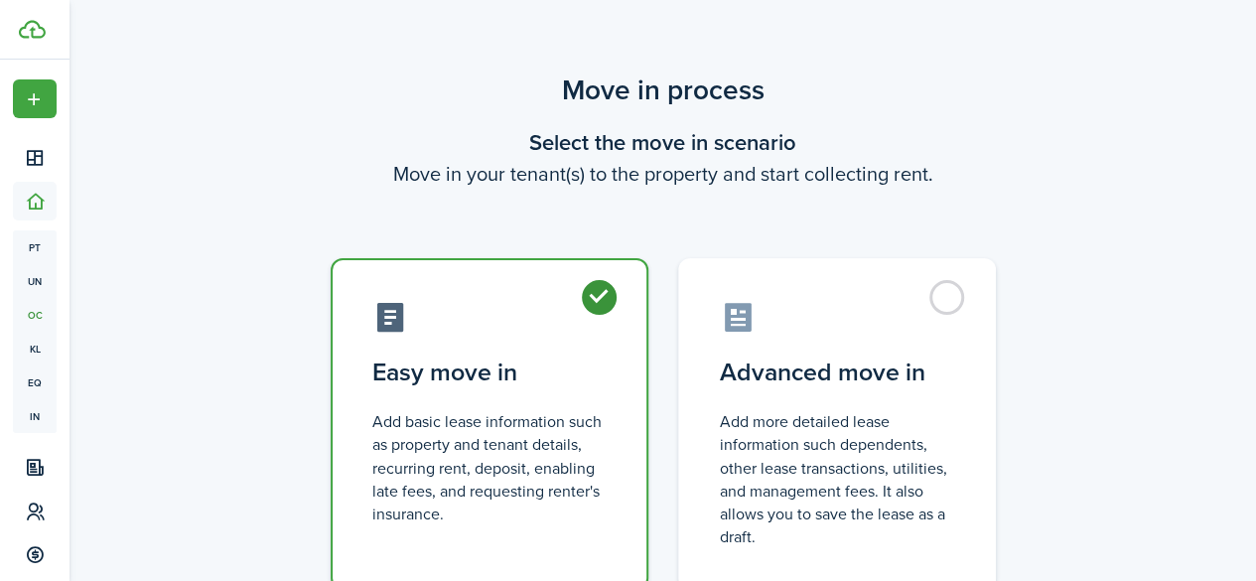
radio input "true"
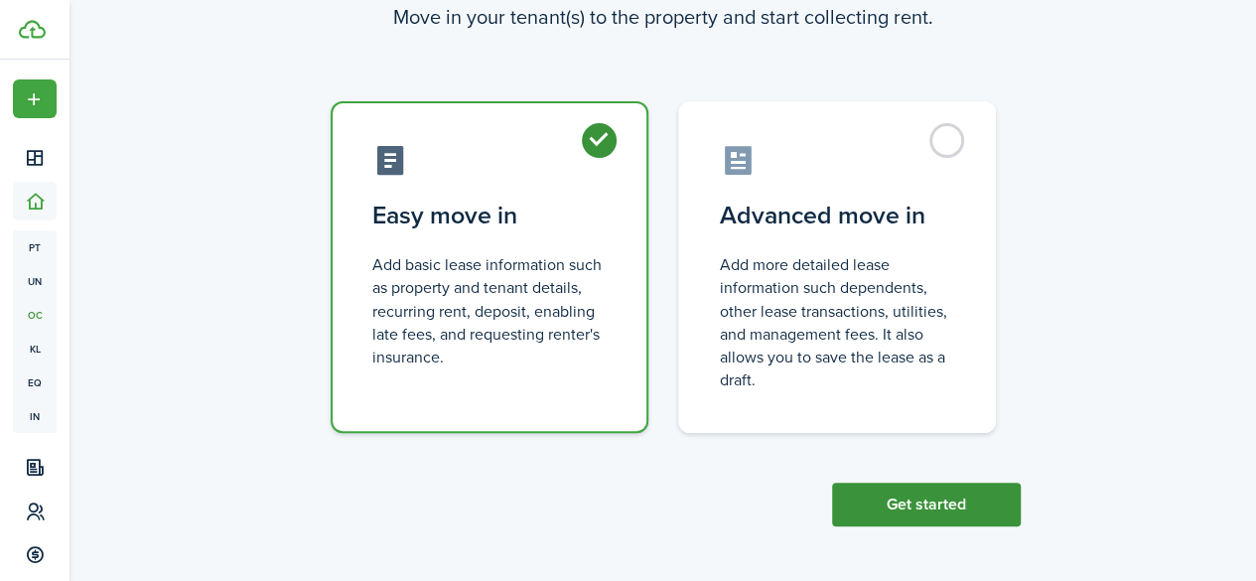
click at [899, 495] on button "Get started" at bounding box center [926, 504] width 189 height 44
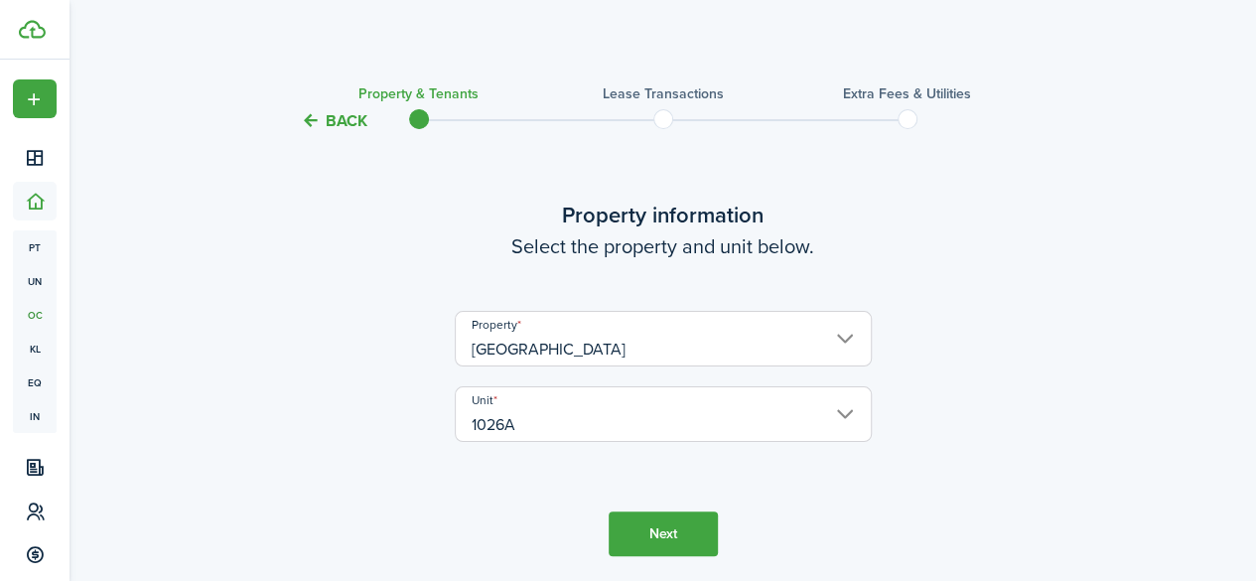
click at [669, 523] on button "Next" at bounding box center [662, 533] width 109 height 45
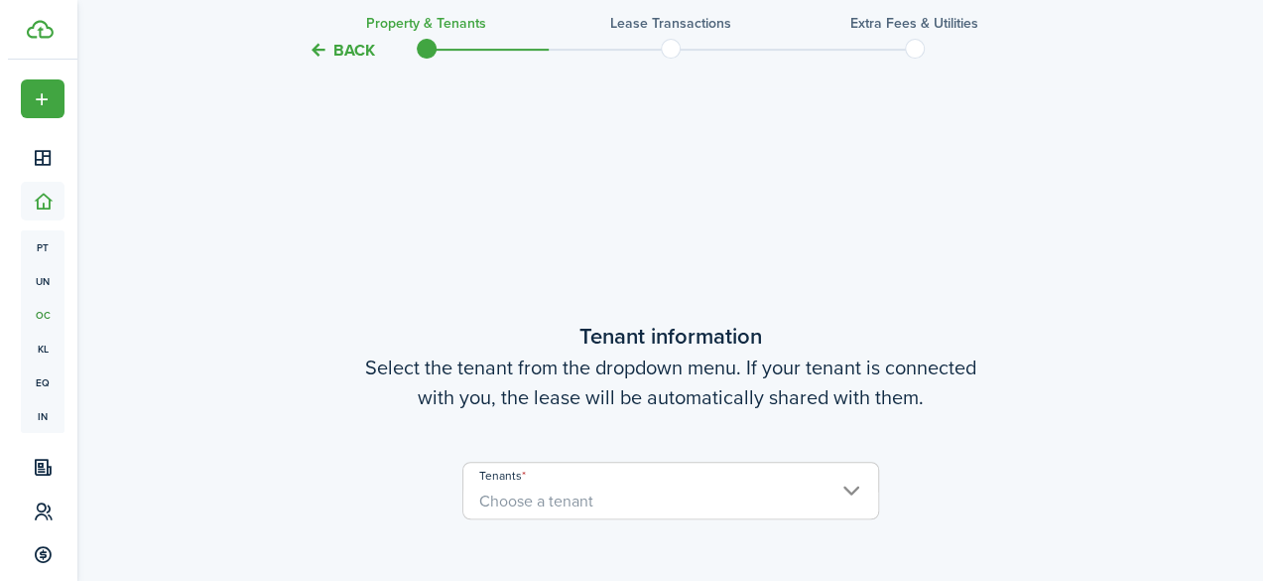
scroll to position [517, 0]
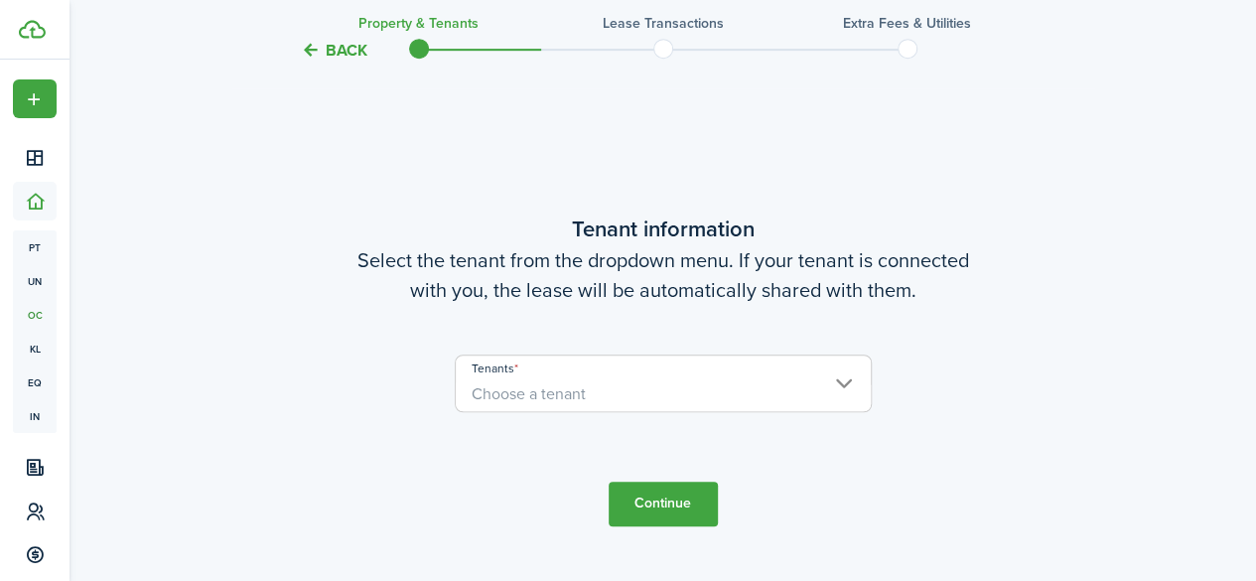
click at [601, 384] on span "Choose a tenant" at bounding box center [663, 394] width 415 height 34
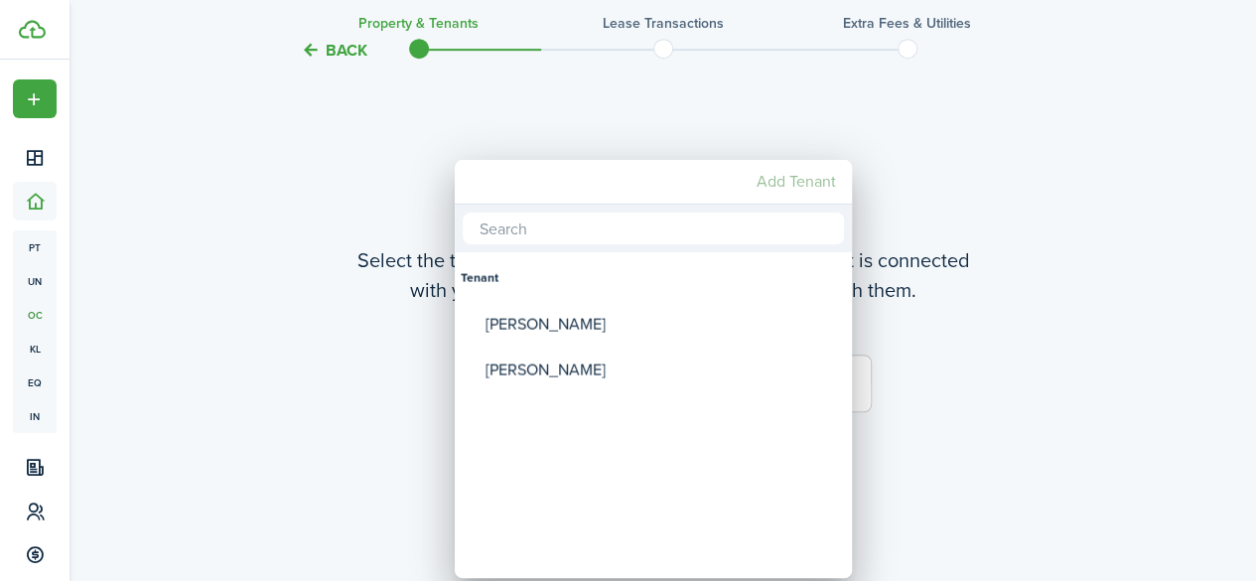
click at [779, 186] on mbsc-button "Add Tenant" at bounding box center [795, 182] width 95 height 36
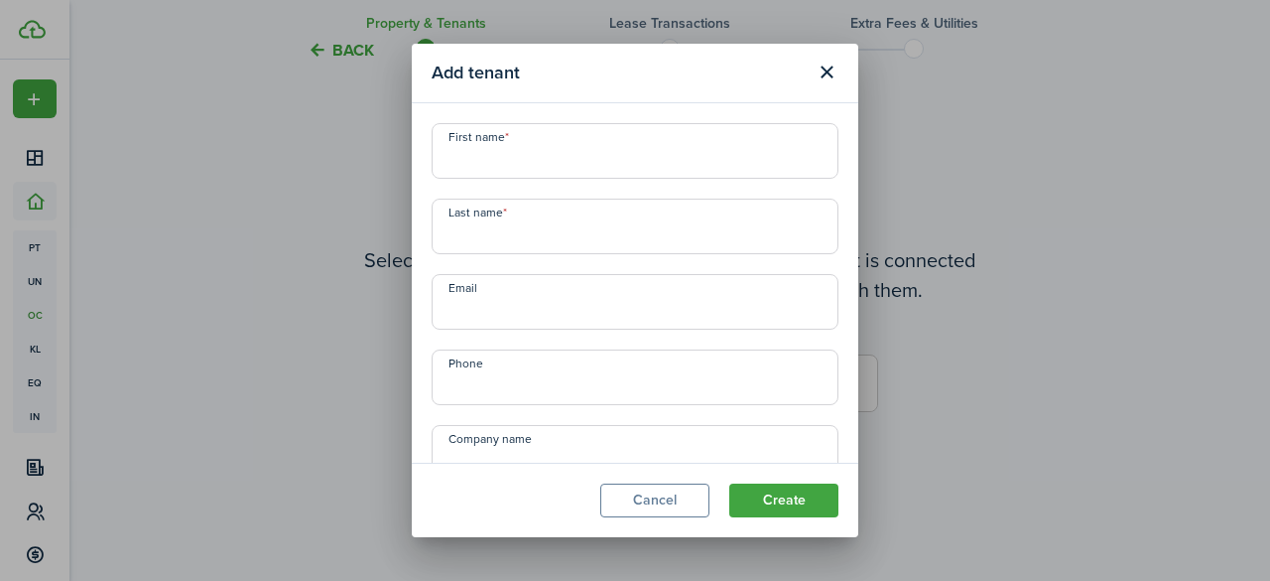
click at [595, 150] on input "First name" at bounding box center [635, 151] width 407 height 56
type input "[PERSON_NAME]"
type input "Cavalet"
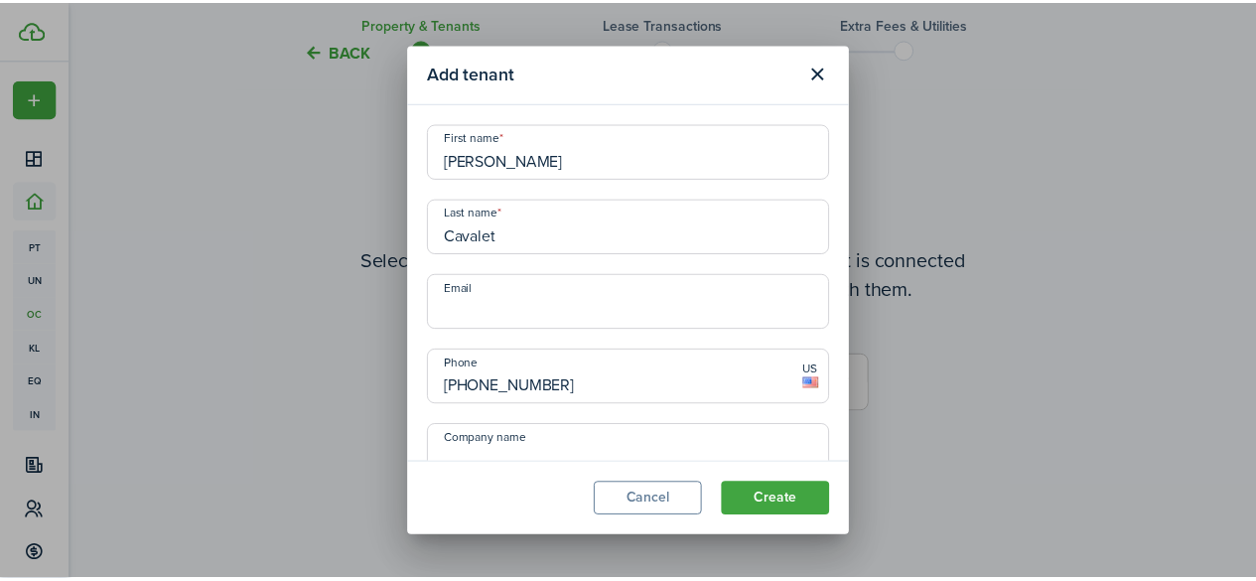
scroll to position [88, 0]
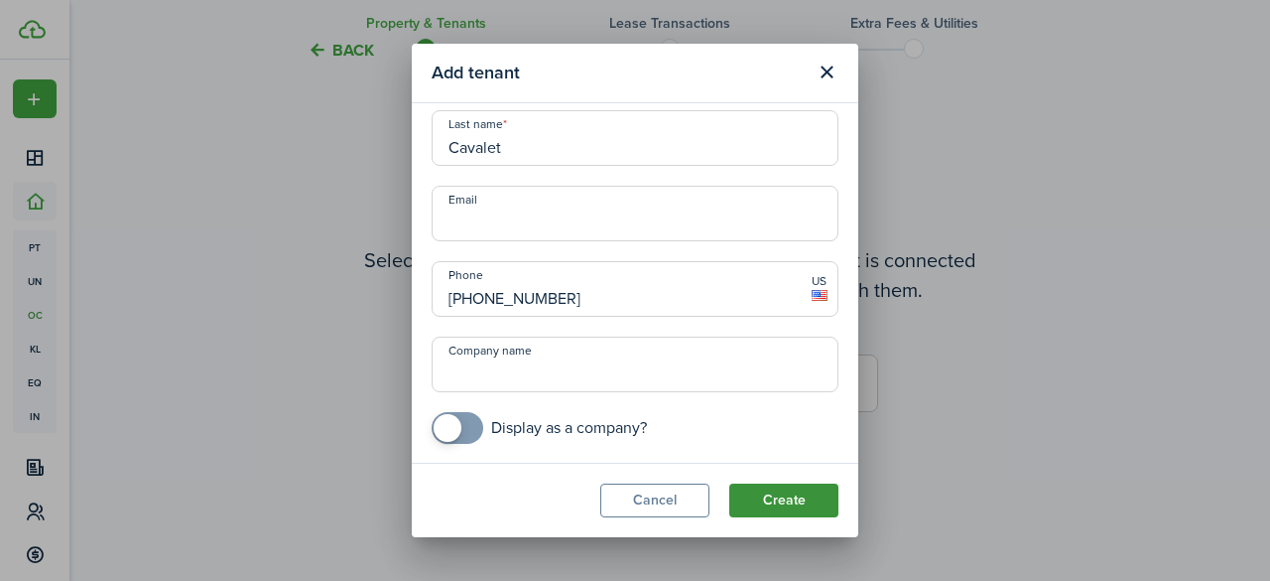
type input "[PHONE_NUMBER]"
click at [782, 501] on button "Create" at bounding box center [784, 500] width 109 height 34
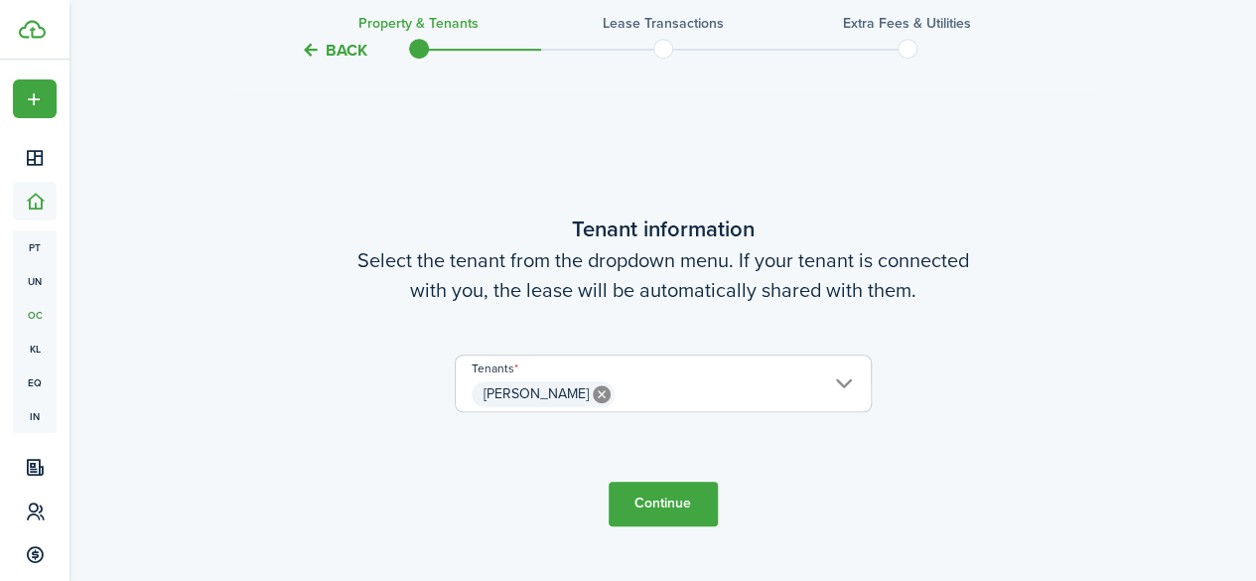
click at [658, 499] on button "Continue" at bounding box center [662, 503] width 109 height 45
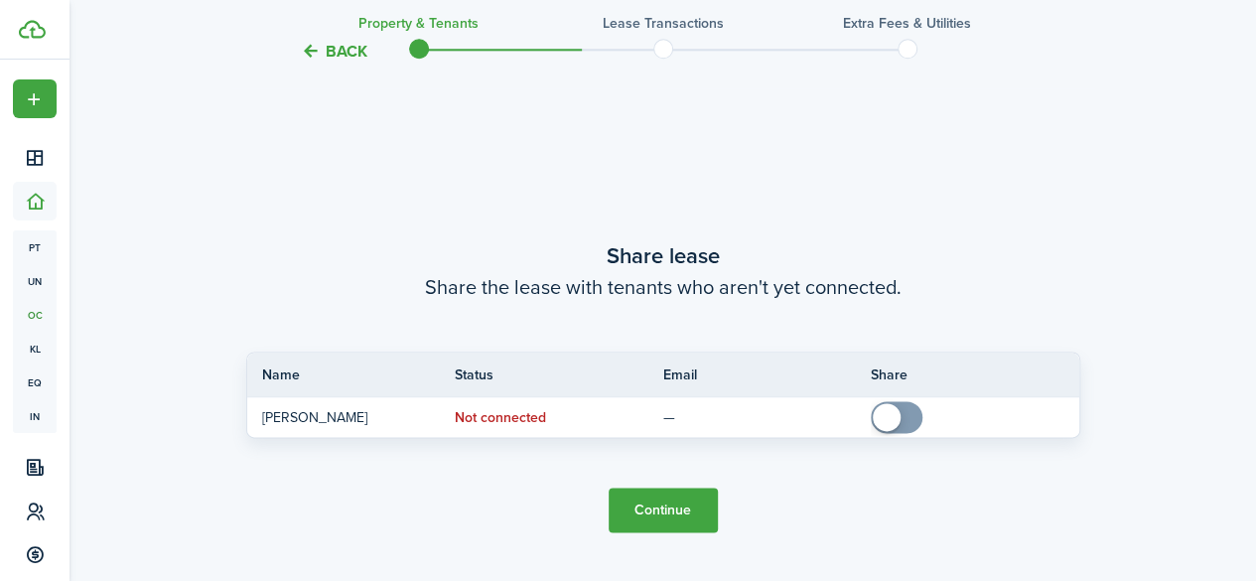
scroll to position [1098, 0]
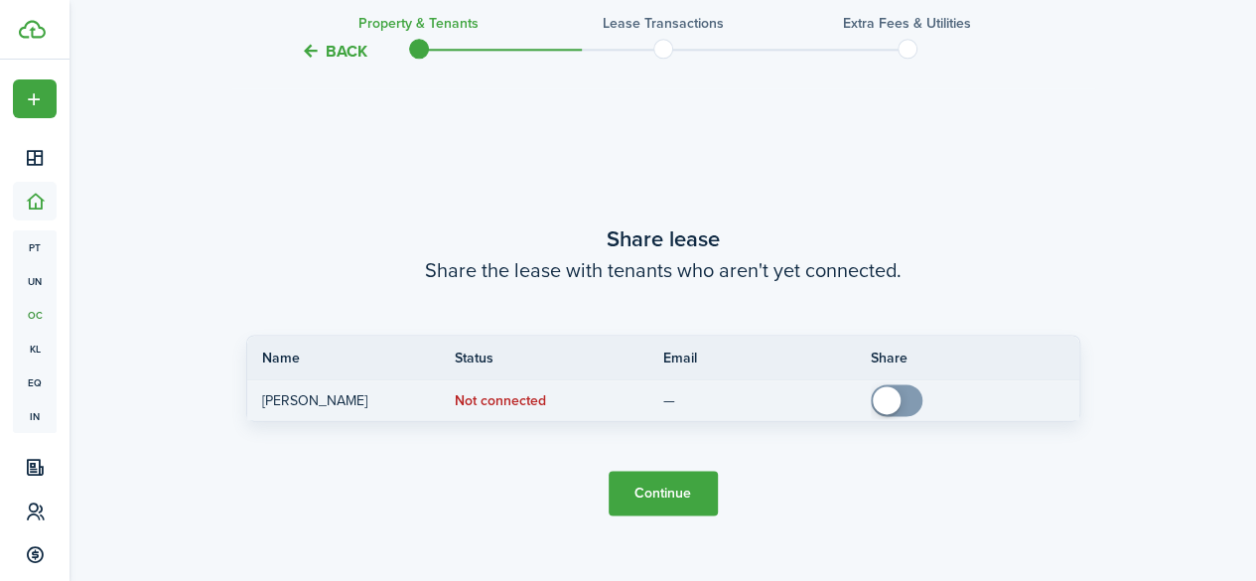
click at [520, 397] on status "Not connected" at bounding box center [500, 401] width 91 height 16
click at [889, 388] on span at bounding box center [886, 400] width 28 height 28
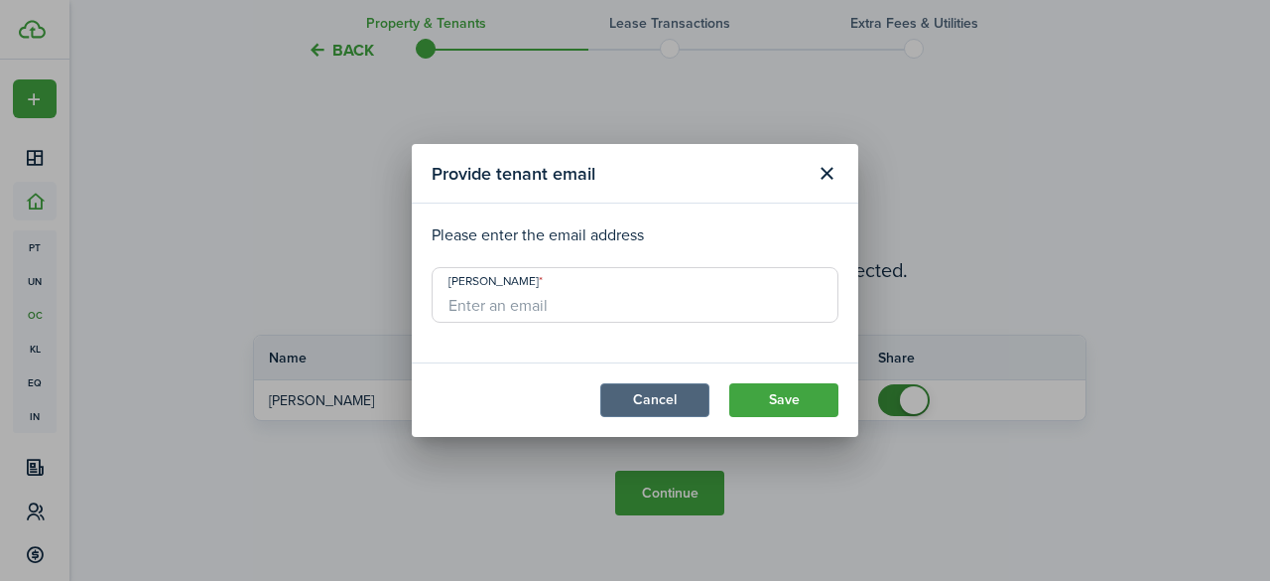
click at [659, 398] on button "Cancel" at bounding box center [654, 400] width 109 height 34
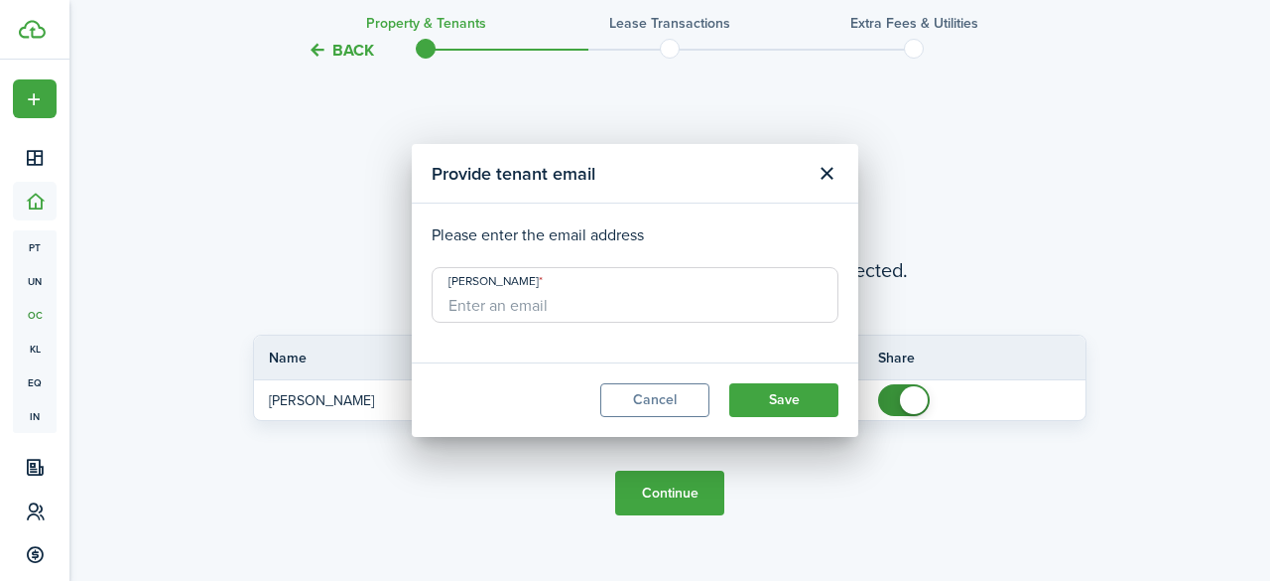
checkbox input "false"
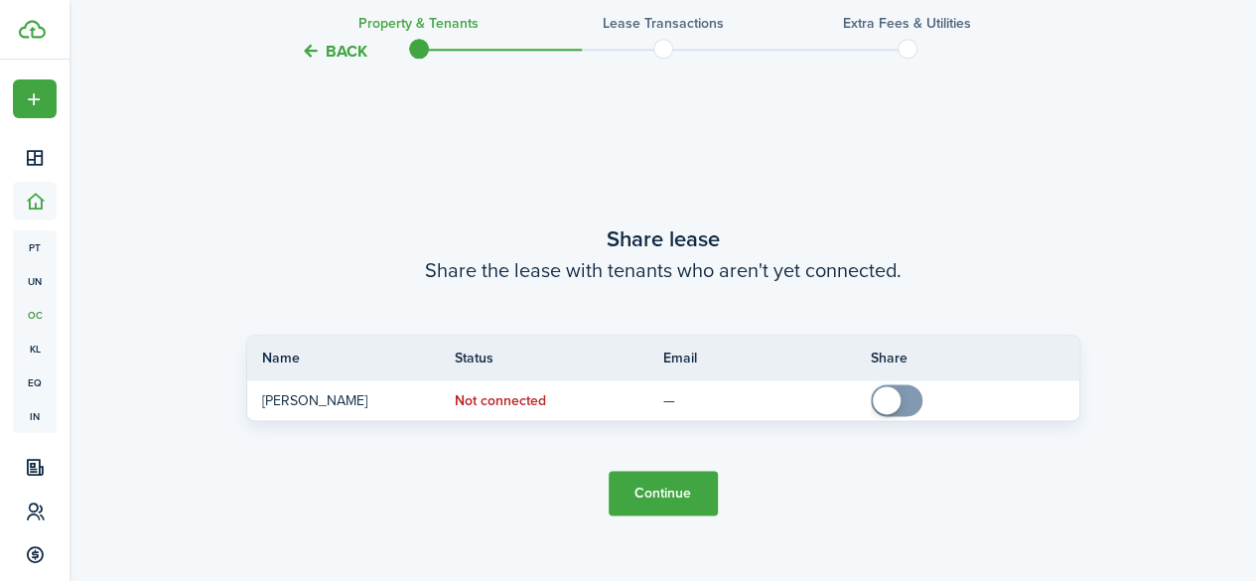
click at [643, 492] on button "Continue" at bounding box center [662, 492] width 109 height 45
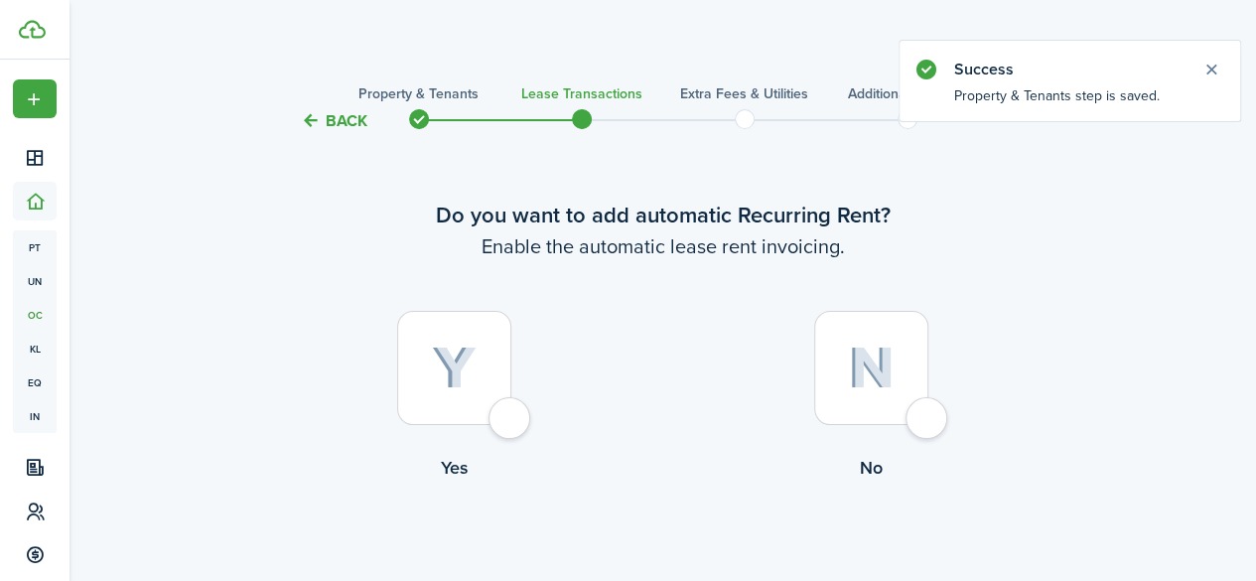
click at [504, 414] on div at bounding box center [454, 368] width 114 height 114
radio input "true"
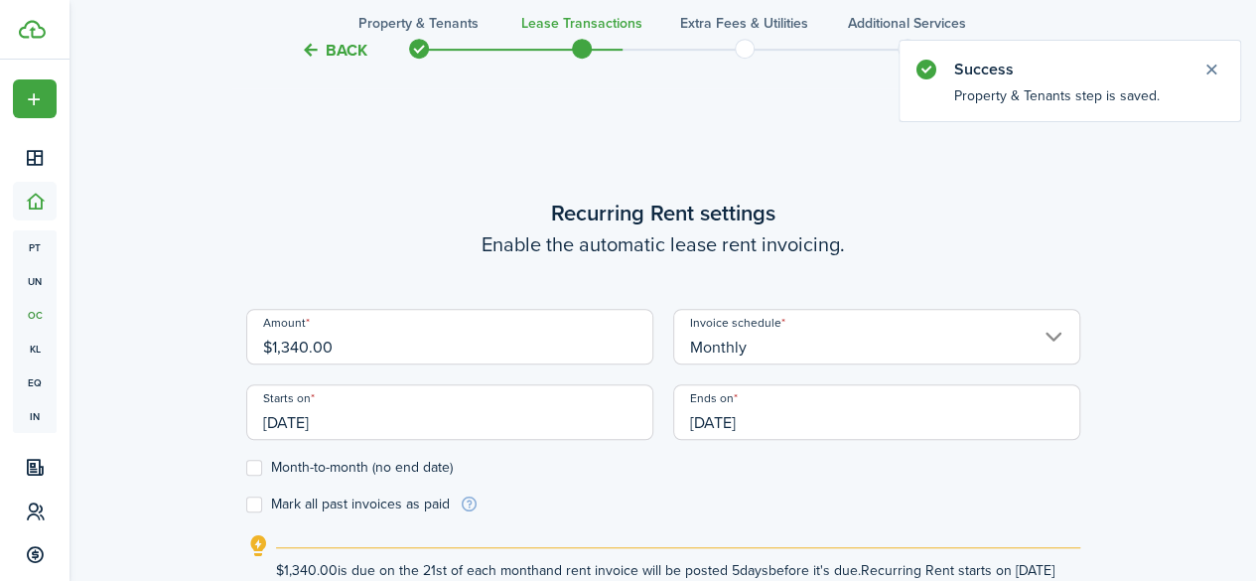
scroll to position [546, 0]
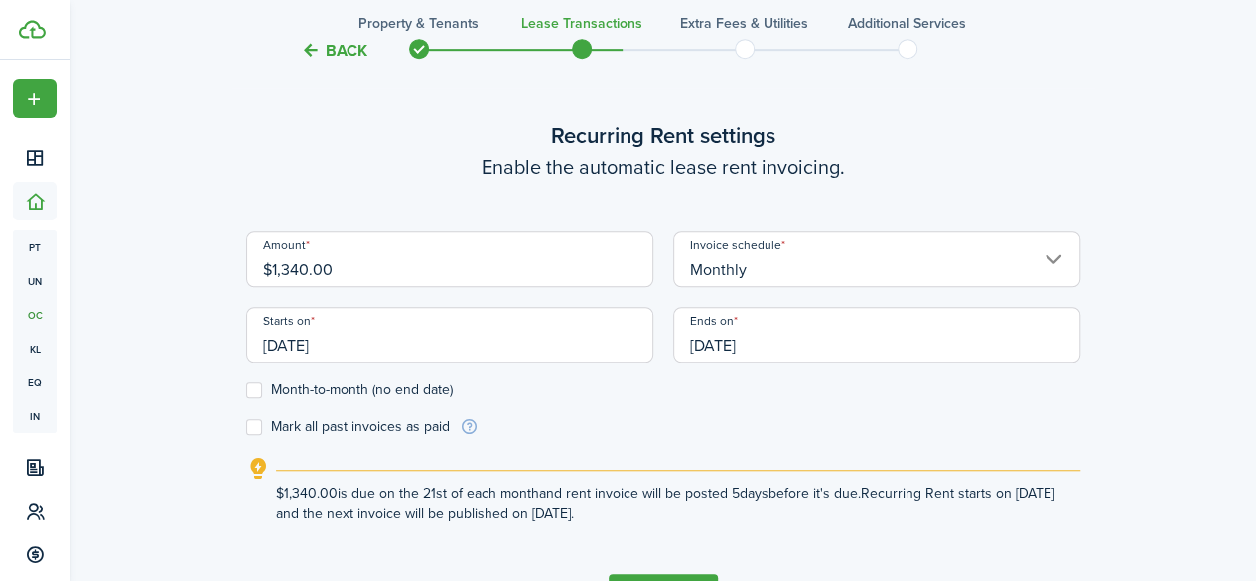
click at [512, 338] on input "[DATE]" at bounding box center [449, 335] width 407 height 56
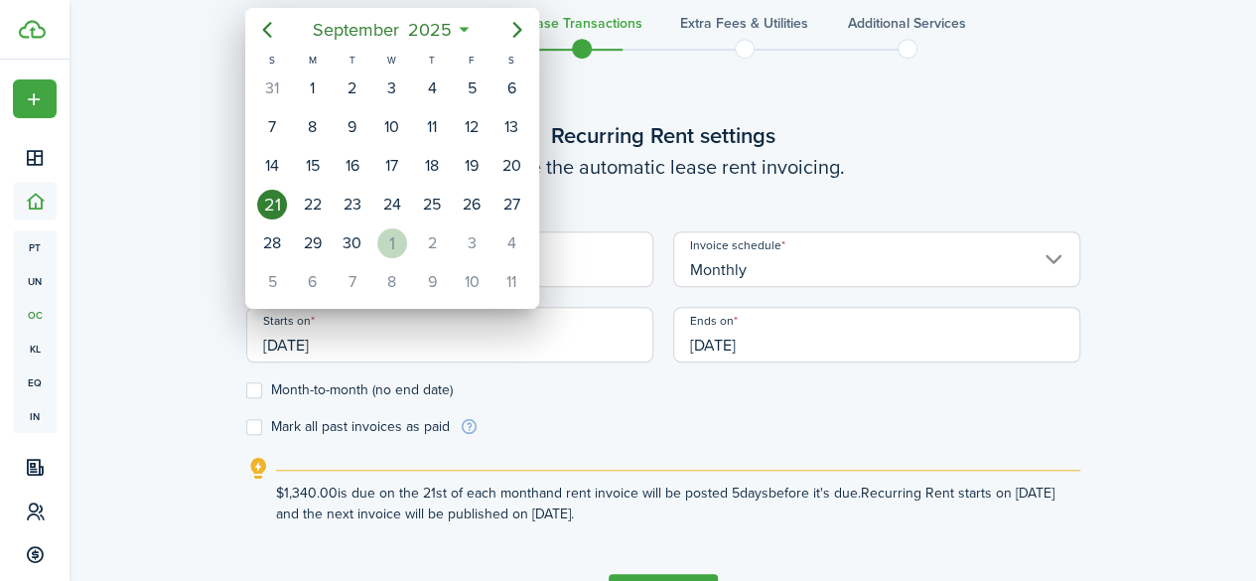
click at [397, 233] on div "1" at bounding box center [392, 243] width 30 height 30
type input "[DATE]"
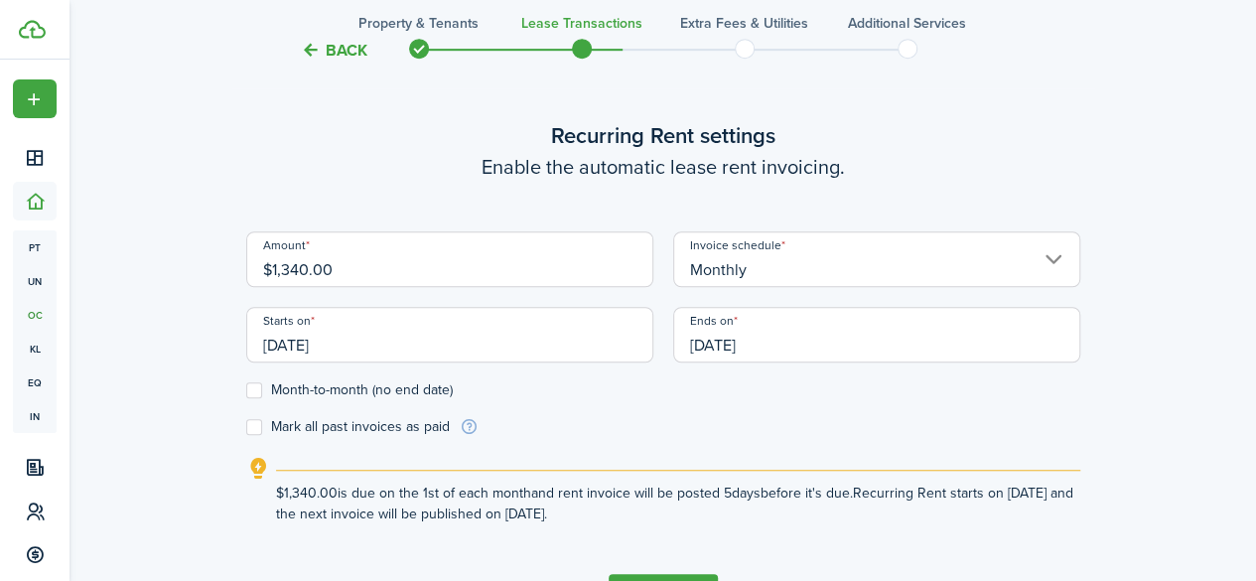
click at [253, 392] on label "Month-to-month (no end date)" at bounding box center [349, 390] width 206 height 16
click at [246, 391] on input "Month-to-month (no end date)" at bounding box center [245, 390] width 1 height 1
checkbox input "true"
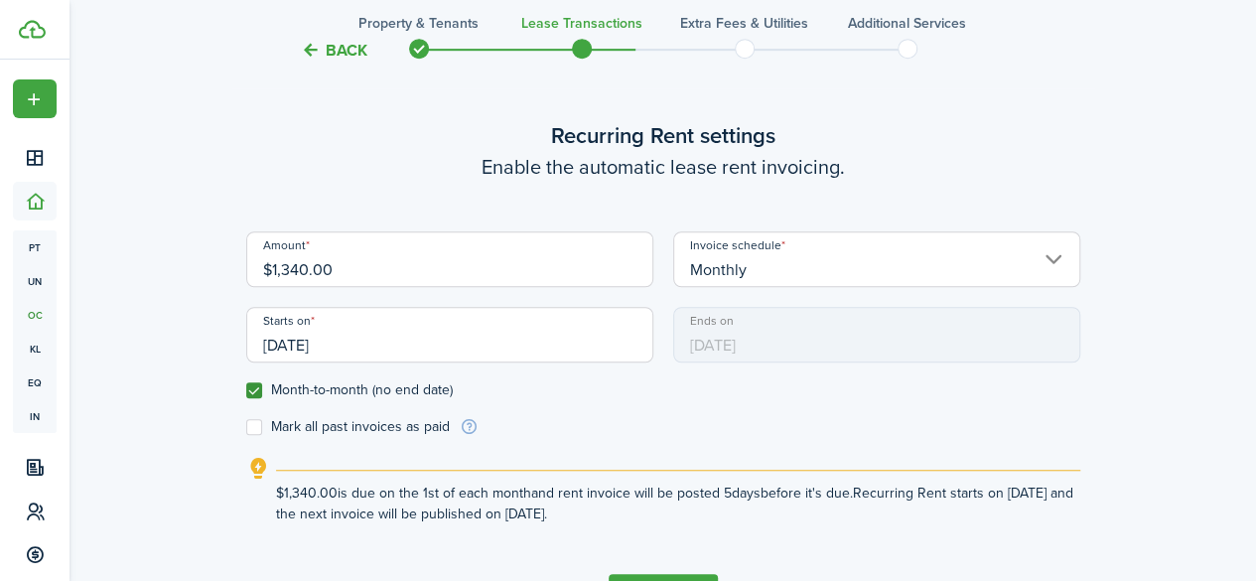
click at [251, 430] on label "Mark all past invoices as paid" at bounding box center [347, 427] width 203 height 16
click at [246, 428] on input "Mark all past invoices as paid" at bounding box center [245, 427] width 1 height 1
checkbox input "true"
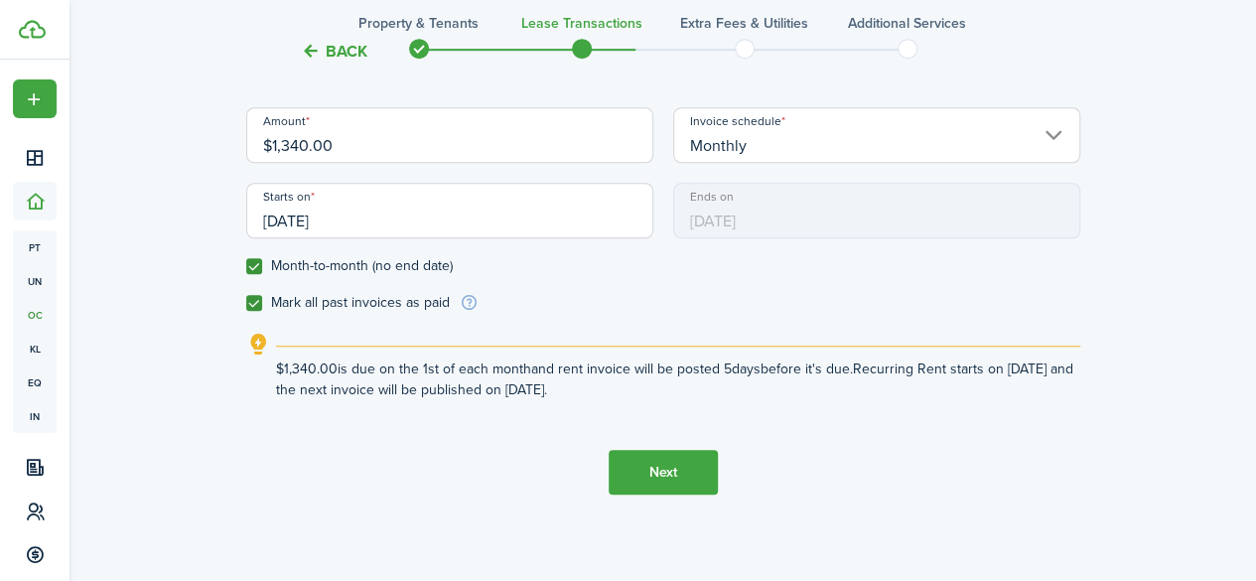
scroll to position [674, 0]
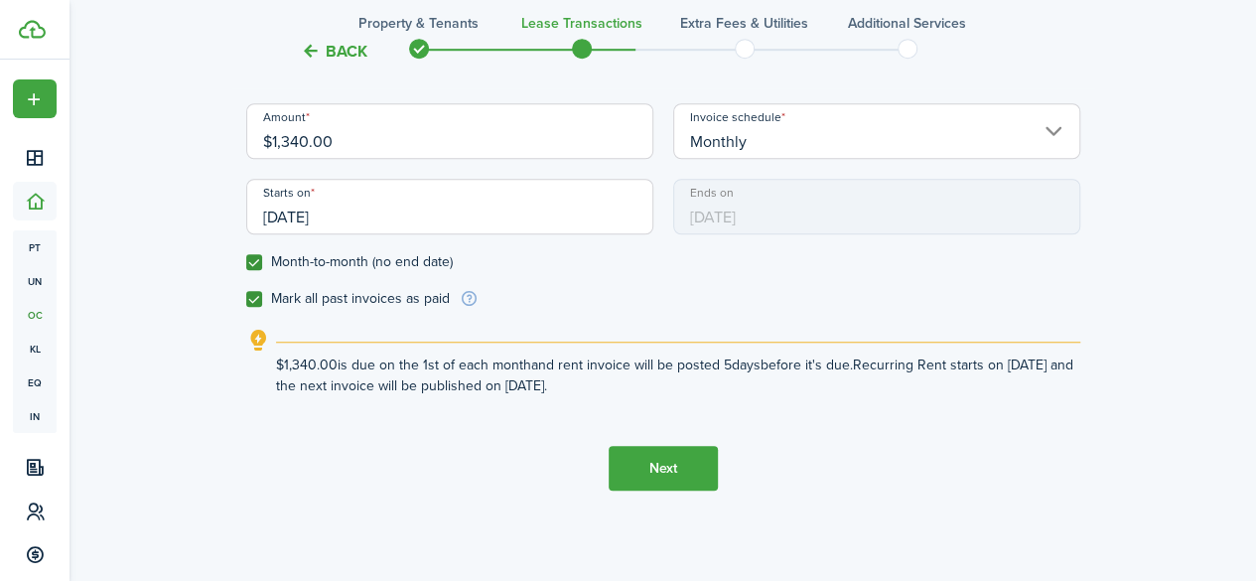
click at [671, 462] on button "Next" at bounding box center [662, 468] width 109 height 45
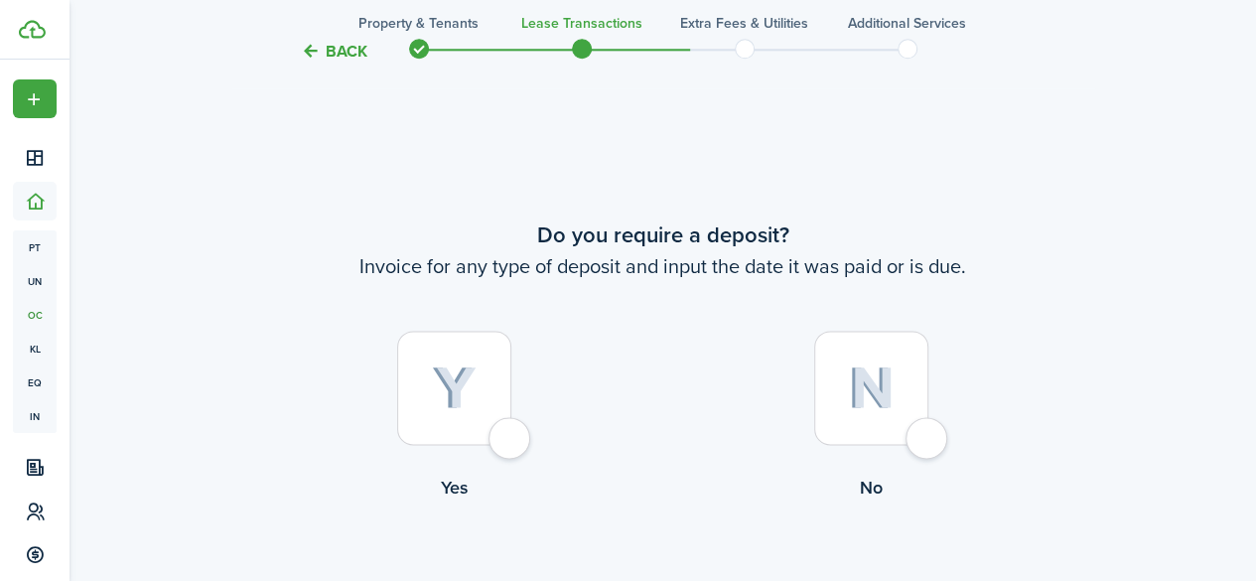
scroll to position [1127, 0]
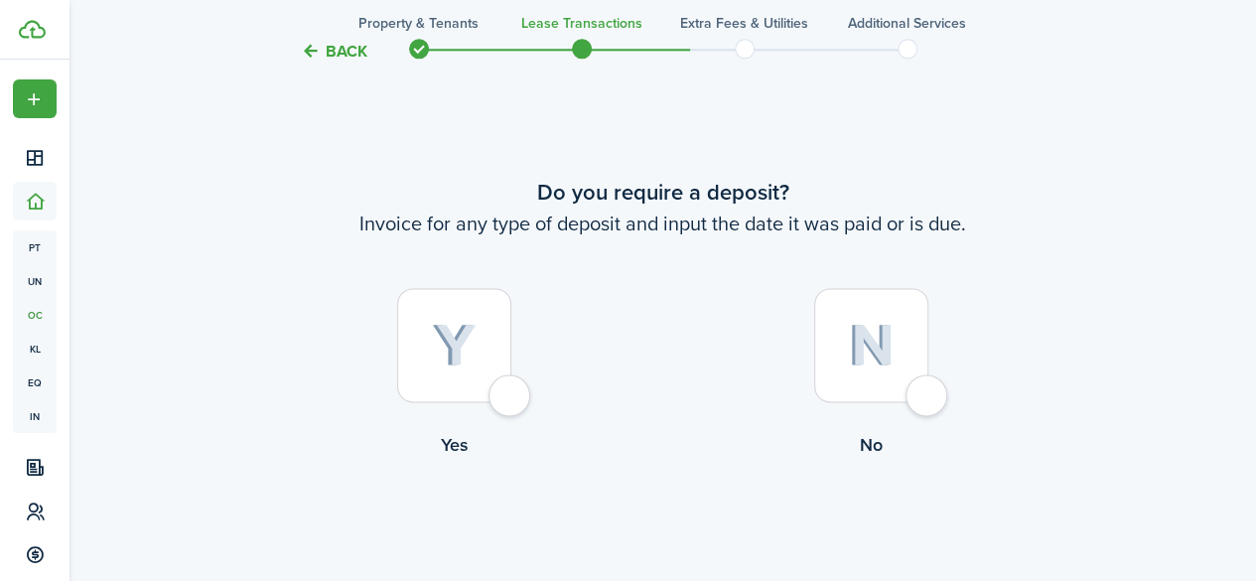
click at [511, 397] on div at bounding box center [454, 345] width 114 height 114
radio input "true"
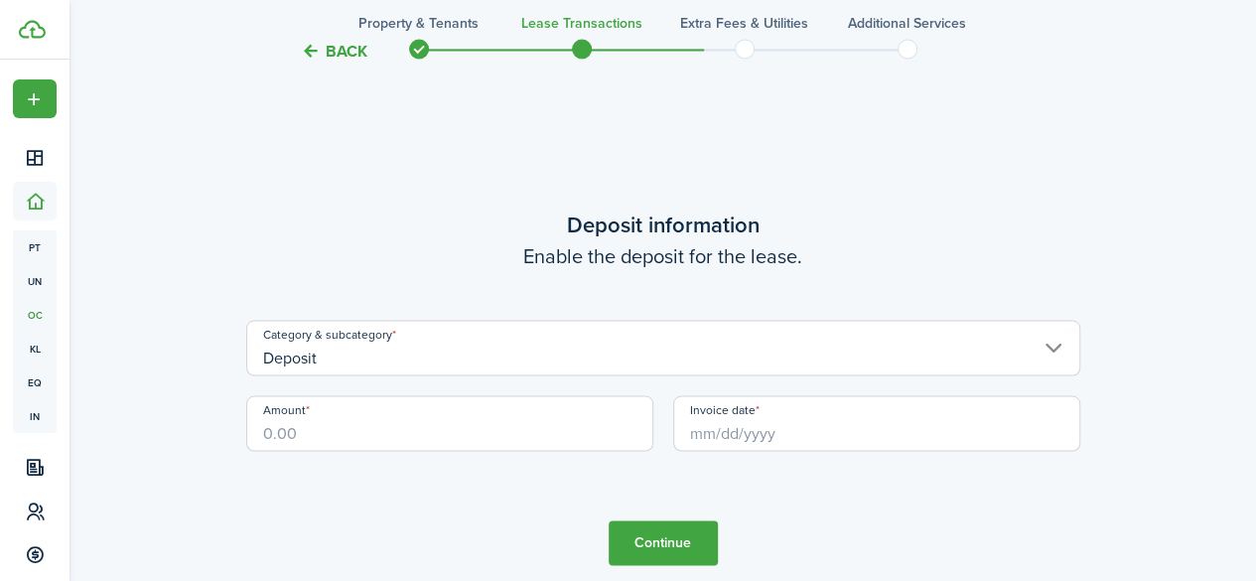
scroll to position [1707, 0]
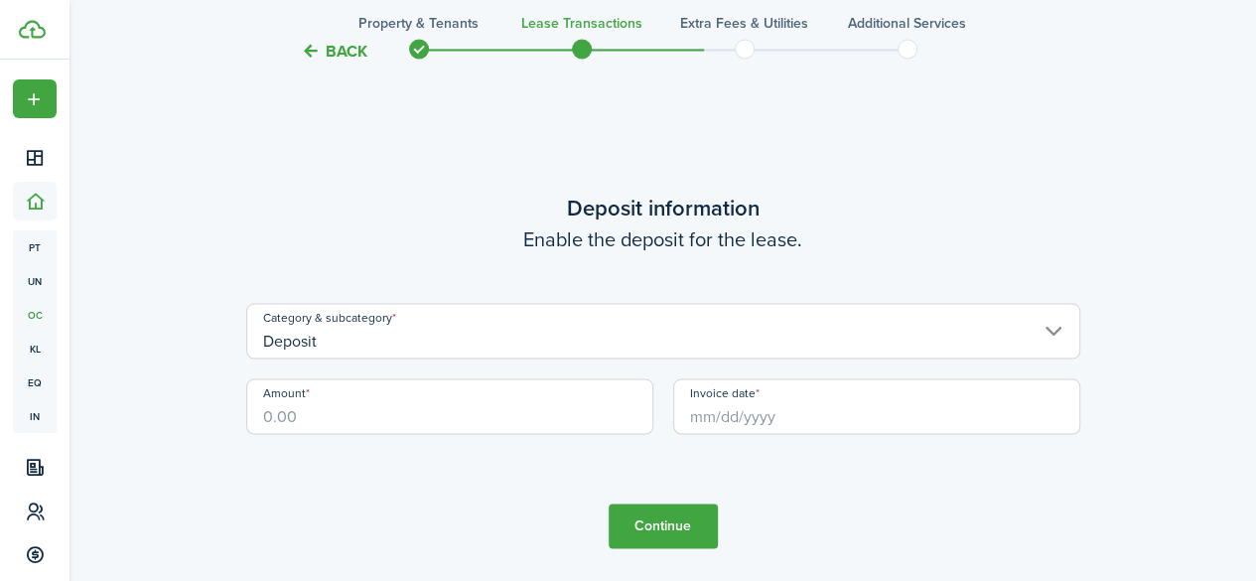
click at [605, 327] on input "Deposit" at bounding box center [663, 331] width 834 height 56
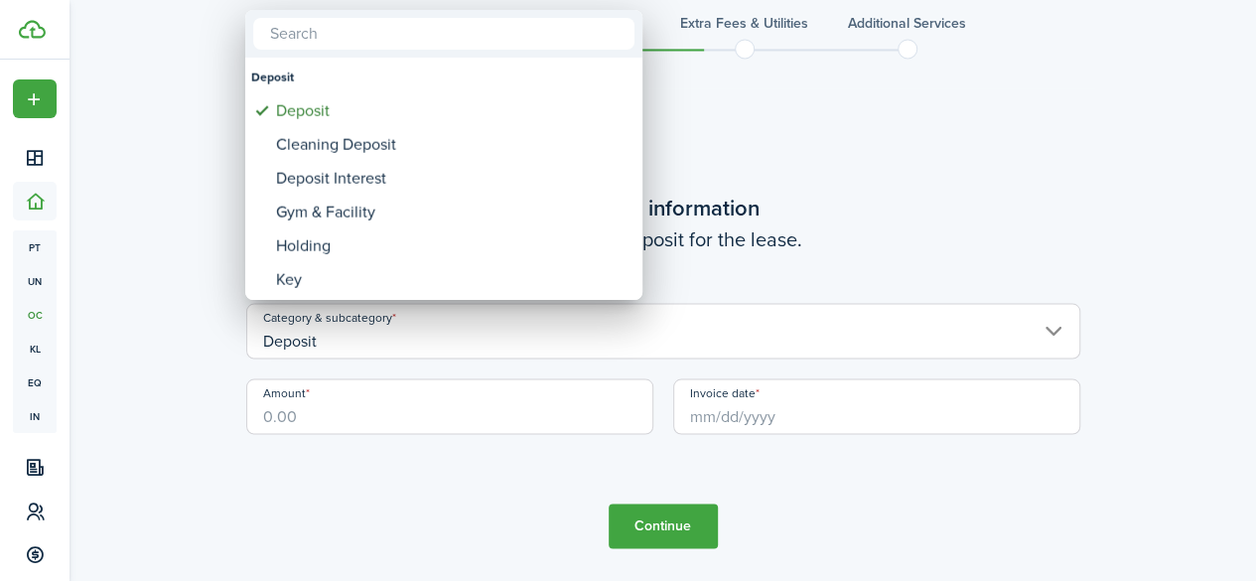
click at [702, 332] on div at bounding box center [627, 290] width 1573 height 898
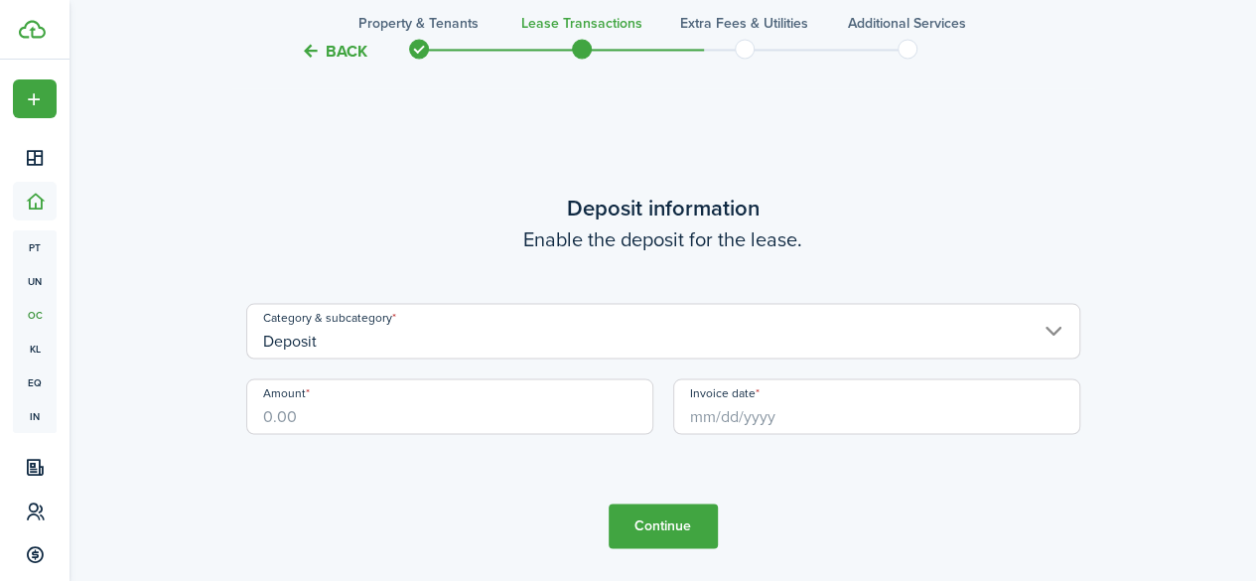
click at [468, 410] on input "Amount" at bounding box center [449, 406] width 407 height 56
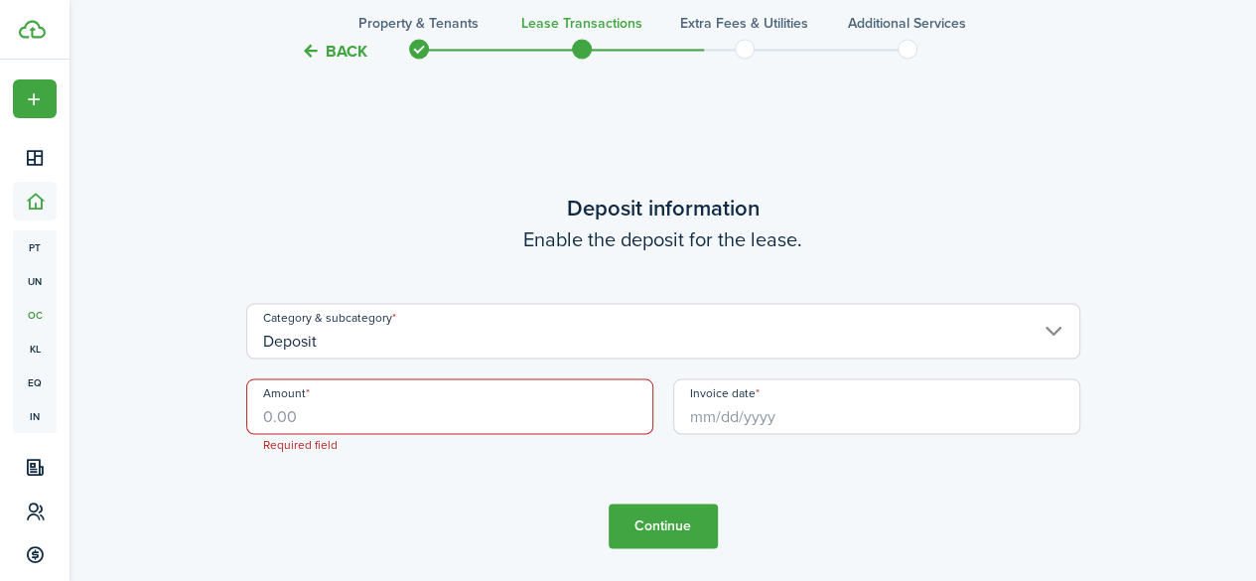
click at [446, 520] on tc-wizard-step "Deposit information Enable the deposit for the lease. Category & subcategory De…" at bounding box center [663, 368] width 834 height 581
click at [428, 415] on input "Amount" at bounding box center [449, 406] width 407 height 56
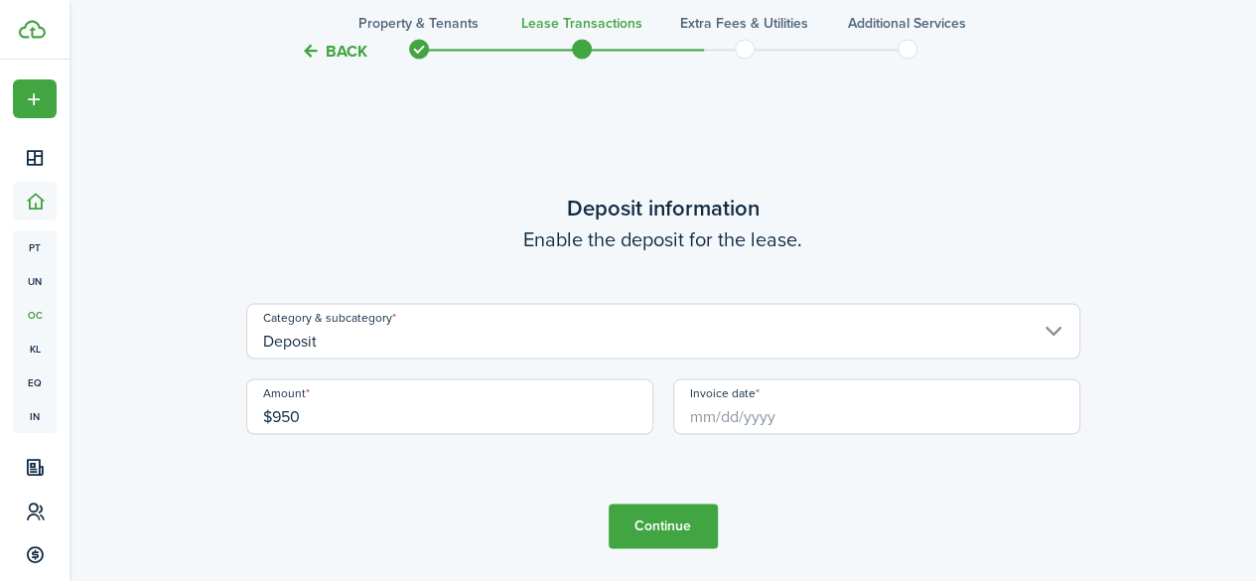
type input "$950.00"
click at [961, 523] on tc-wizard-step "Deposit information Enable the deposit for the lease. Category & subcategory De…" at bounding box center [663, 368] width 834 height 581
click at [790, 413] on input "Invoice date" at bounding box center [876, 406] width 407 height 56
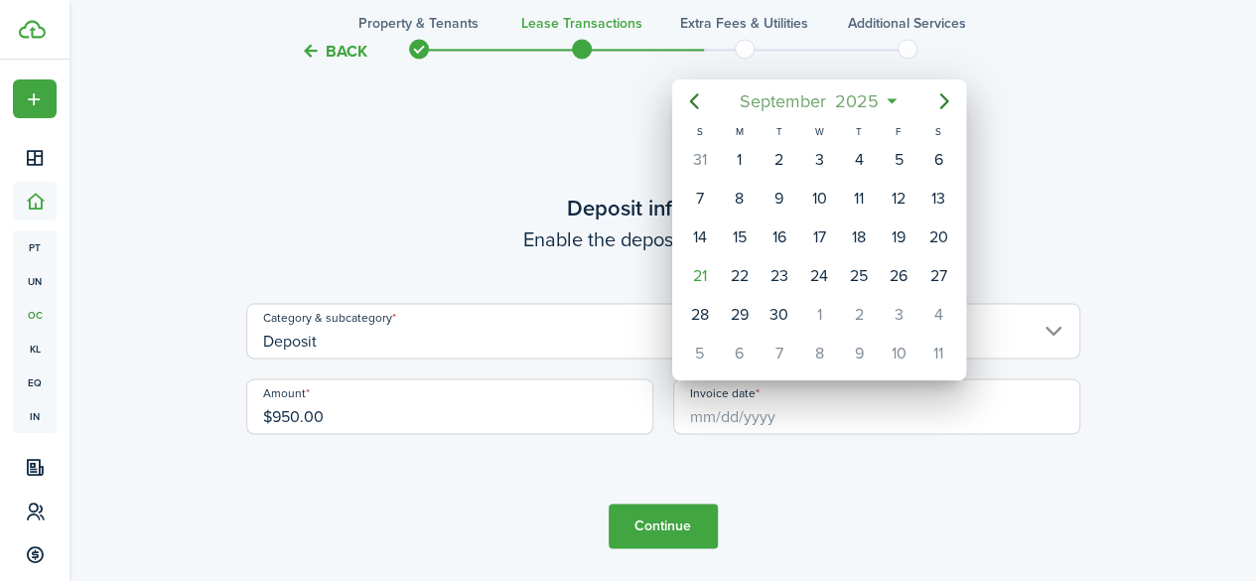
click at [875, 100] on span "2025" at bounding box center [856, 101] width 53 height 36
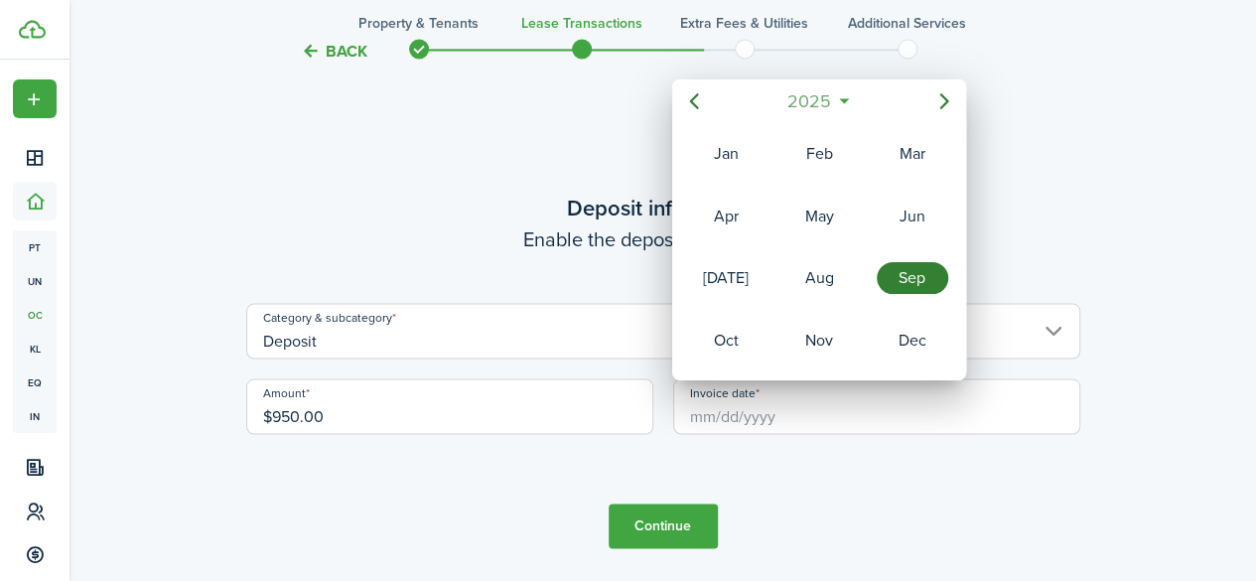
click at [833, 99] on span "2025" at bounding box center [808, 101] width 53 height 36
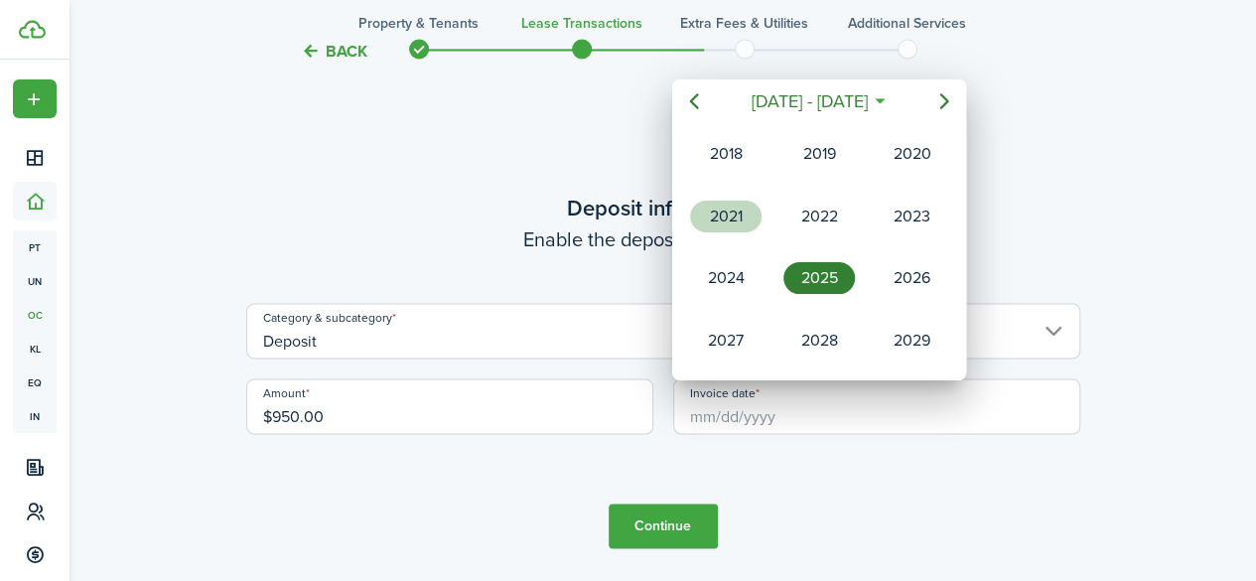
click at [724, 211] on div "2021" at bounding box center [725, 216] width 71 height 32
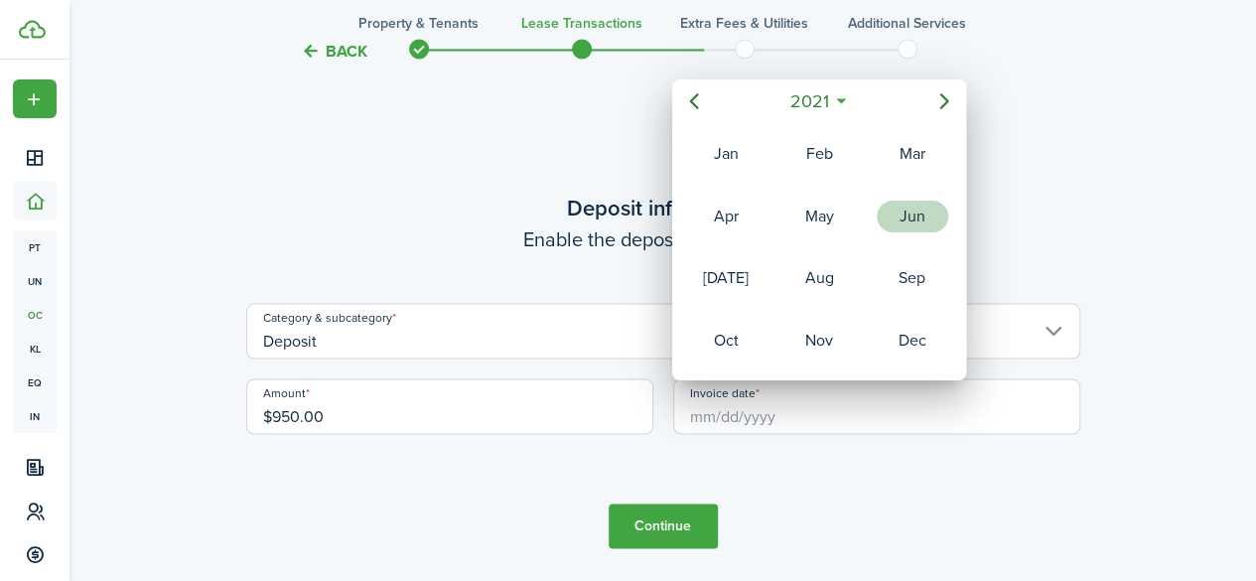
click at [897, 216] on div "Jun" at bounding box center [911, 216] width 71 height 32
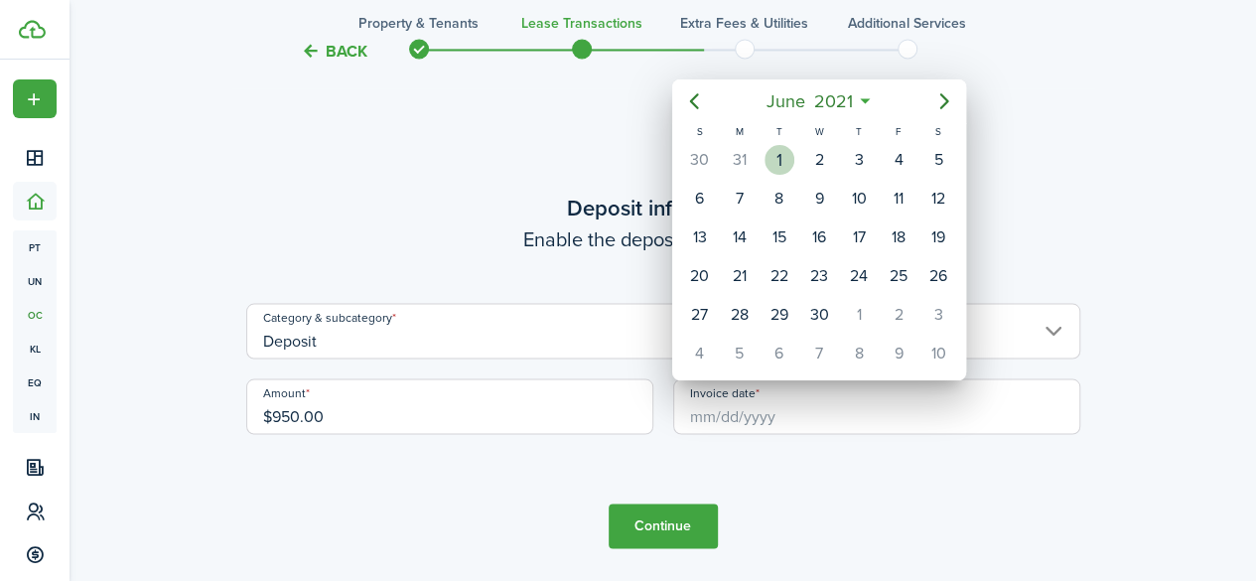
click at [778, 154] on div "1" at bounding box center [779, 160] width 30 height 30
type input "[DATE]"
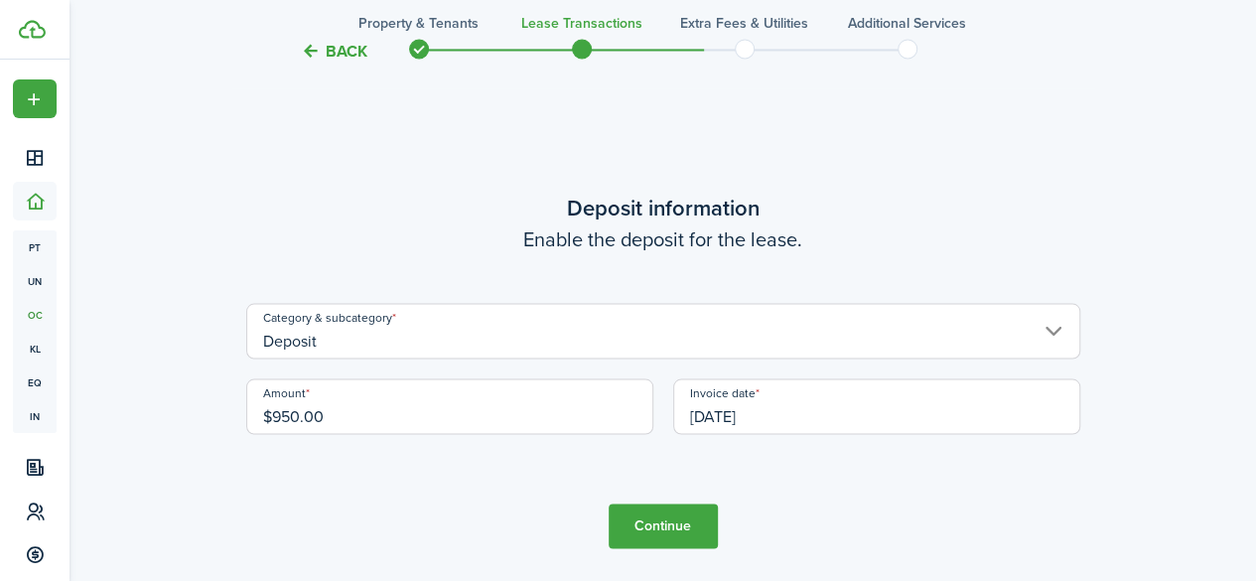
click at [683, 515] on button "Continue" at bounding box center [662, 525] width 109 height 45
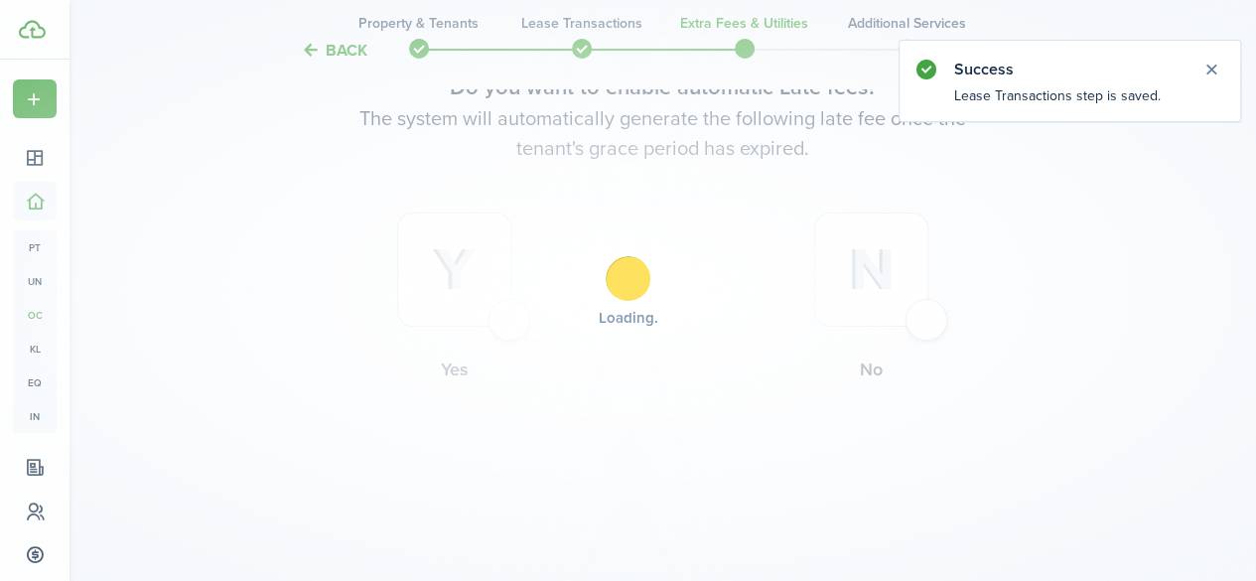
scroll to position [0, 0]
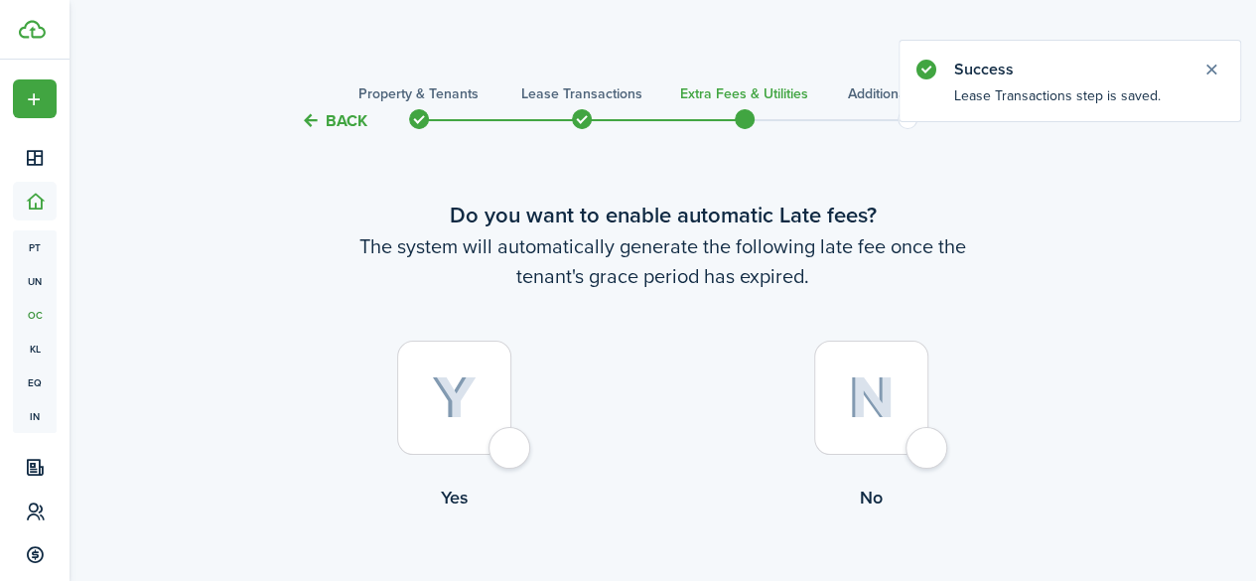
click at [502, 449] on div at bounding box center [454, 397] width 114 height 114
radio input "true"
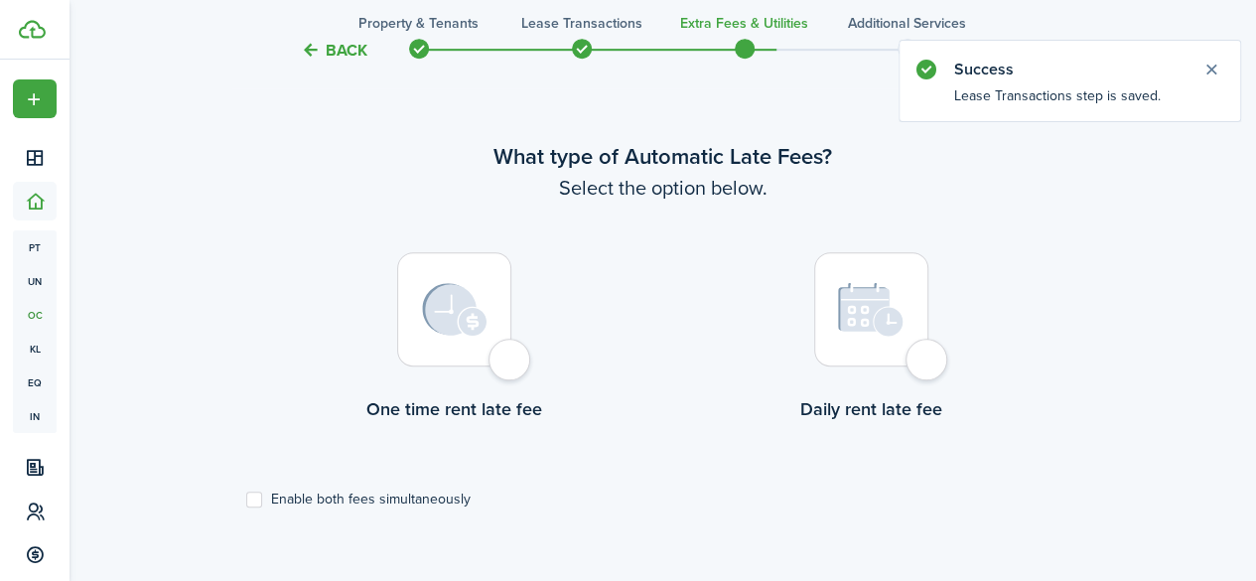
scroll to position [576, 0]
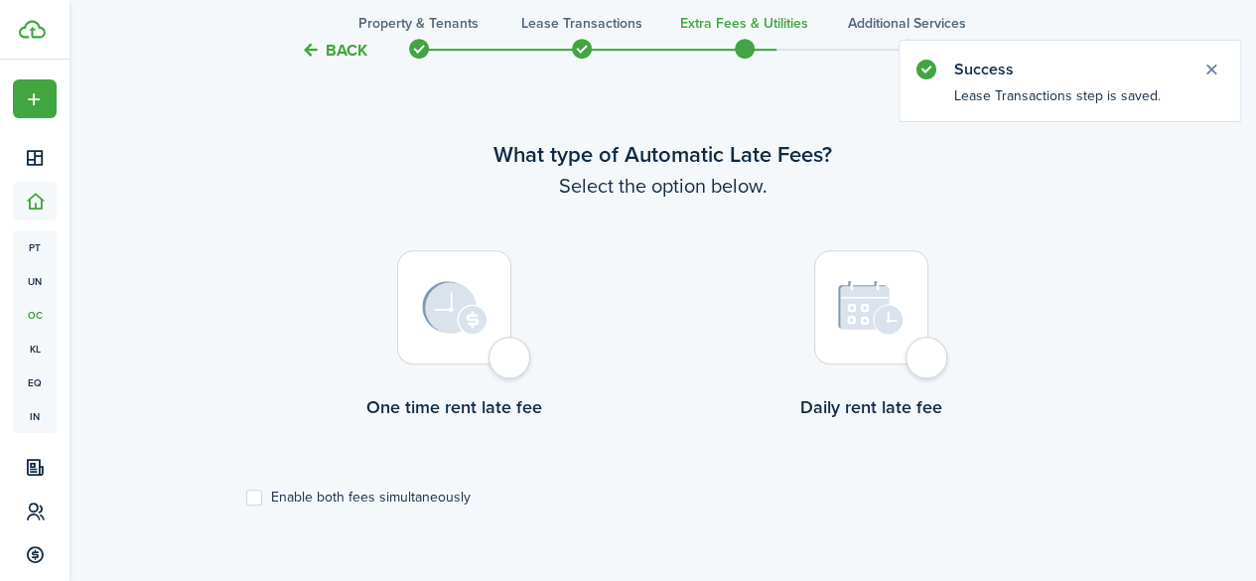
click at [507, 357] on div at bounding box center [454, 307] width 114 height 114
radio input "true"
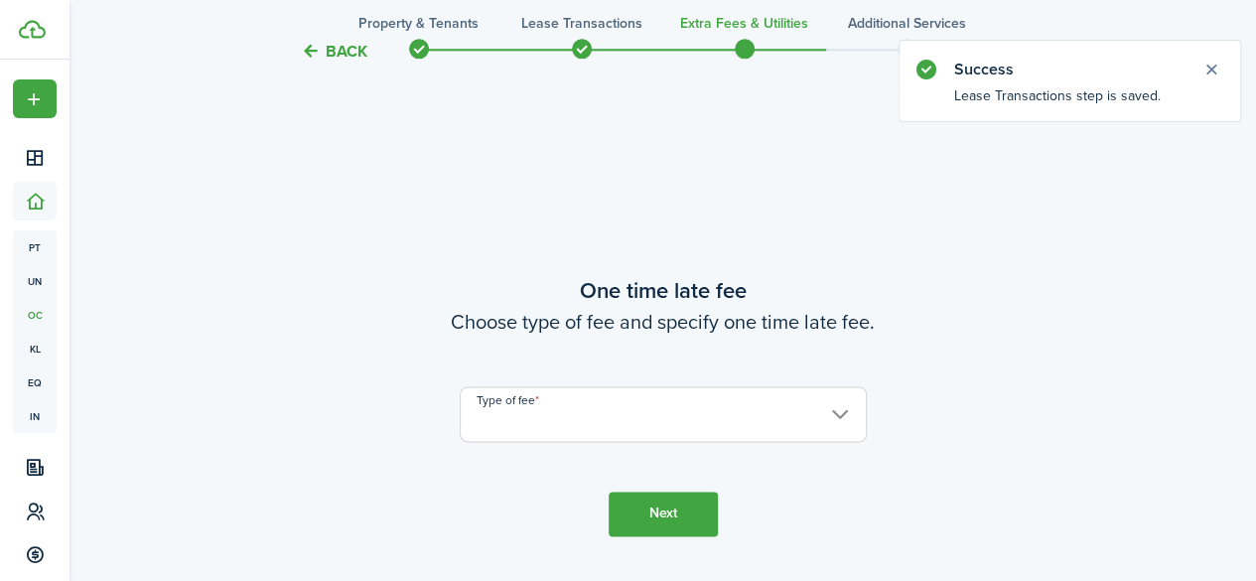
scroll to position [1156, 0]
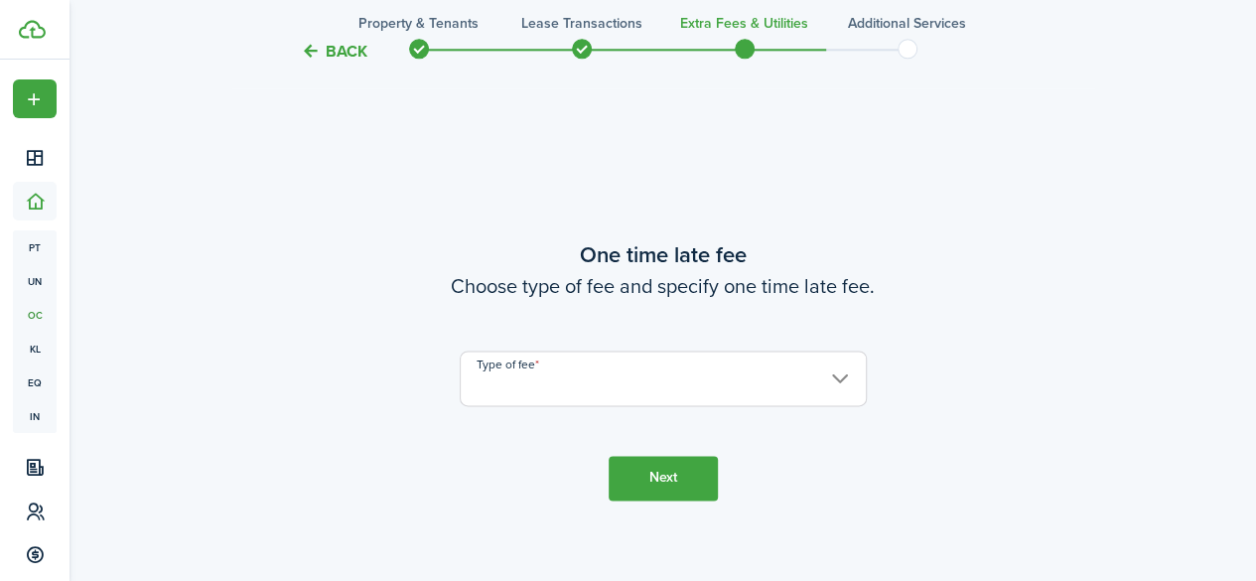
click at [597, 380] on input "Type of fee" at bounding box center [663, 378] width 407 height 56
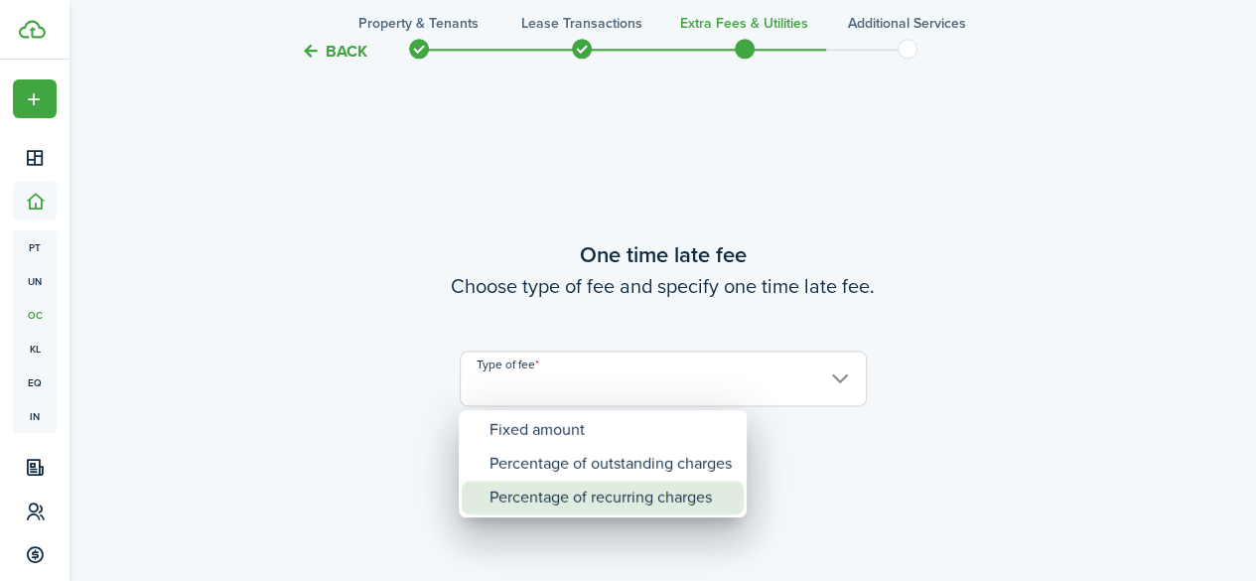
click at [570, 501] on div "Percentage of recurring charges" at bounding box center [610, 497] width 242 height 34
type input "Percentage of recurring charges"
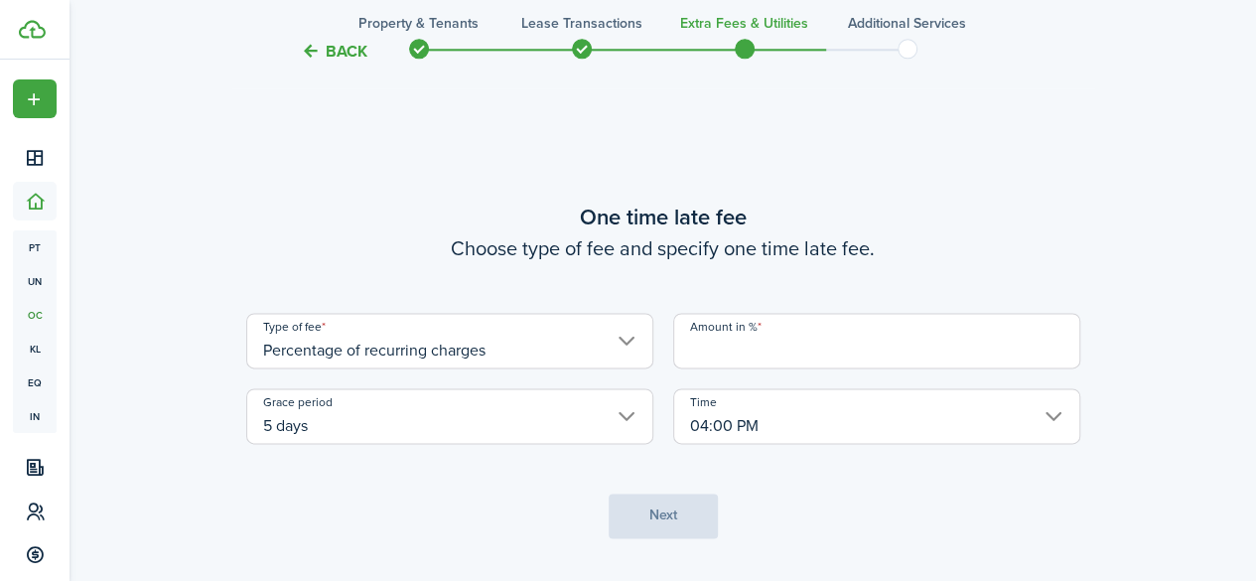
click at [802, 345] on input "Amount in %" at bounding box center [876, 341] width 407 height 56
click at [861, 346] on input "Amount in %" at bounding box center [876, 341] width 407 height 56
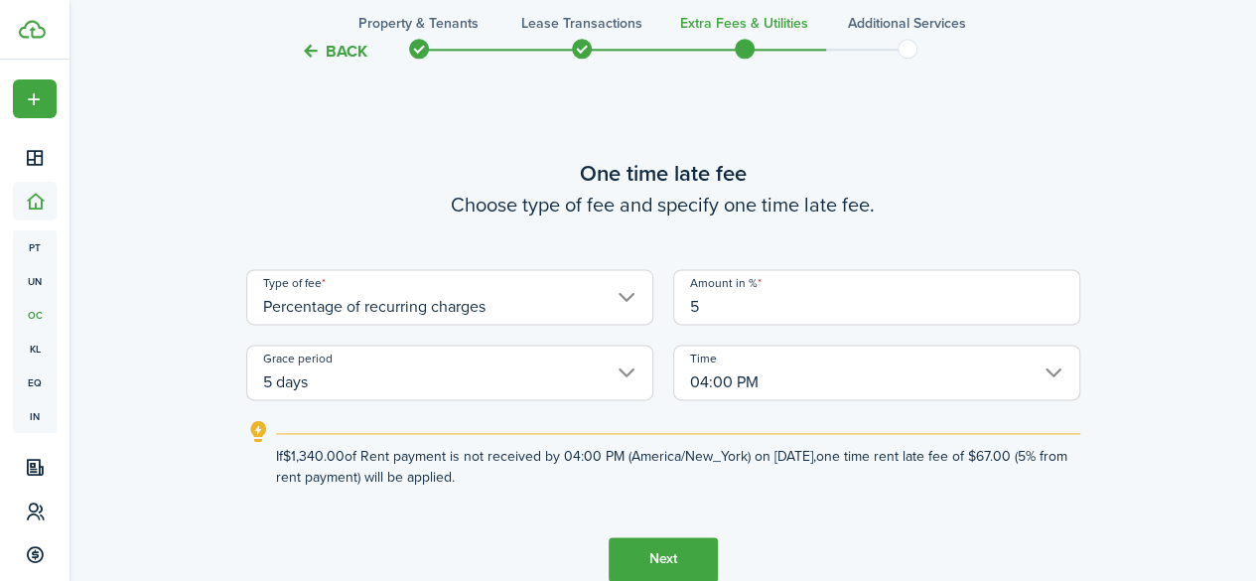
click at [1058, 368] on input "04:00 PM" at bounding box center [876, 372] width 407 height 56
type input "5"
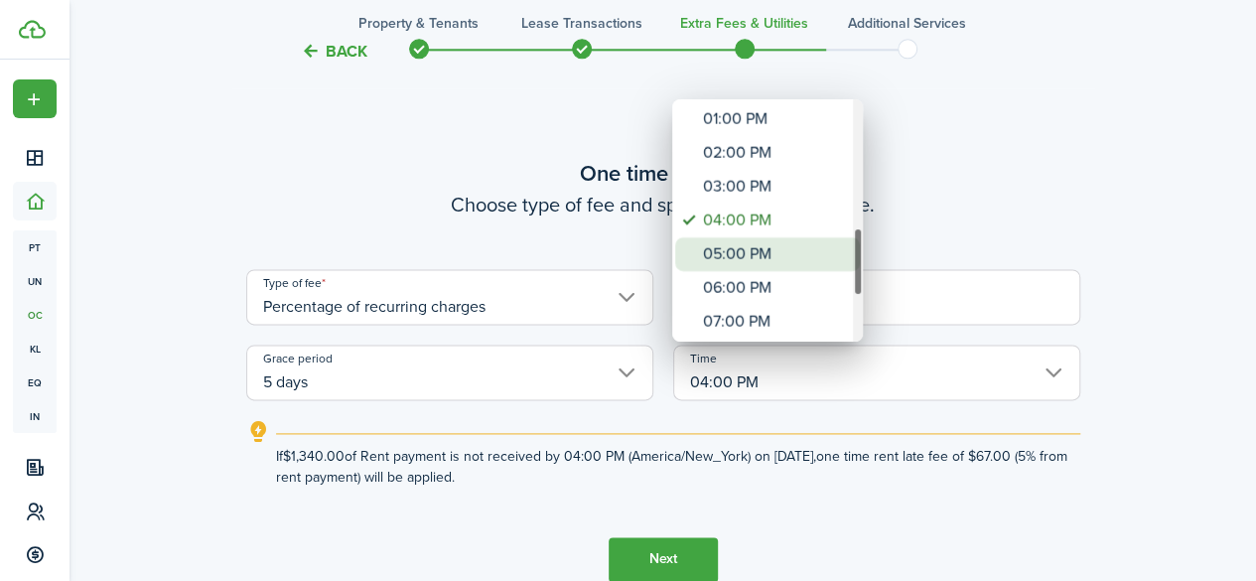
click at [740, 257] on div "05:00 PM" at bounding box center [775, 254] width 145 height 34
type input "05:00 PM"
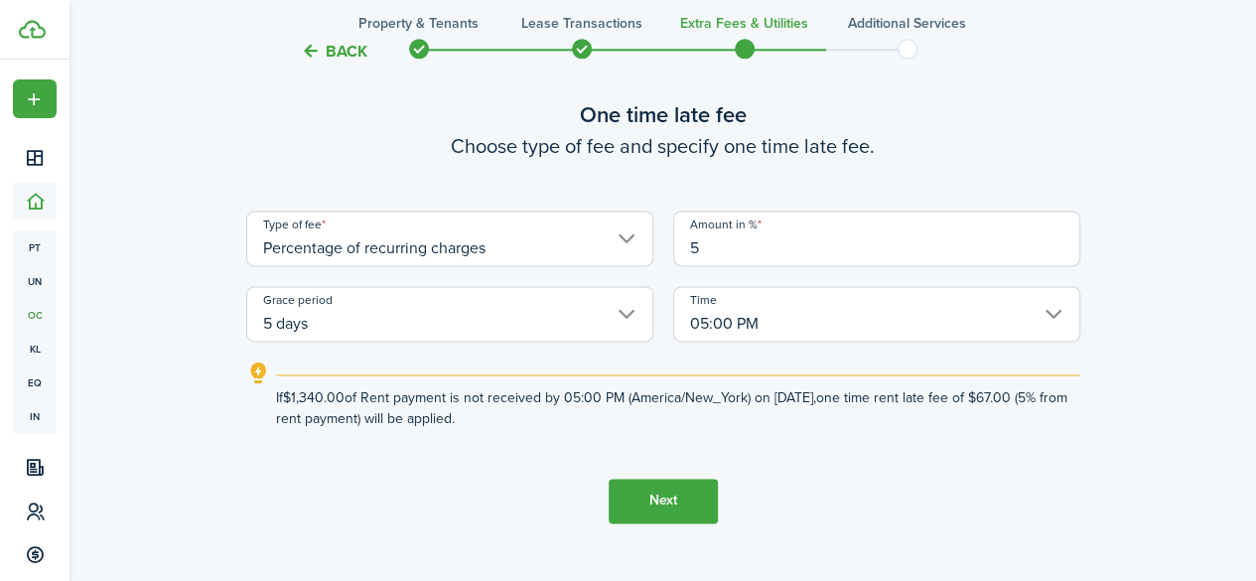
scroll to position [1222, 0]
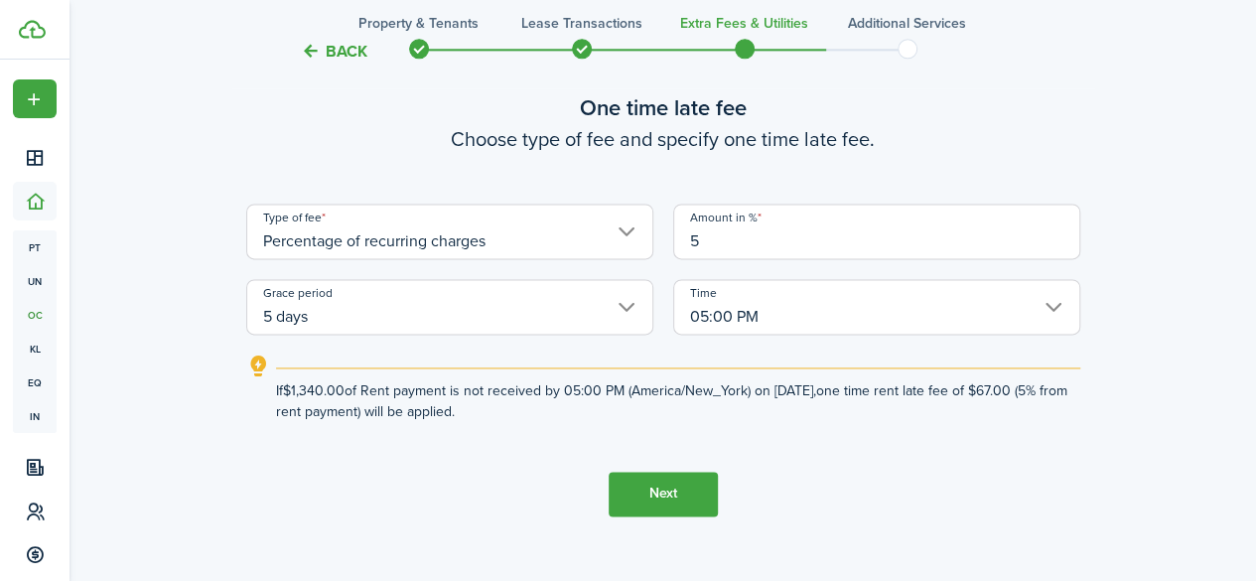
click at [656, 489] on button "Next" at bounding box center [662, 493] width 109 height 45
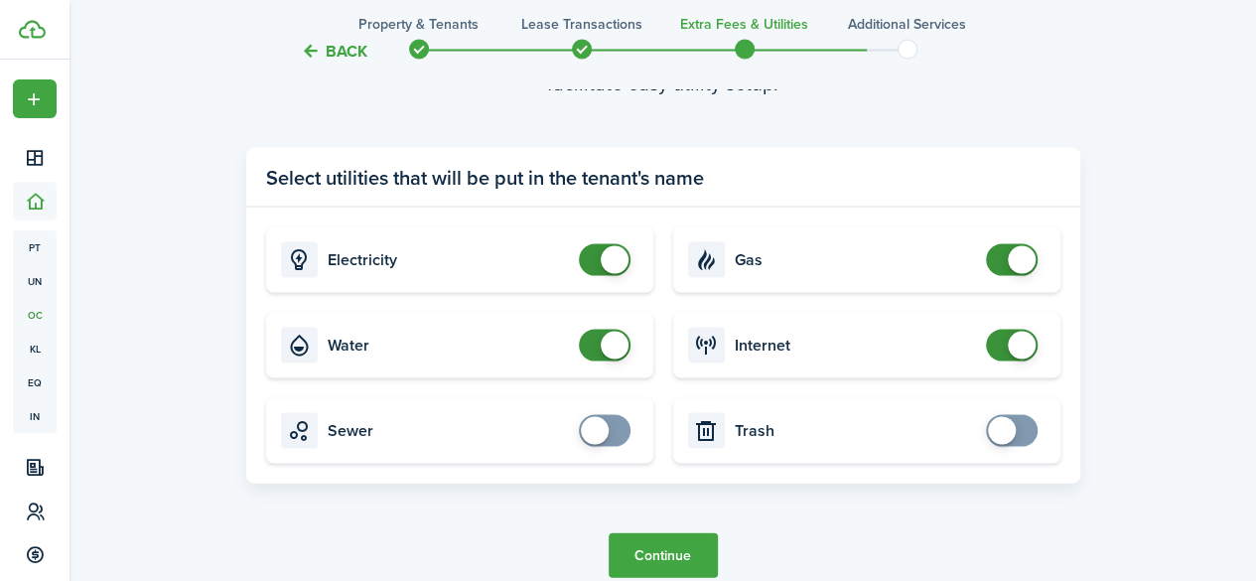
scroll to position [1896, 0]
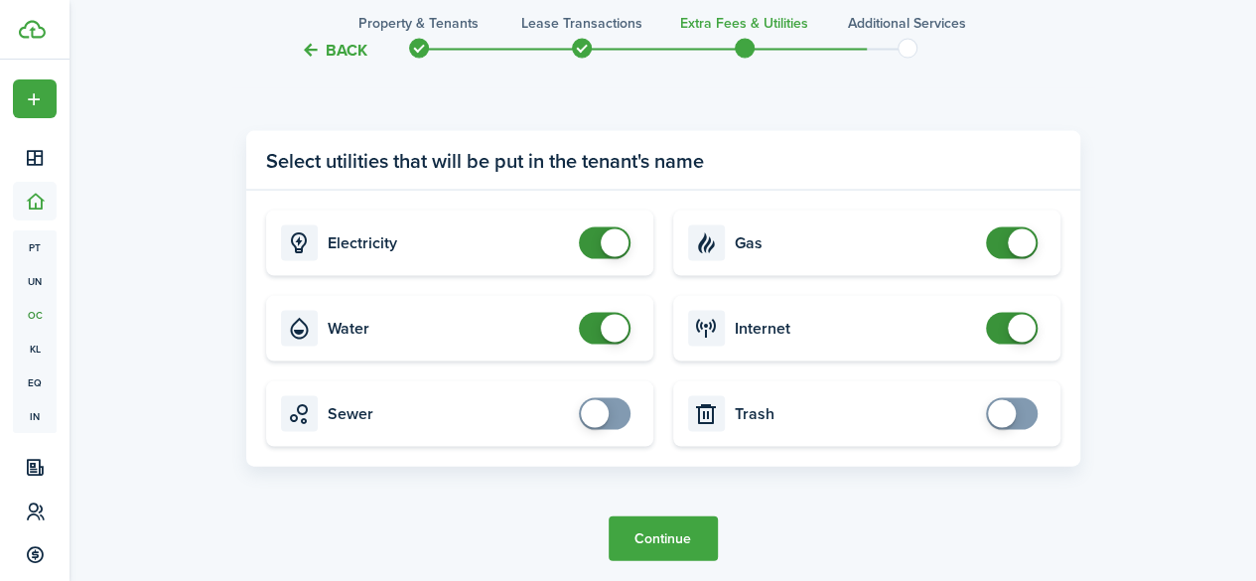
checkbox input "true"
click at [599, 408] on span at bounding box center [595, 414] width 28 height 28
checkbox input "true"
click at [1008, 412] on span at bounding box center [1002, 414] width 28 height 28
click at [690, 527] on button "Continue" at bounding box center [662, 538] width 109 height 45
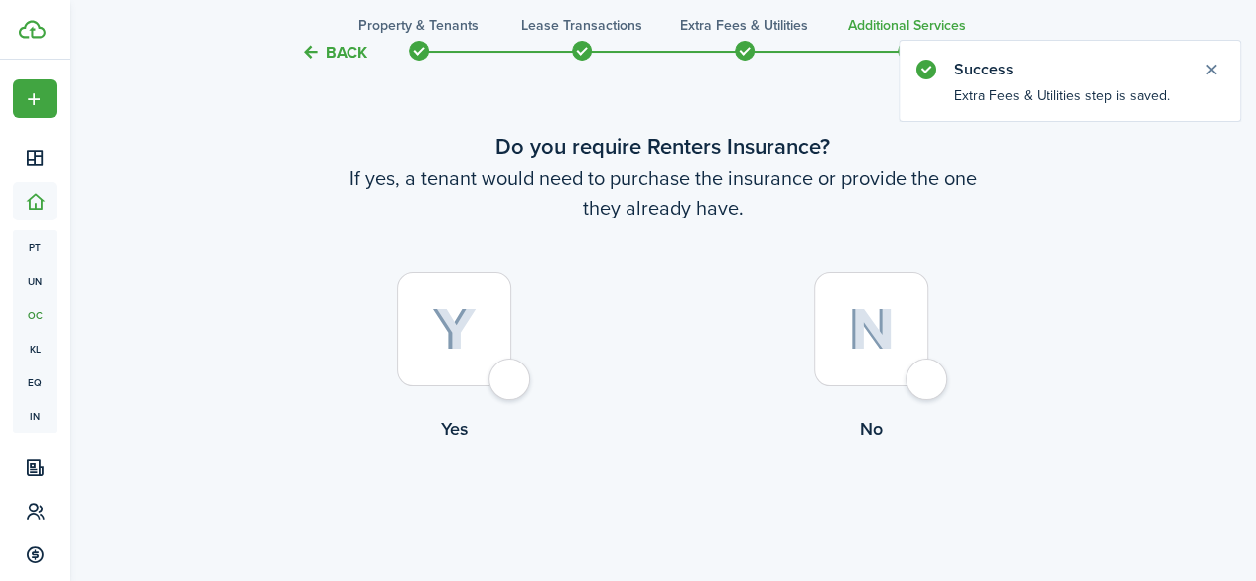
scroll to position [69, 0]
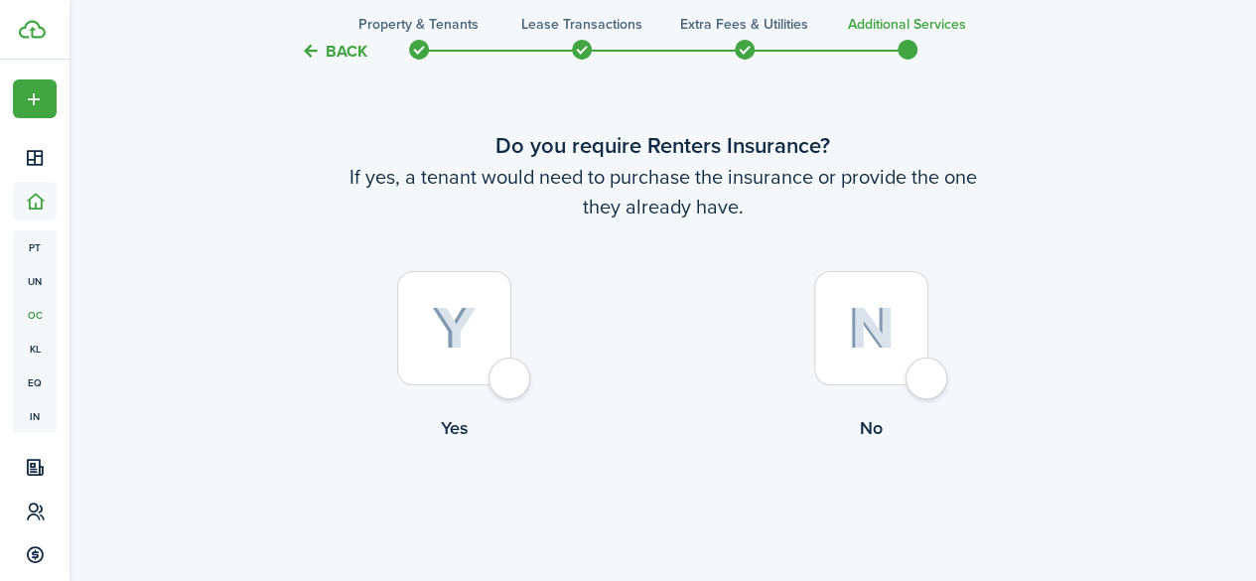
click at [499, 369] on div at bounding box center [454, 328] width 114 height 114
radio input "true"
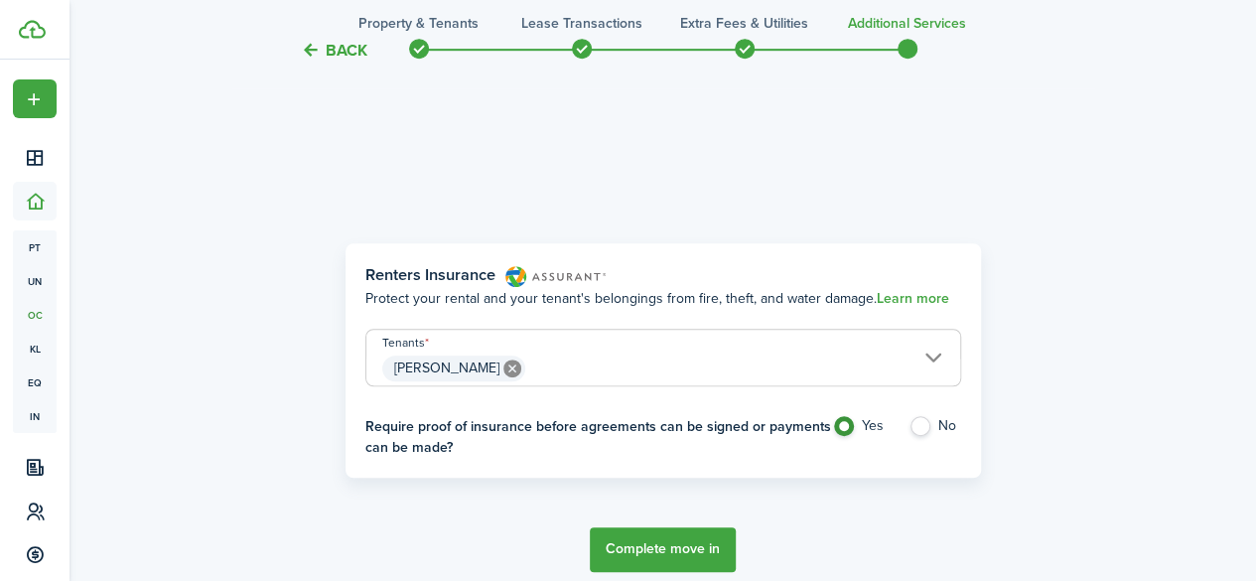
scroll to position [576, 0]
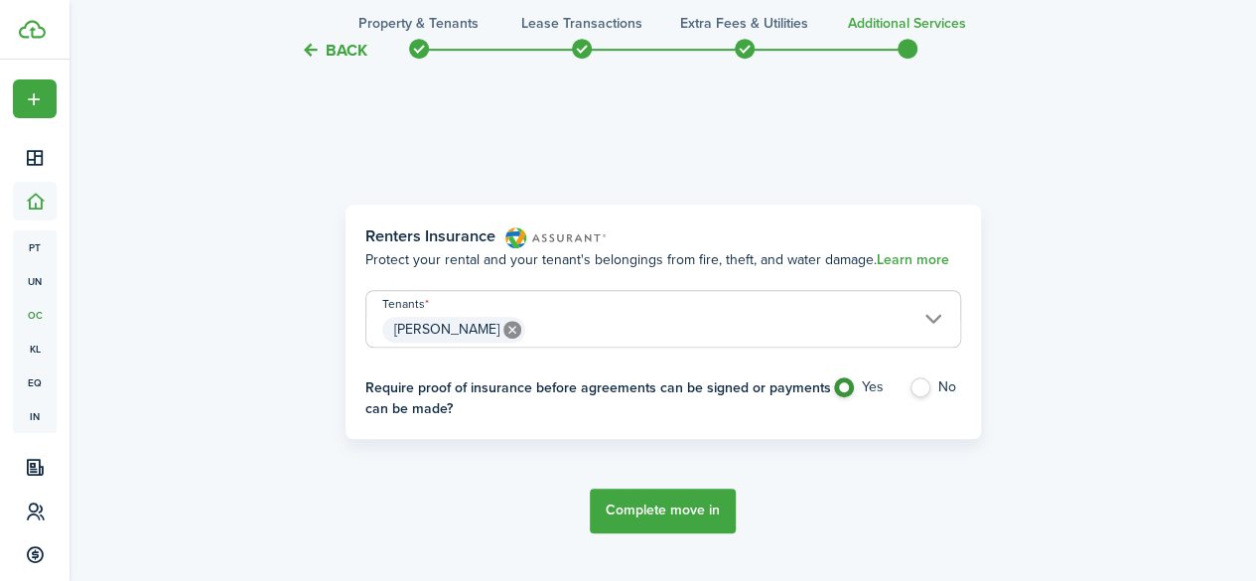
click at [925, 389] on label "No" at bounding box center [934, 392] width 53 height 30
radio input "false"
radio input "true"
click at [686, 509] on button "Complete move in" at bounding box center [663, 510] width 146 height 45
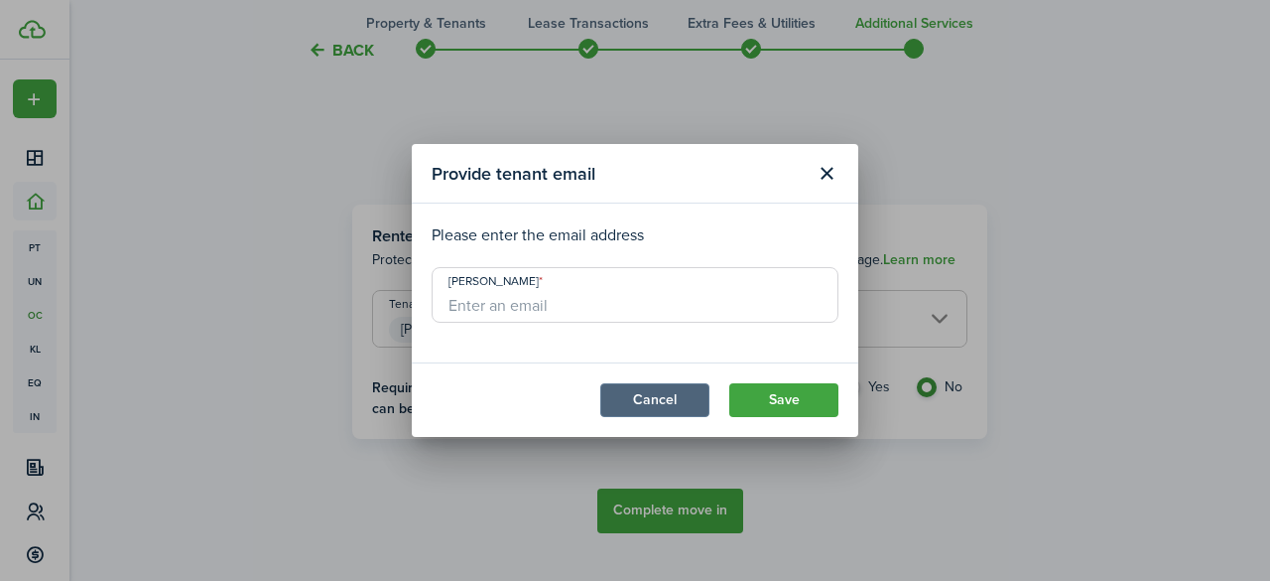
click at [656, 392] on button "Cancel" at bounding box center [654, 400] width 109 height 34
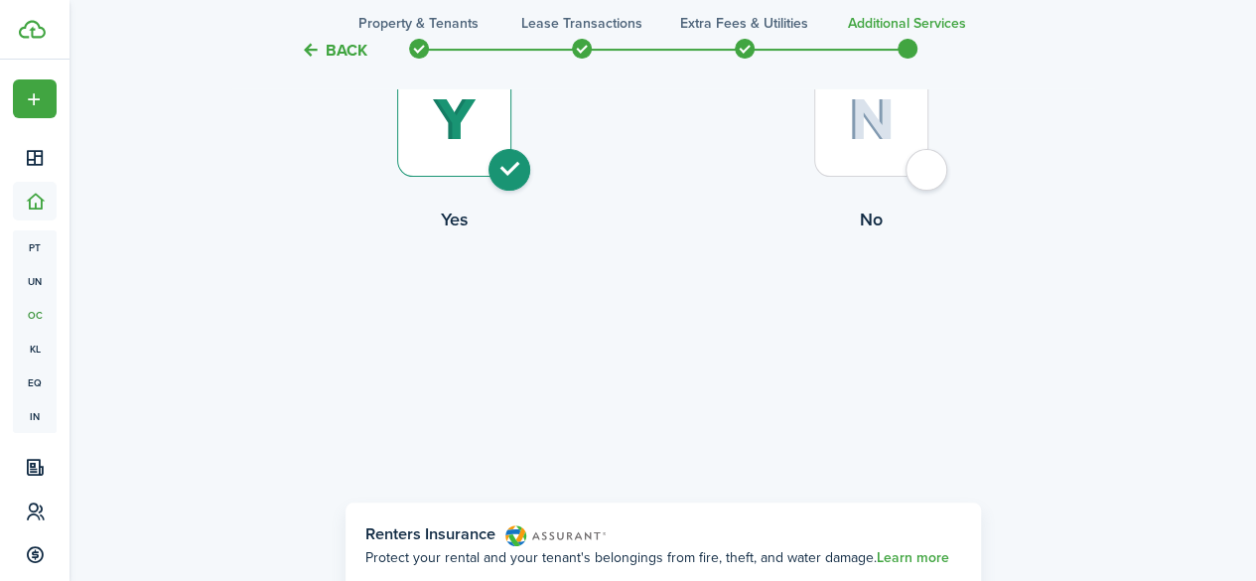
scroll to position [0, 0]
